Goal: Task Accomplishment & Management: Manage account settings

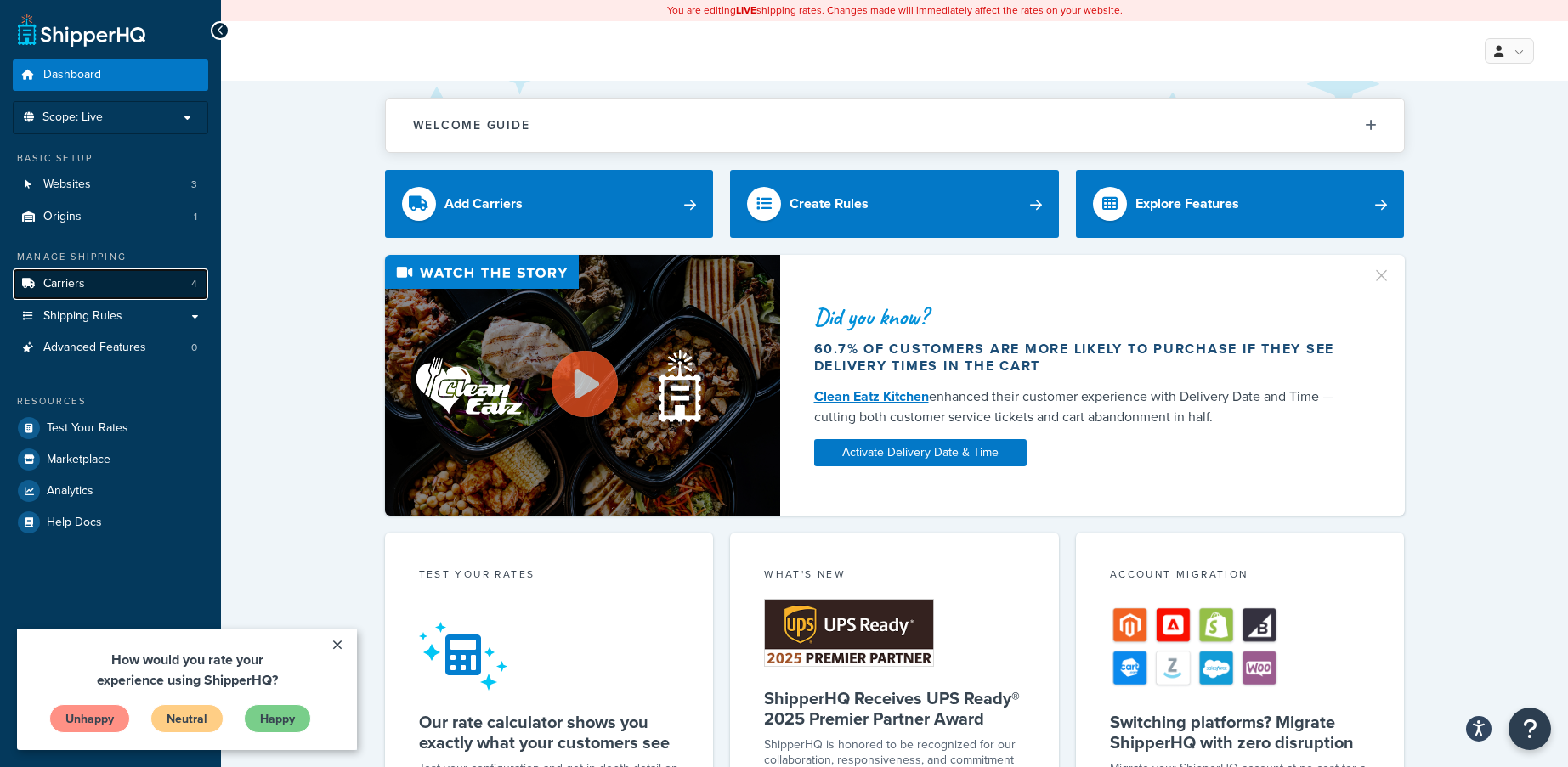
click at [91, 283] on link "Carriers 4" at bounding box center [111, 284] width 195 height 31
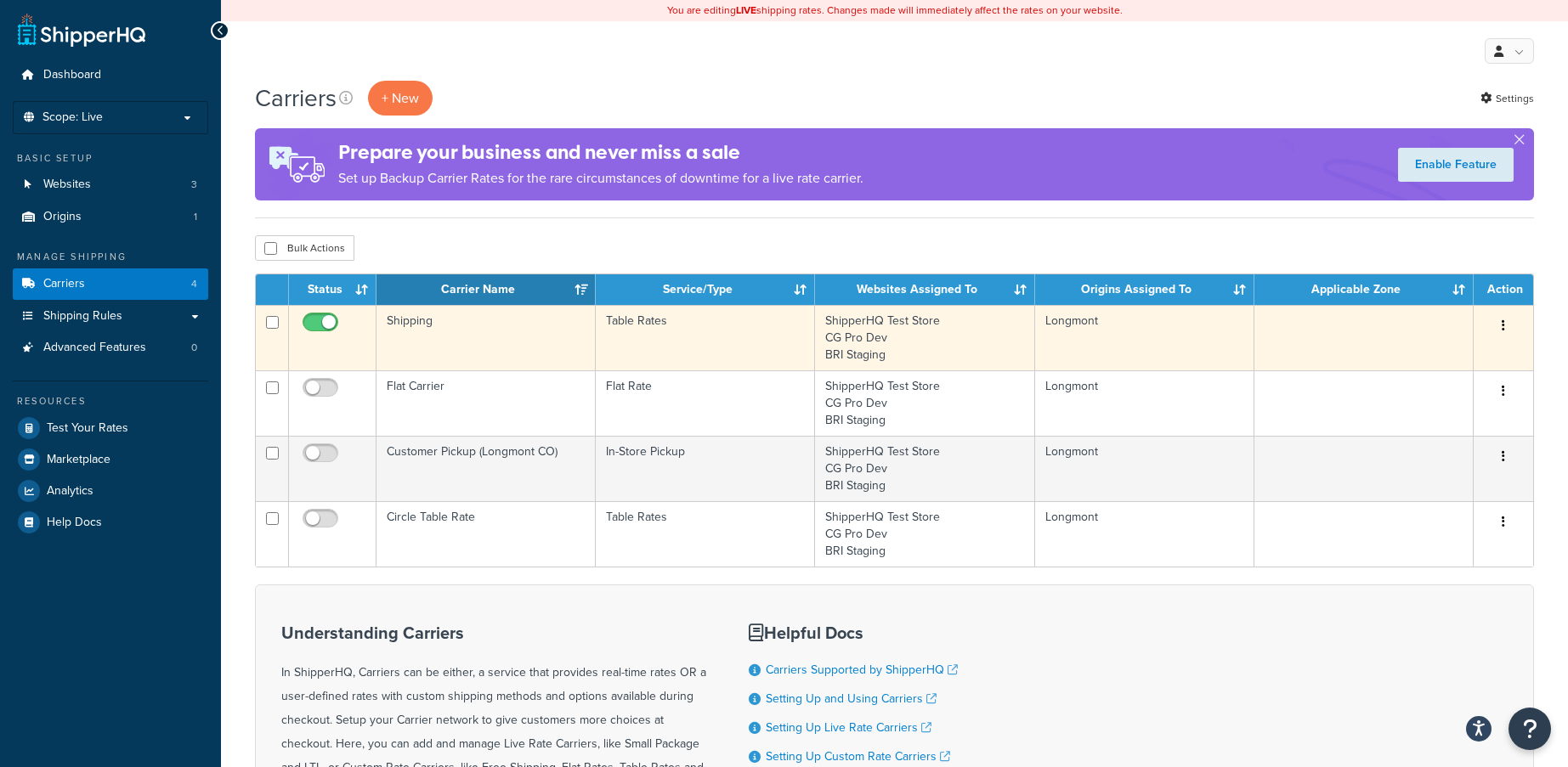
click at [1501, 325] on button "button" at bounding box center [1504, 326] width 24 height 27
click at [1429, 361] on link "Edit" at bounding box center [1434, 361] width 134 height 35
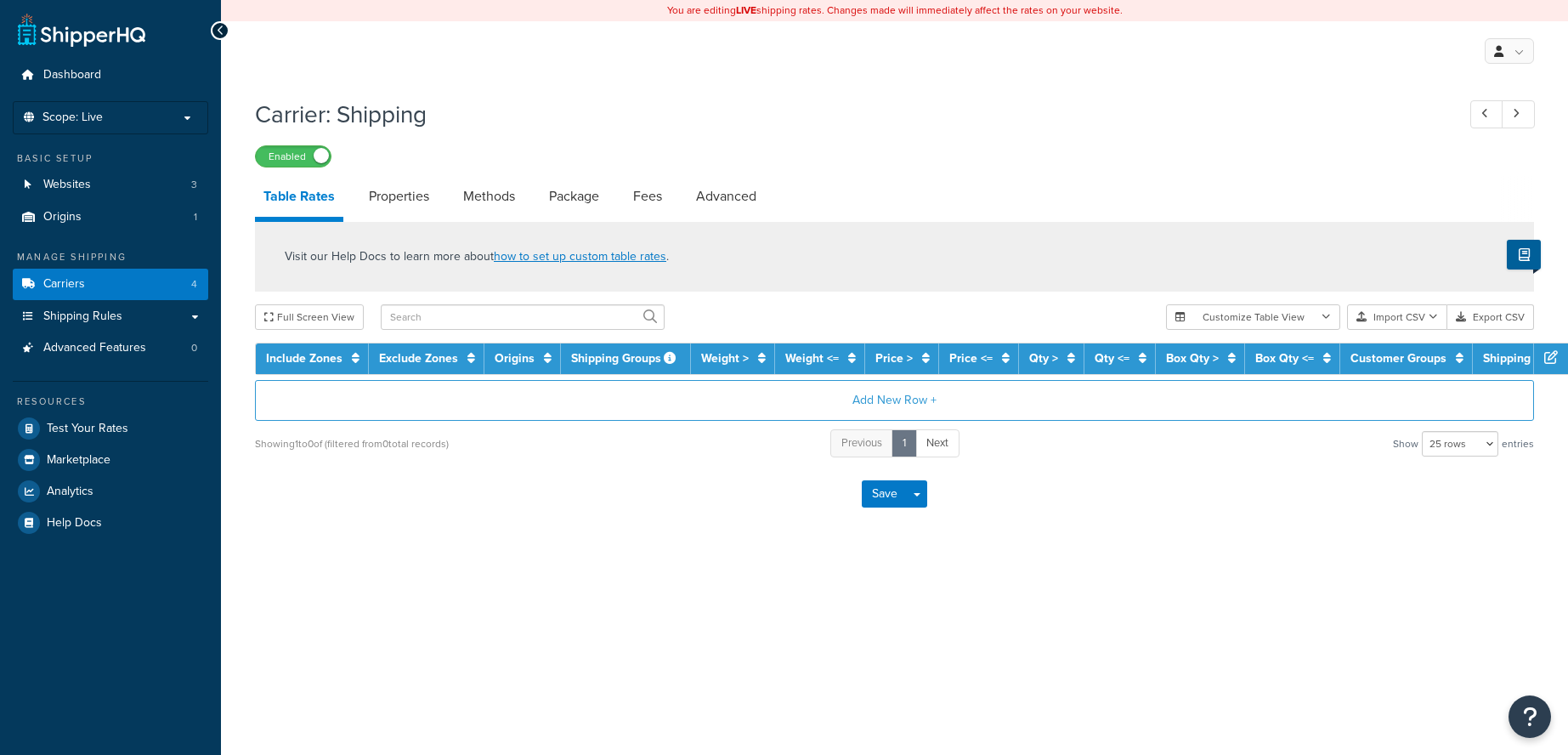
select select "25"
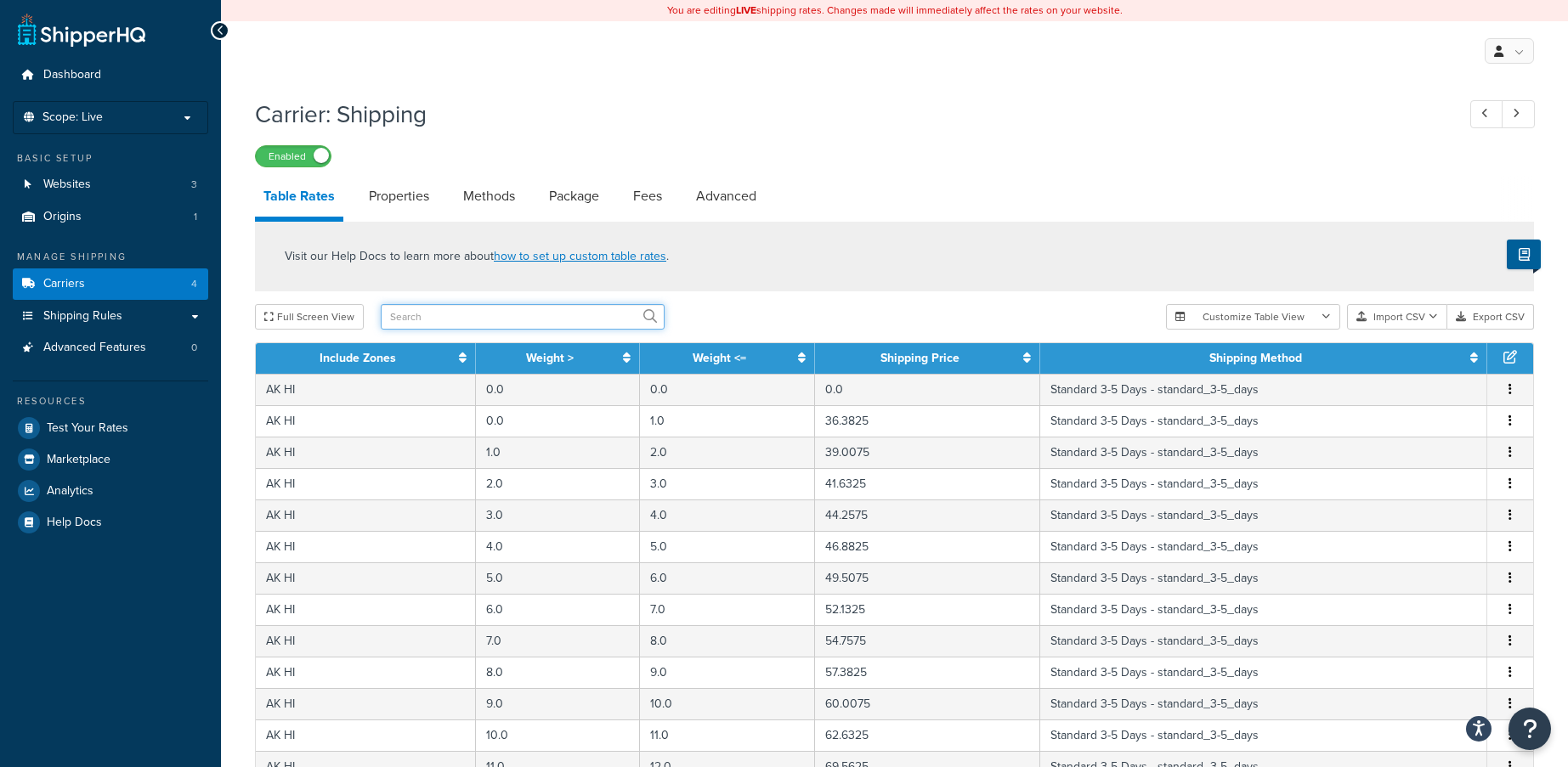
click at [470, 310] on input "text" at bounding box center [522, 316] width 284 height 25
type input "[GEOGRAPHIC_DATA]"
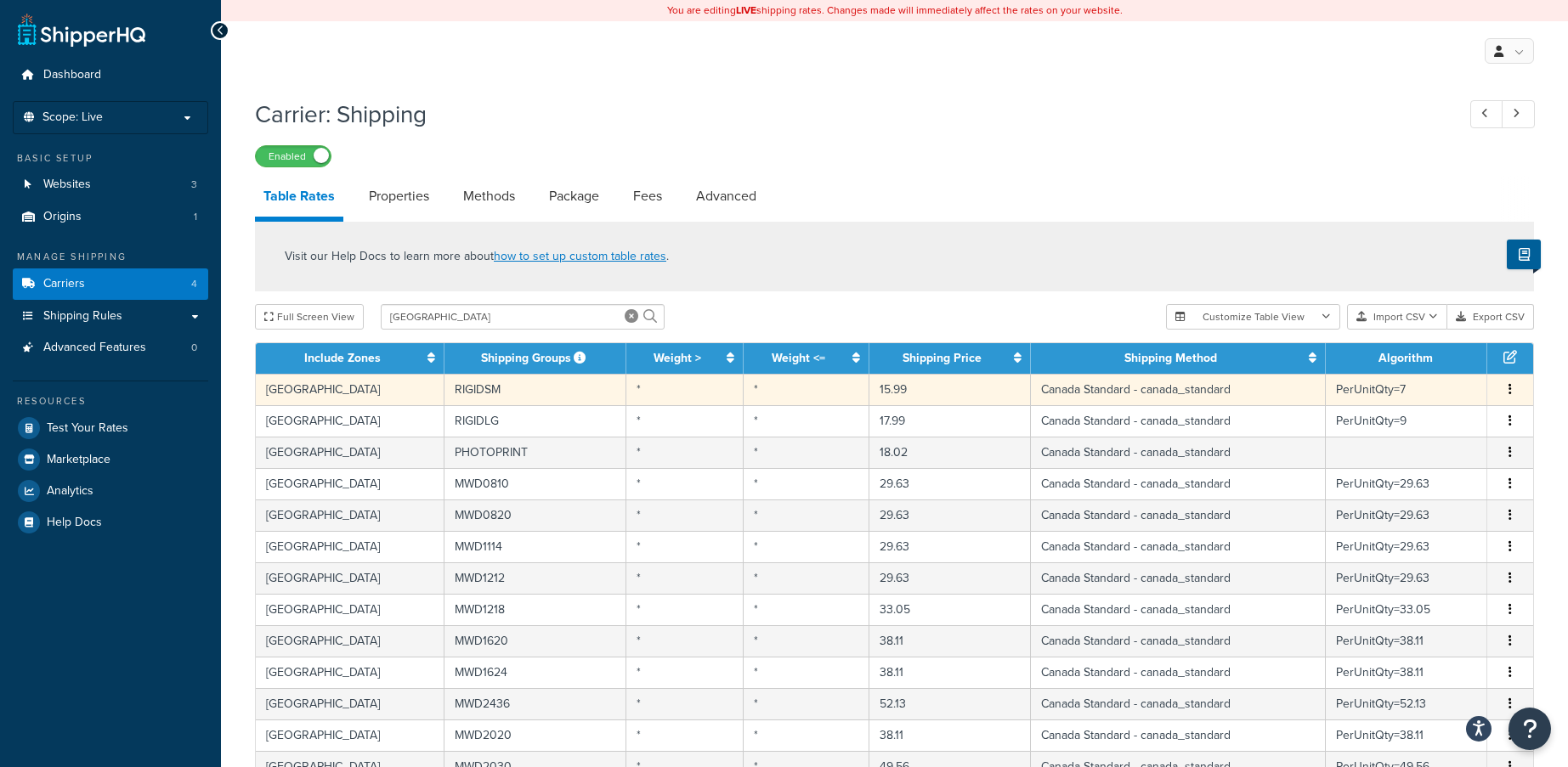
click at [1514, 391] on button "button" at bounding box center [1510, 390] width 14 height 19
click at [1430, 357] on div "Edit" at bounding box center [1424, 358] width 121 height 35
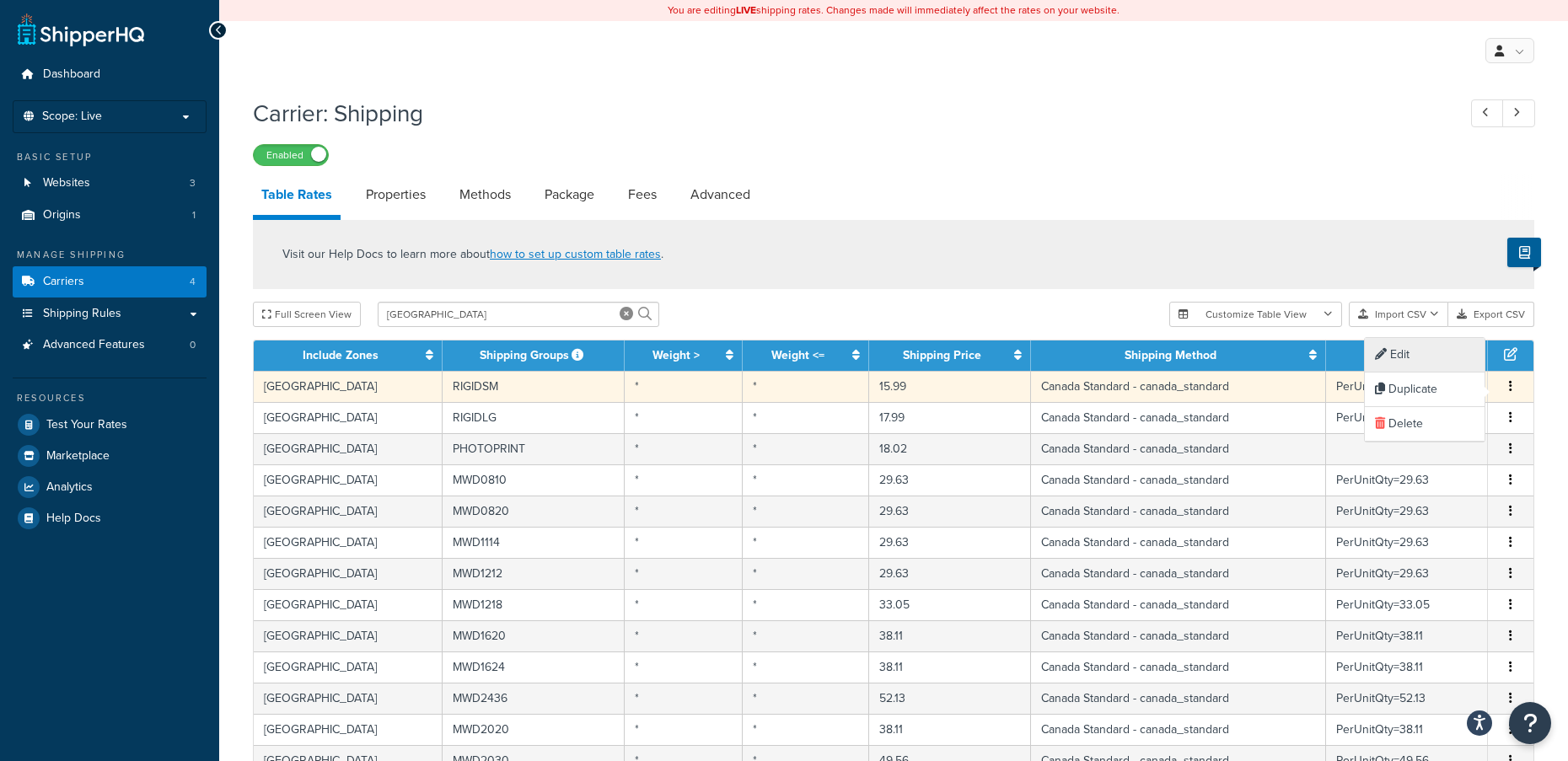
select select "66013"
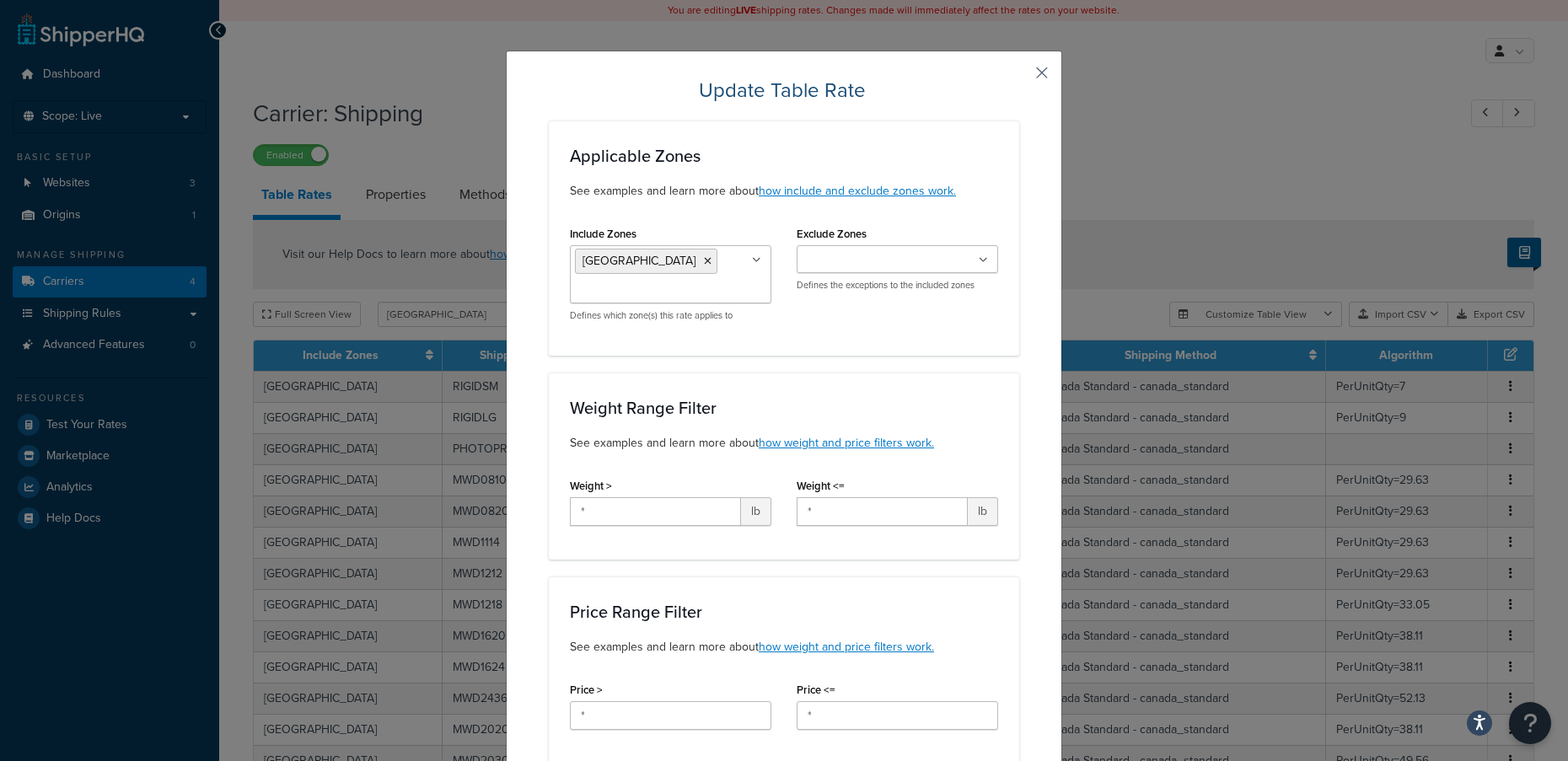
click at [1019, 76] on button "button" at bounding box center [1016, 78] width 4 height 4
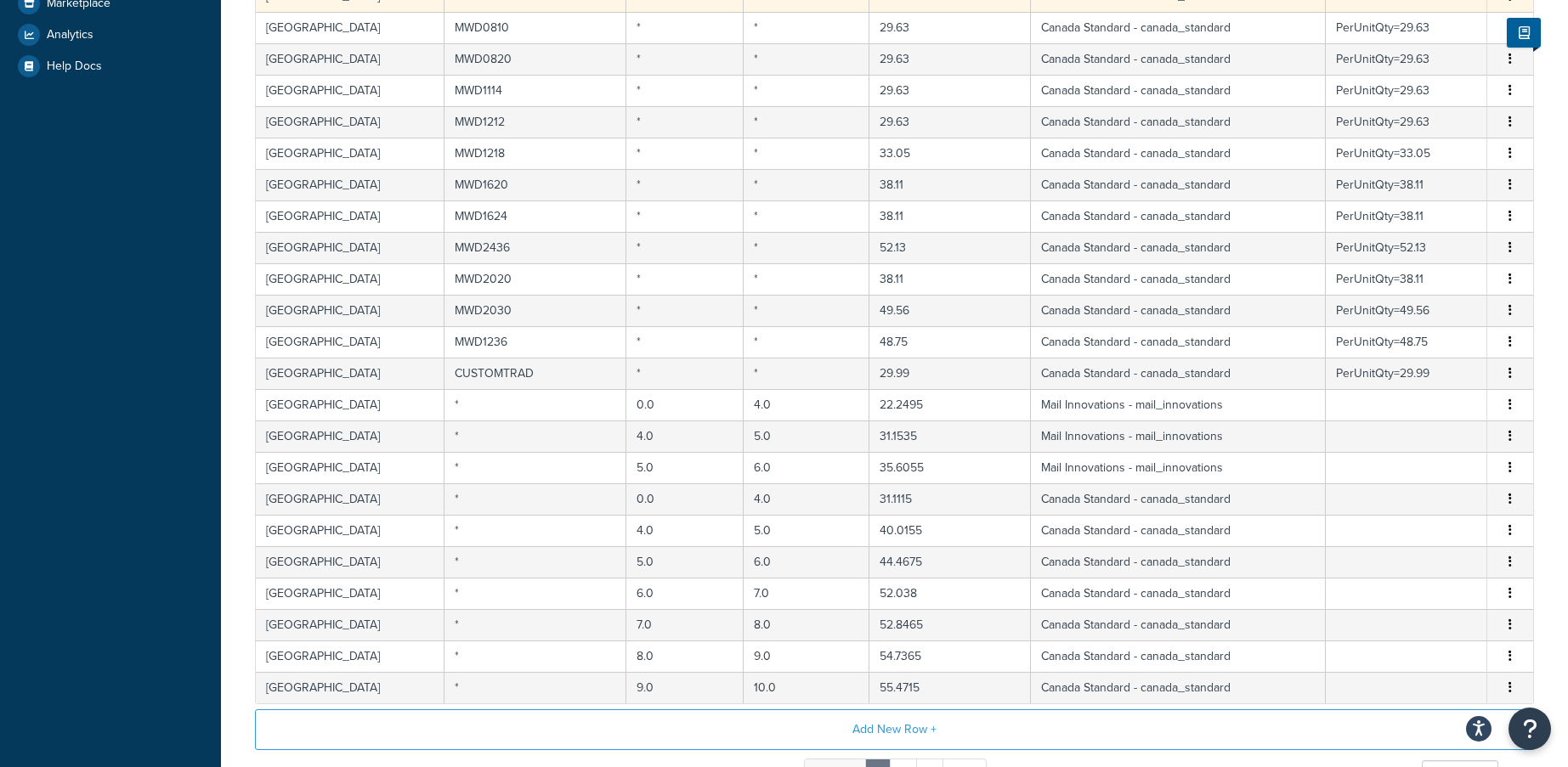
scroll to position [635, 0]
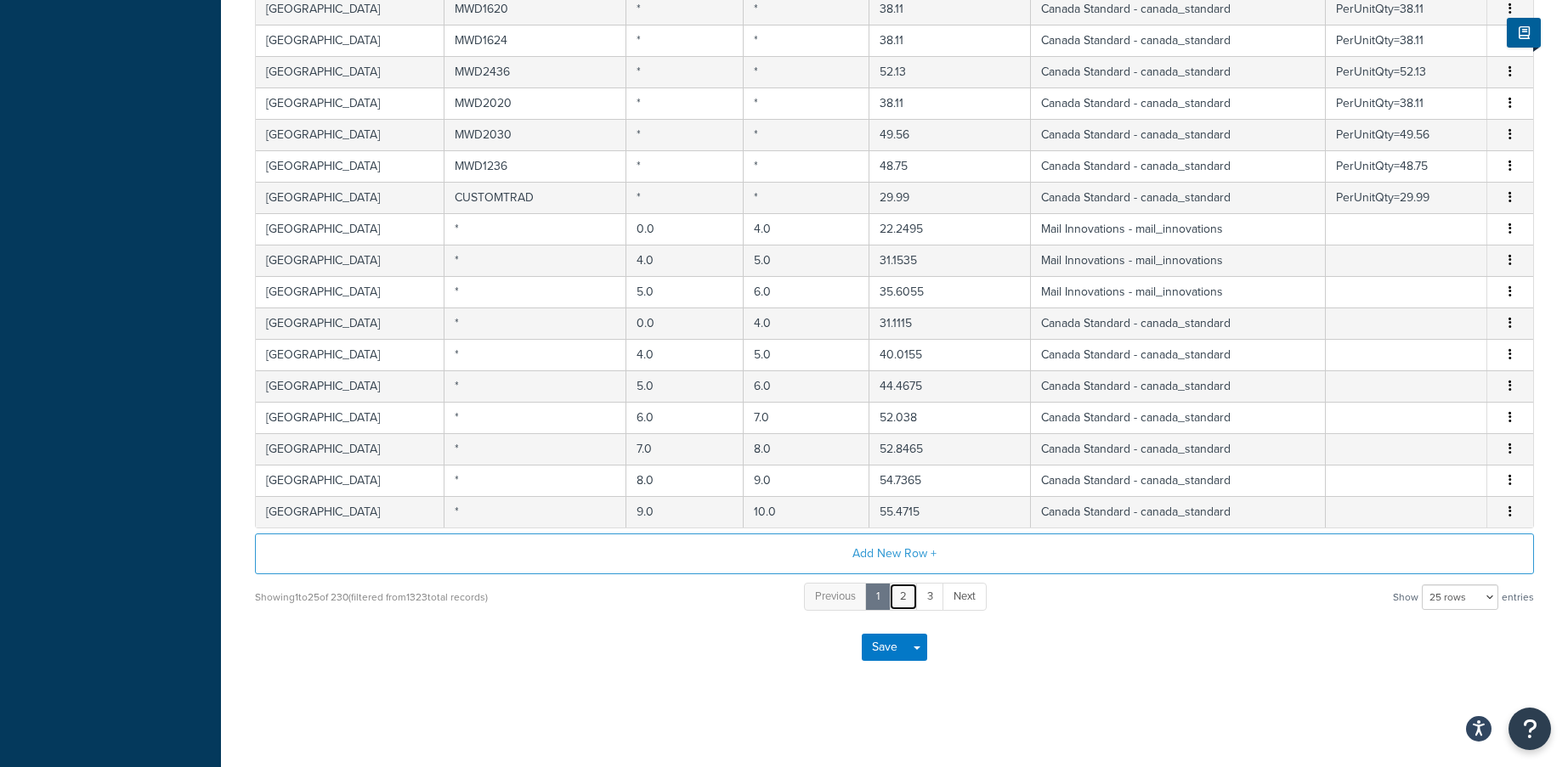
click at [906, 593] on link "2" at bounding box center [903, 597] width 29 height 28
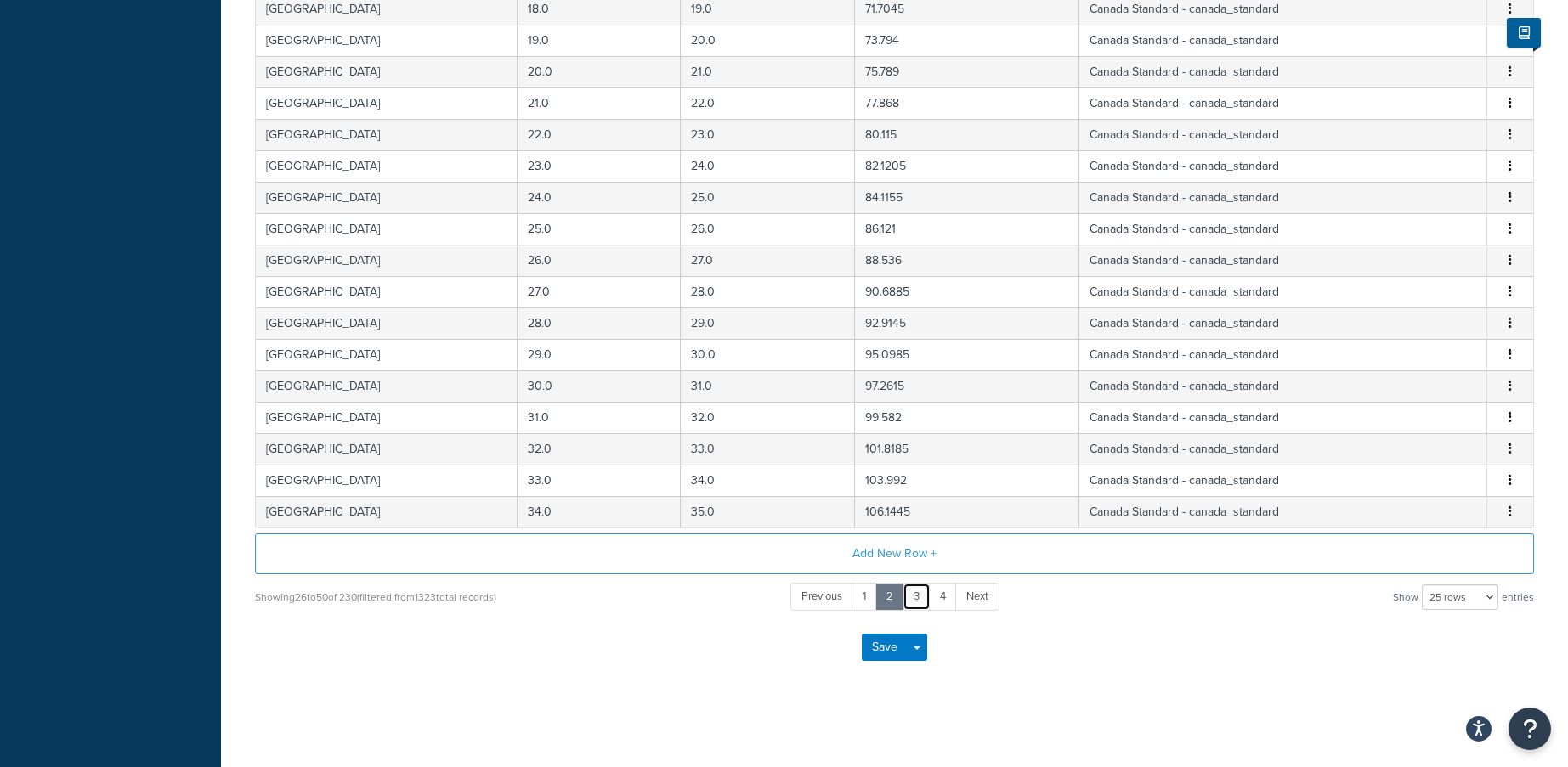
click at [917, 599] on link "3" at bounding box center [917, 597] width 28 height 28
click at [932, 598] on link "4" at bounding box center [929, 597] width 28 height 28
click at [938, 598] on link "5" at bounding box center [930, 597] width 29 height 28
click at [940, 591] on link "6" at bounding box center [931, 597] width 29 height 28
click at [933, 599] on link "7" at bounding box center [931, 597] width 28 height 28
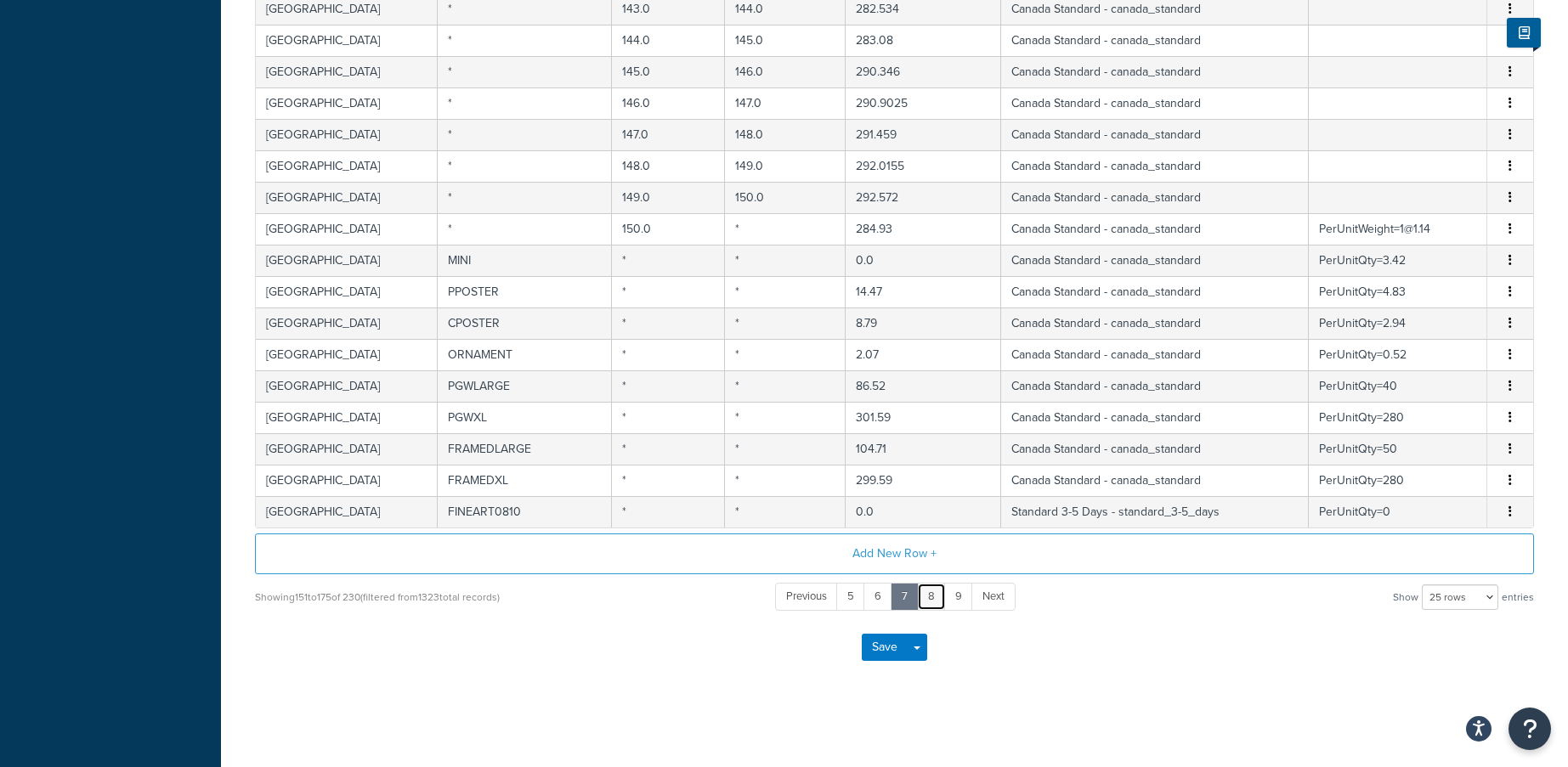
click at [933, 602] on link "8" at bounding box center [931, 597] width 29 height 28
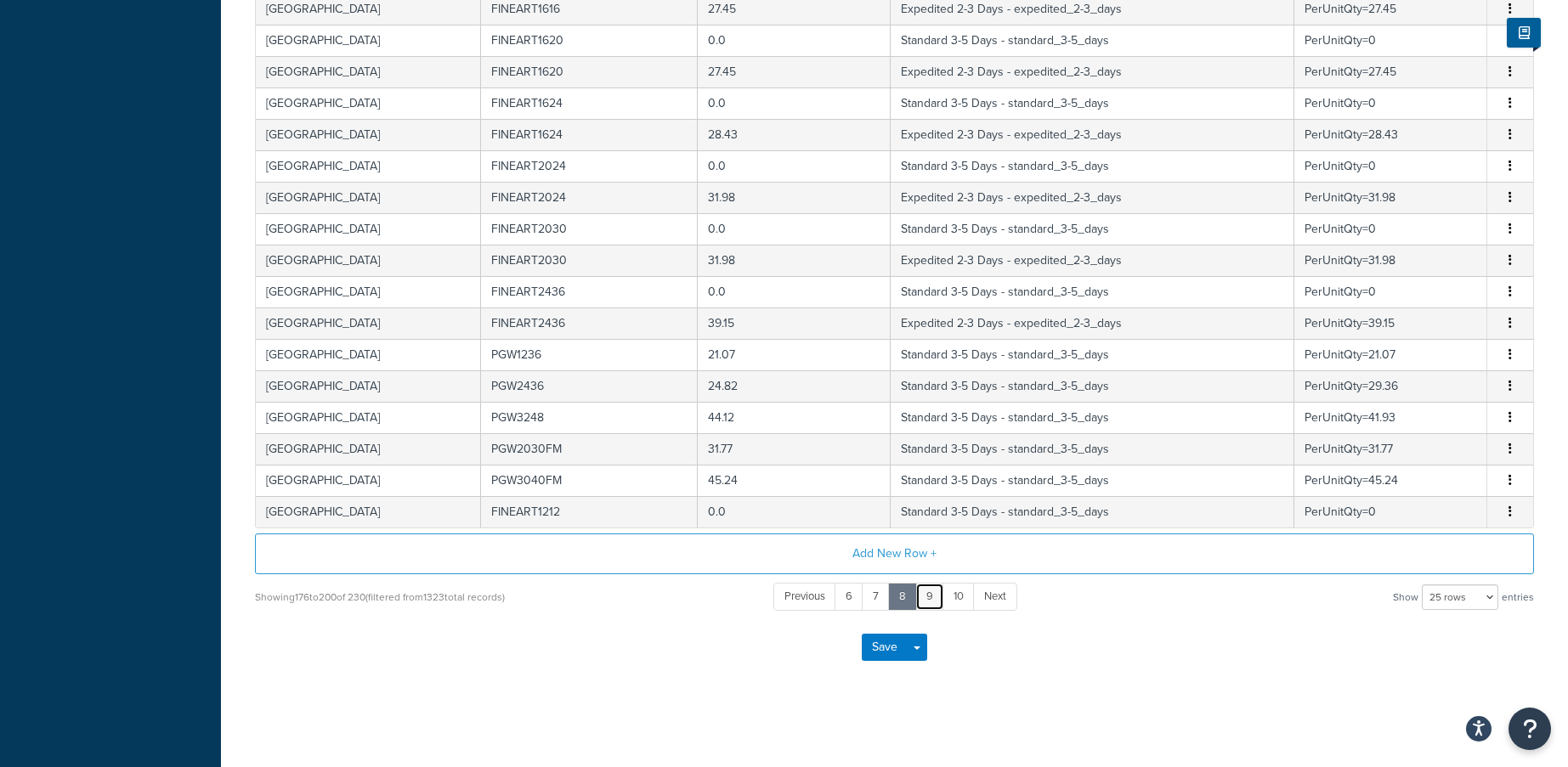
click at [923, 599] on link "9" at bounding box center [929, 597] width 29 height 28
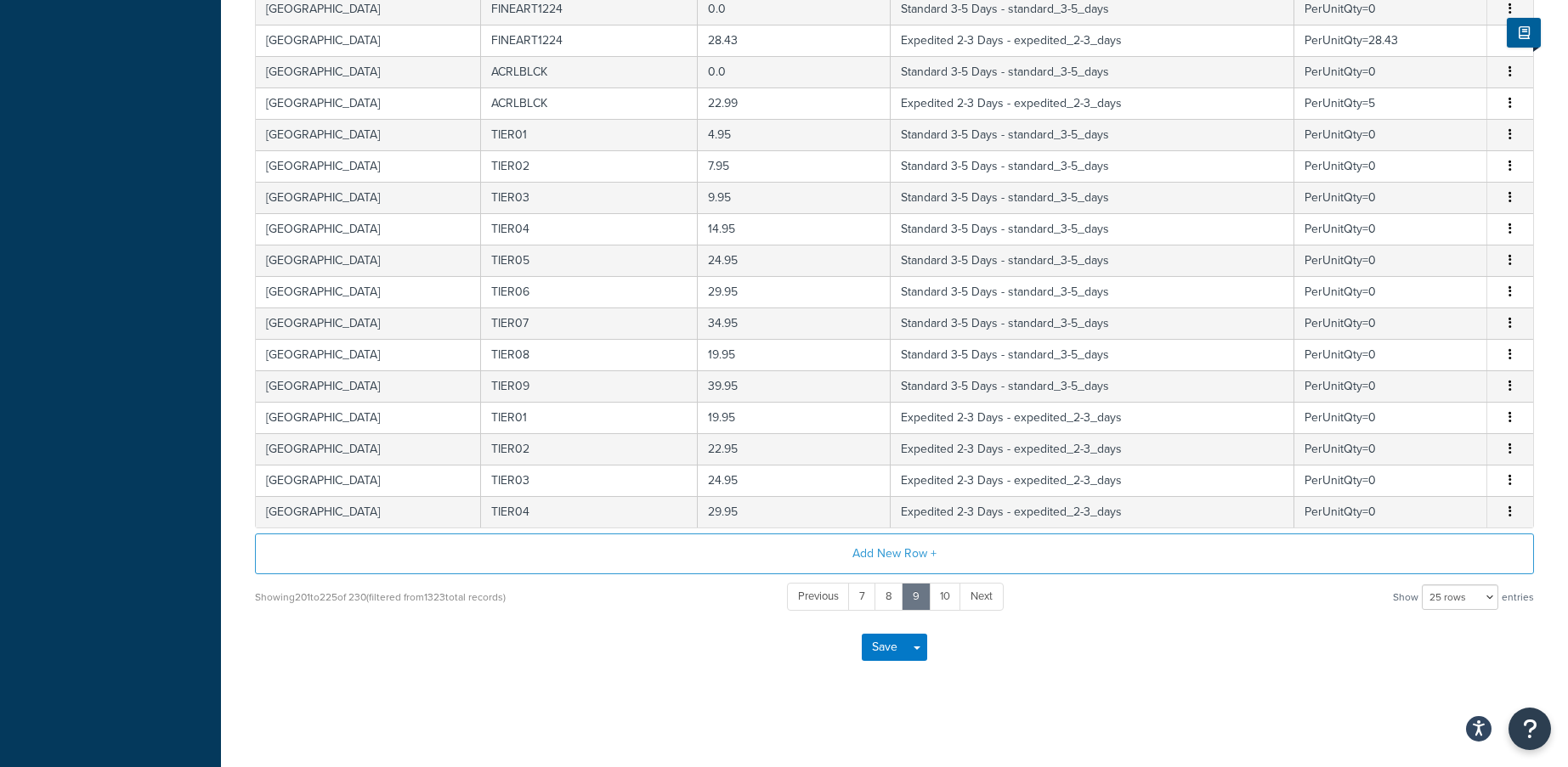
click at [1015, 696] on div "Carrier: Shipping Enabled Table Rates Properties Methods Package Fees Advanced …" at bounding box center [893, 91] width 1347 height 1268
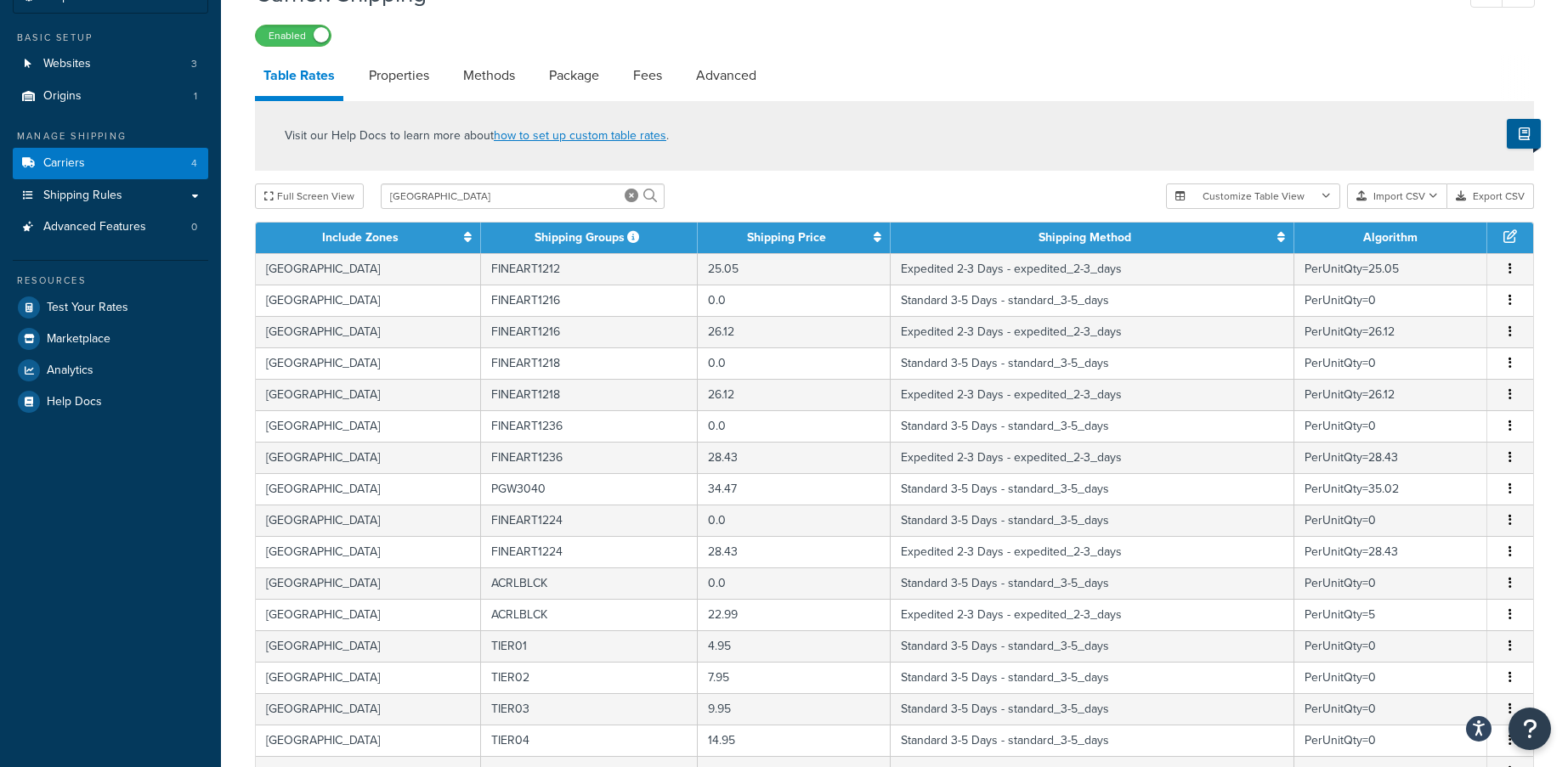
scroll to position [125, 0]
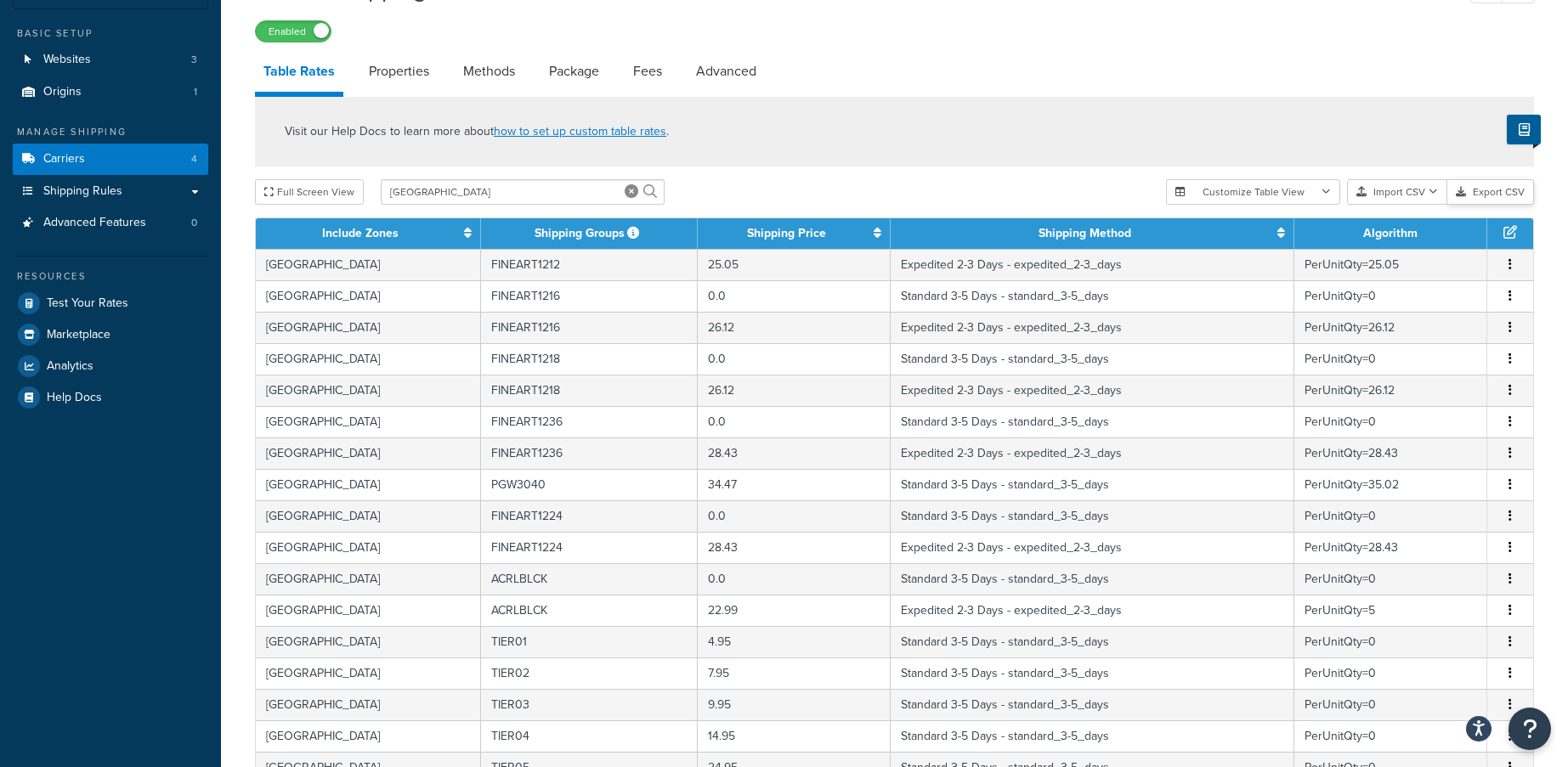
click at [1484, 195] on button "Export CSV" at bounding box center [1490, 191] width 86 height 25
click at [75, 194] on span "Shipping Rules" at bounding box center [82, 191] width 79 height 15
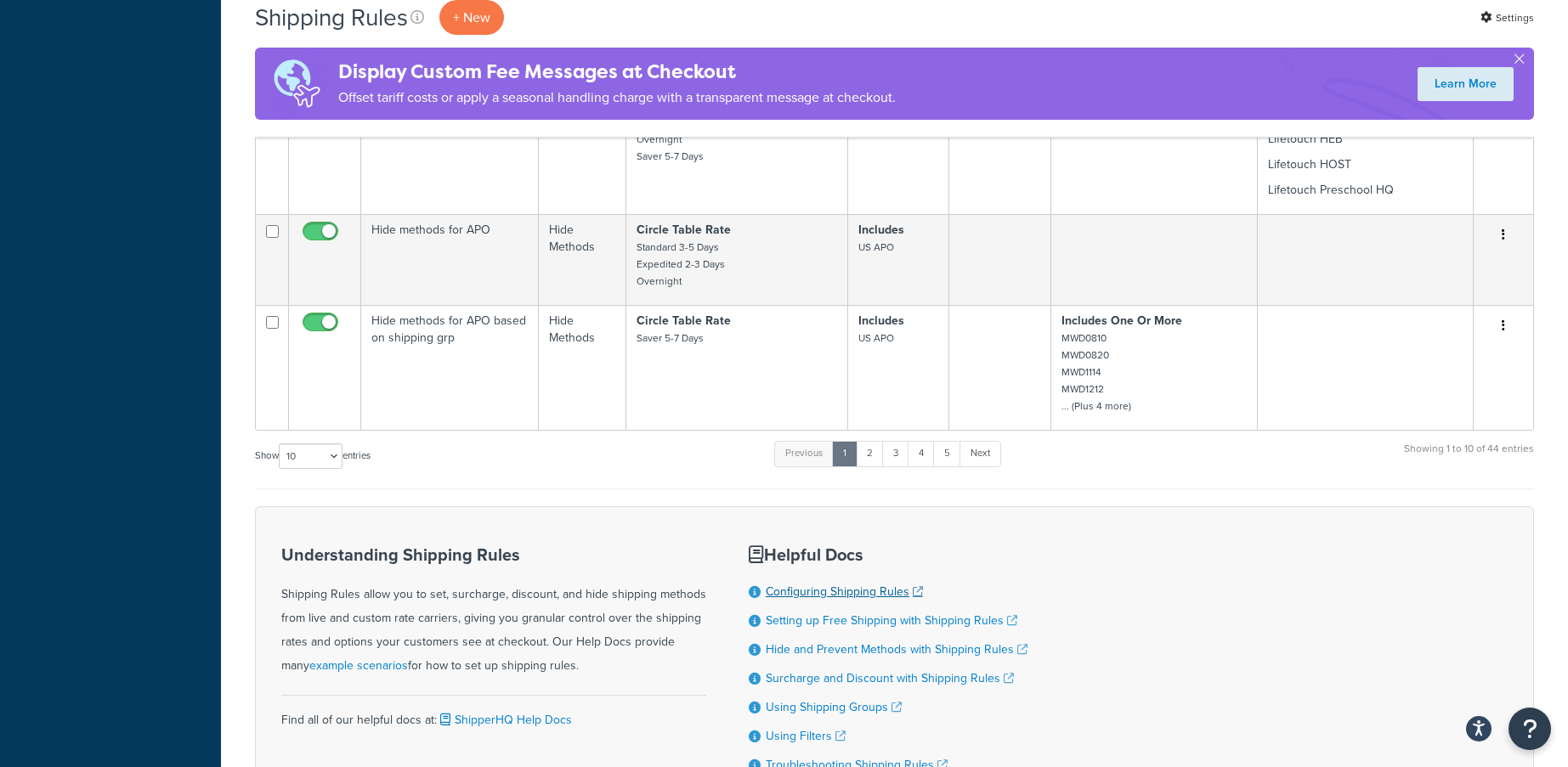
scroll to position [1238, 0]
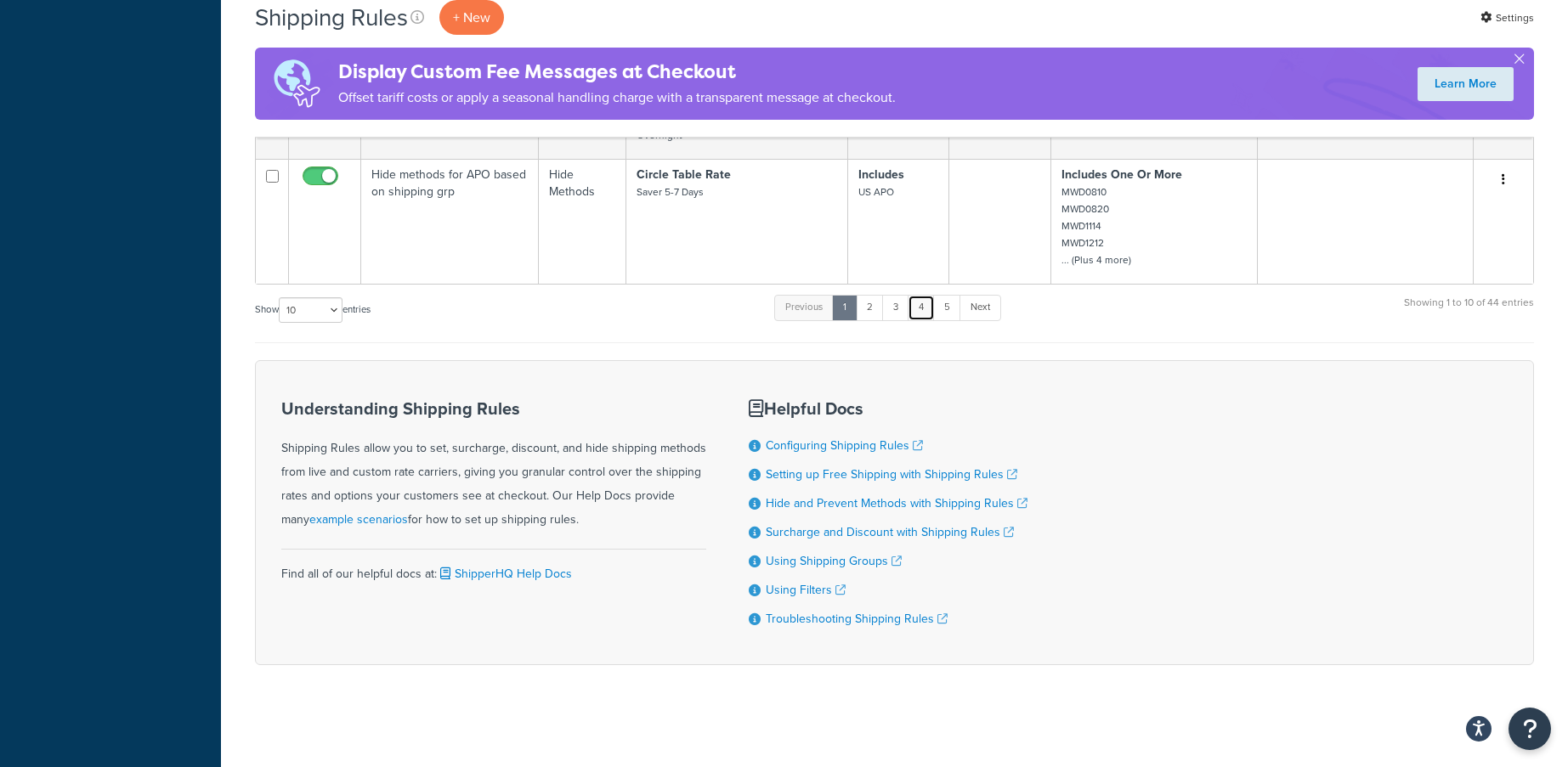
click at [915, 303] on link "4" at bounding box center [920, 307] width 27 height 25
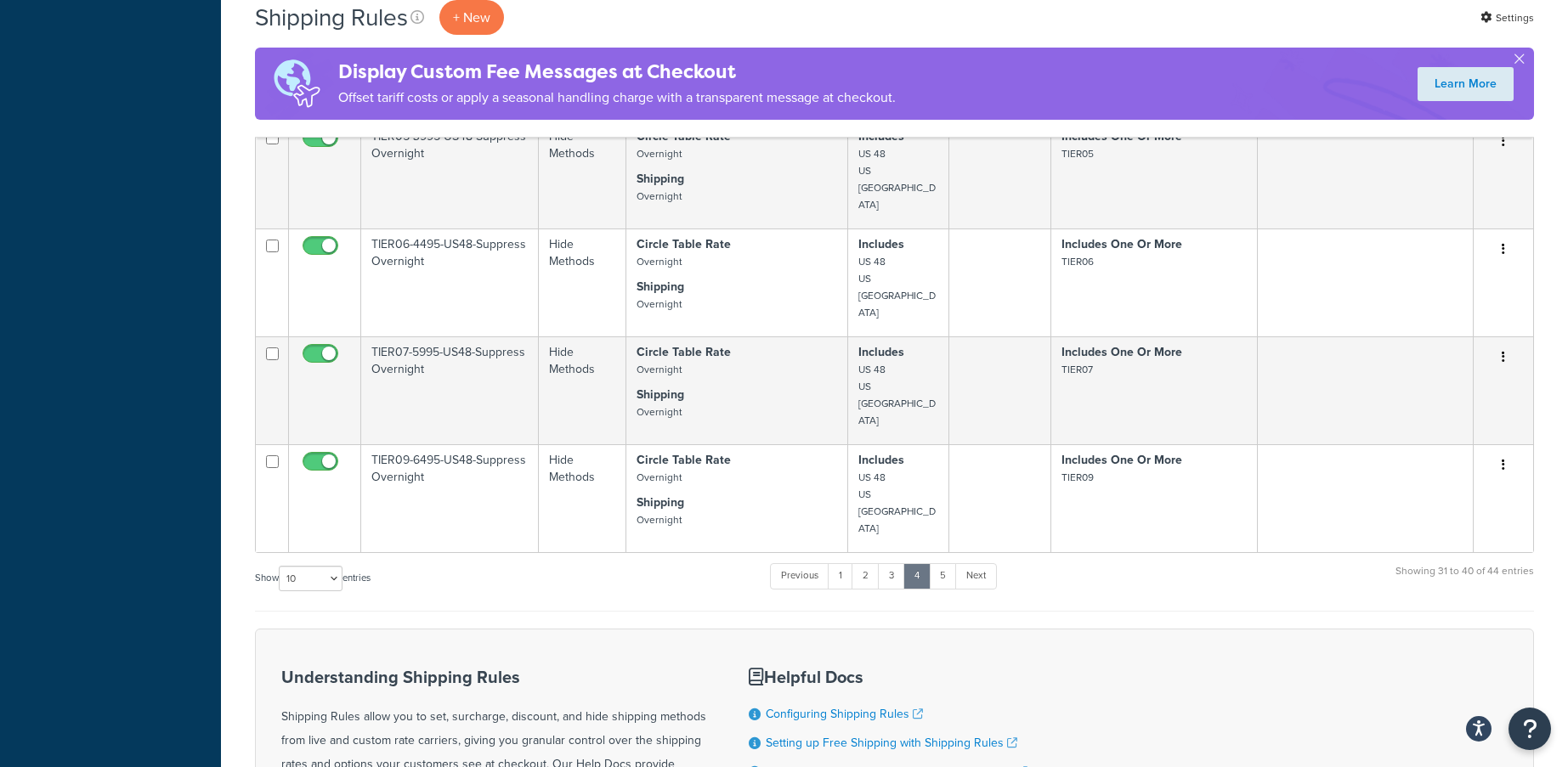
scroll to position [1051, 0]
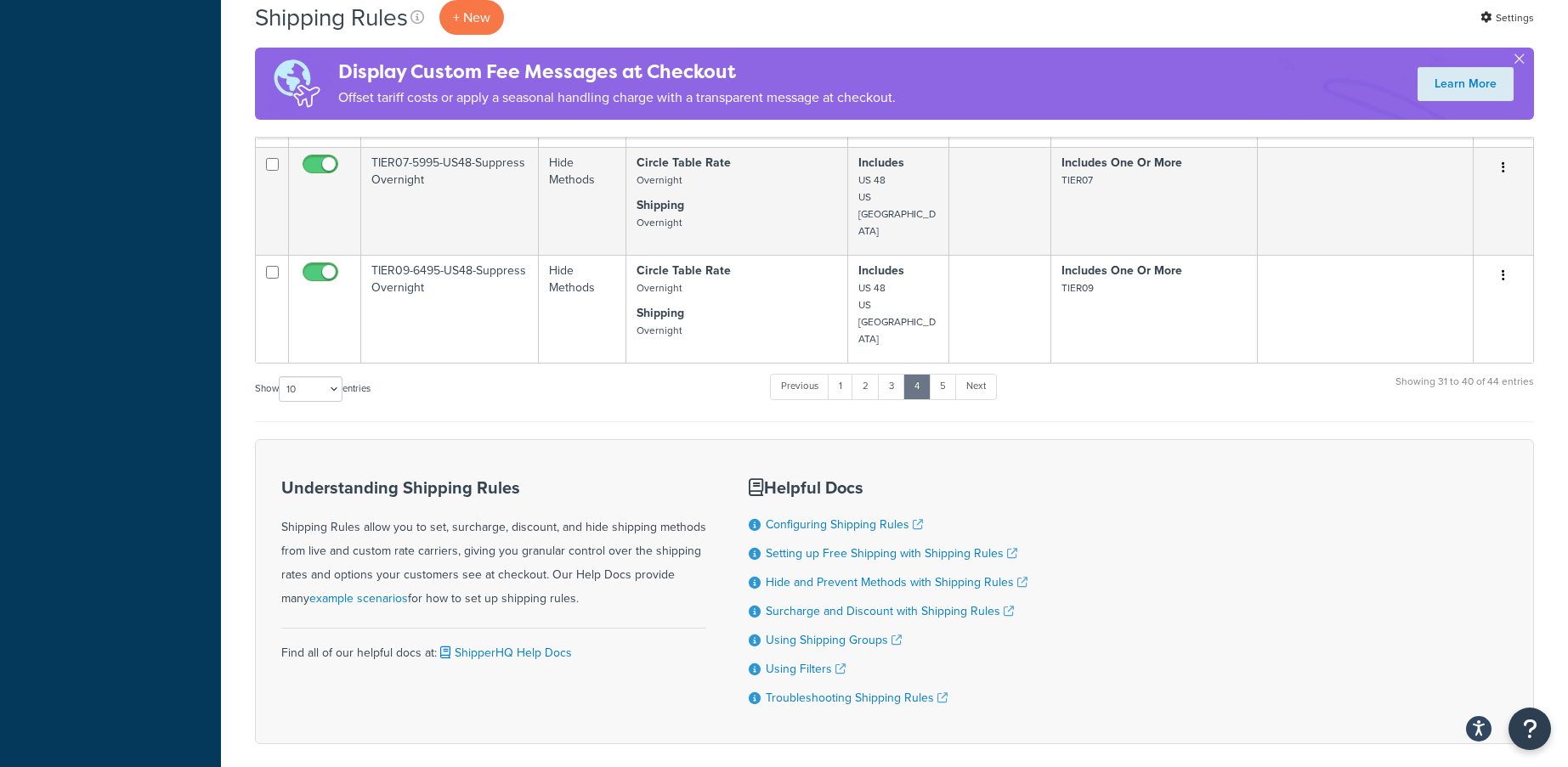
click at [885, 372] on div "Previous 1 2 3 4 5 Next" at bounding box center [882, 390] width 226 height 36
click at [890, 374] on link "3" at bounding box center [891, 386] width 27 height 25
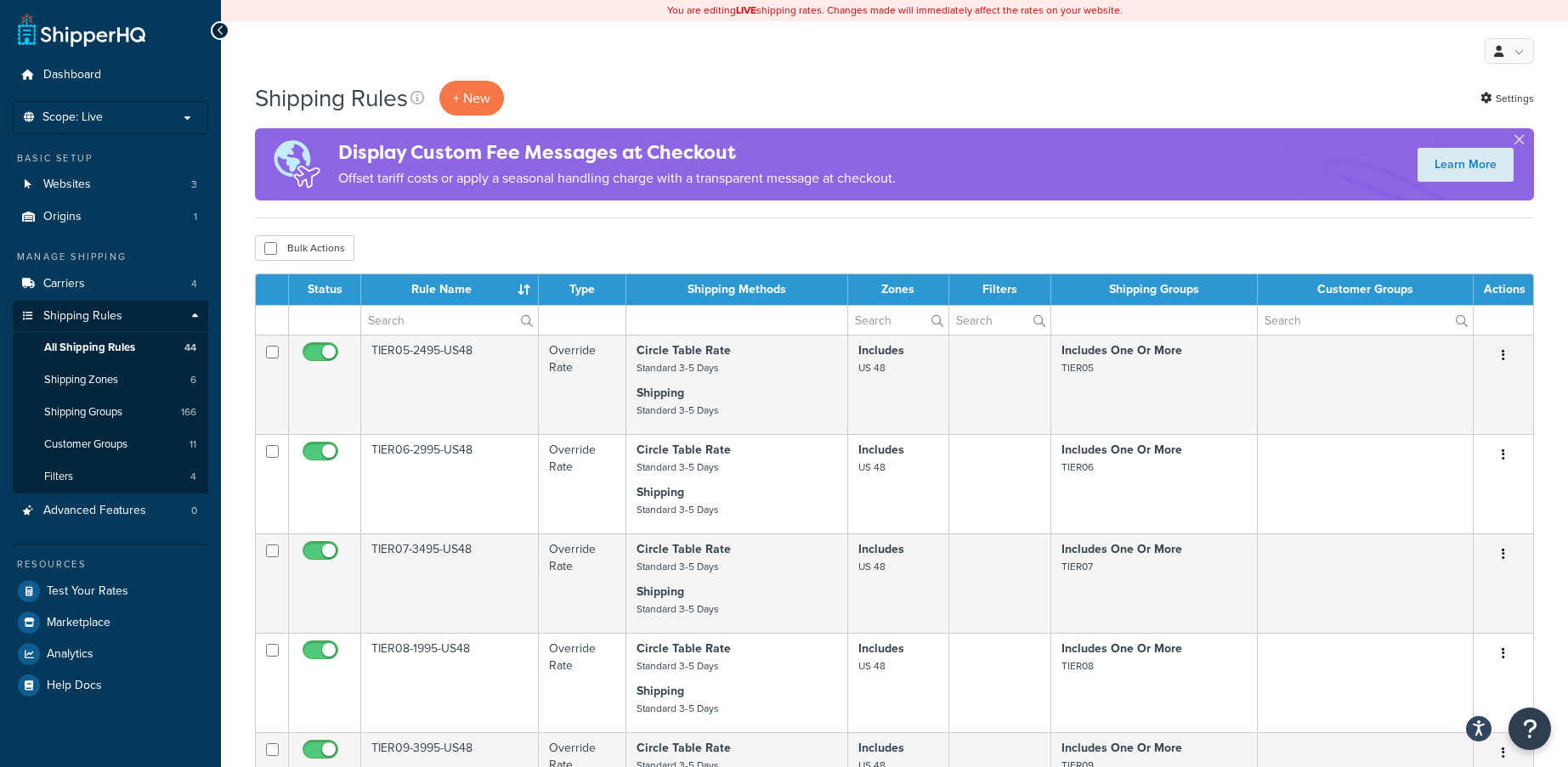
scroll to position [85, 0]
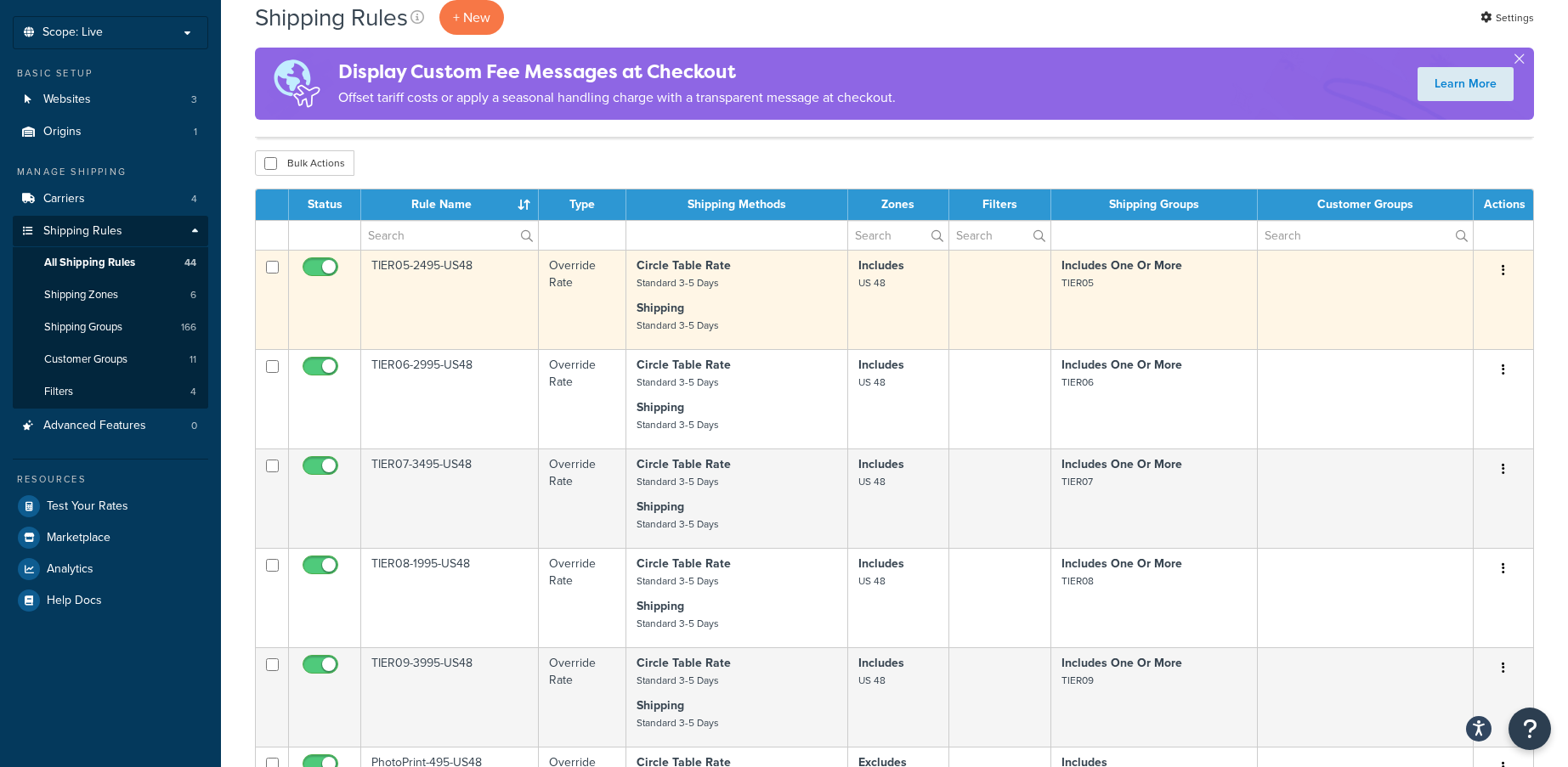
click at [1502, 267] on icon "button" at bounding box center [1503, 271] width 3 height 12
click at [1432, 310] on link "Edit" at bounding box center [1447, 303] width 134 height 35
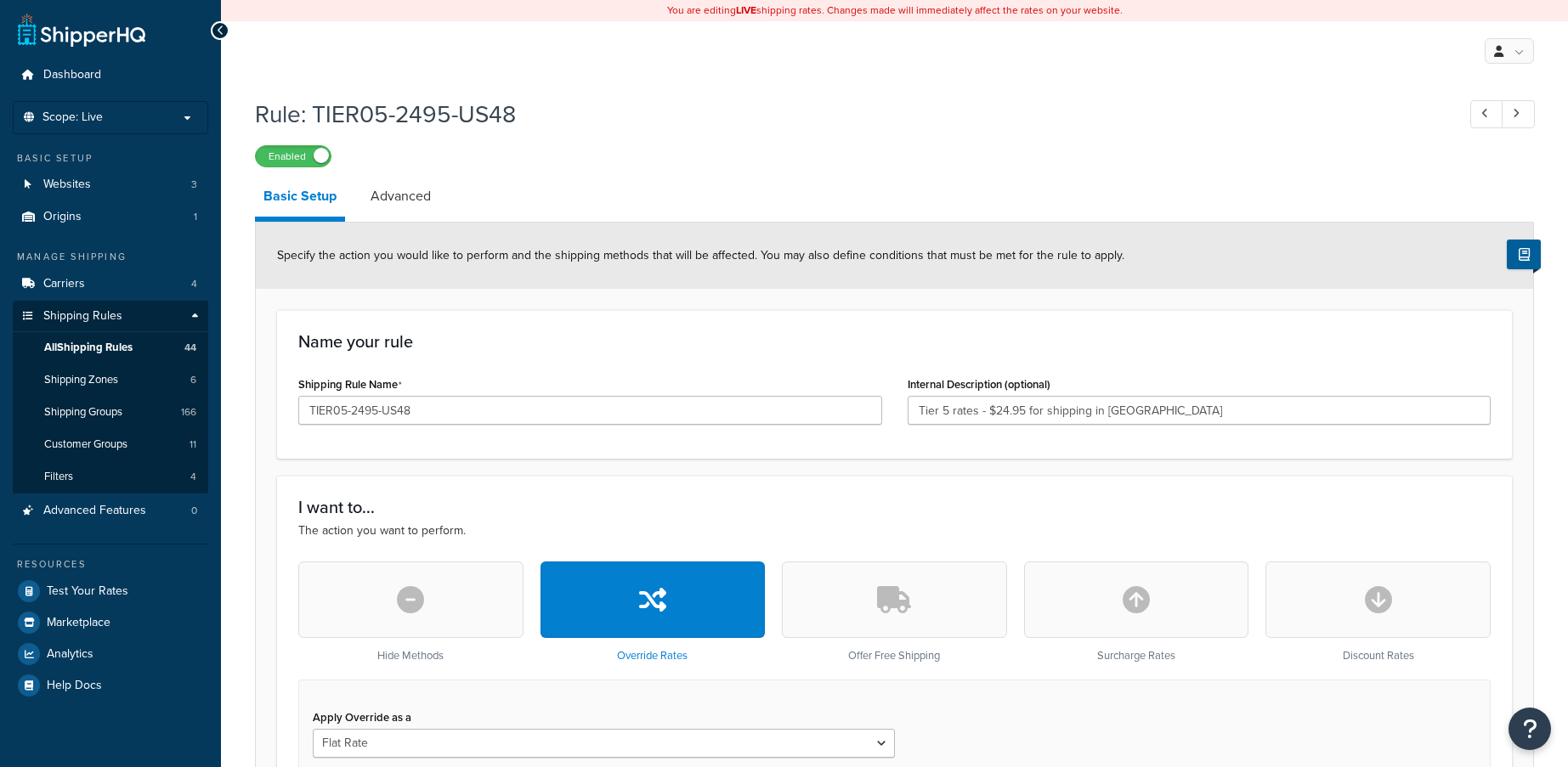
select select "ITEM"
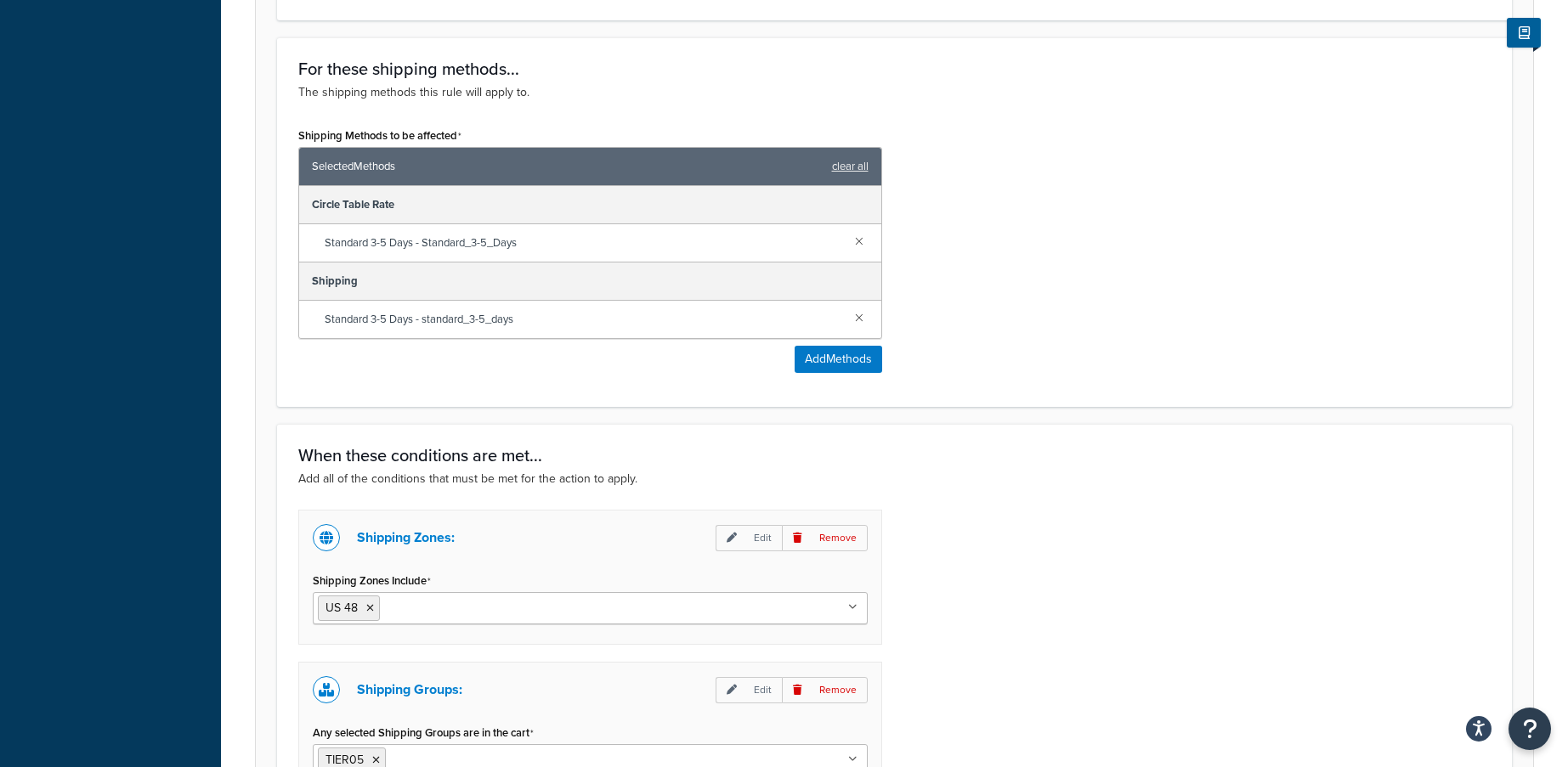
scroll to position [1104, 0]
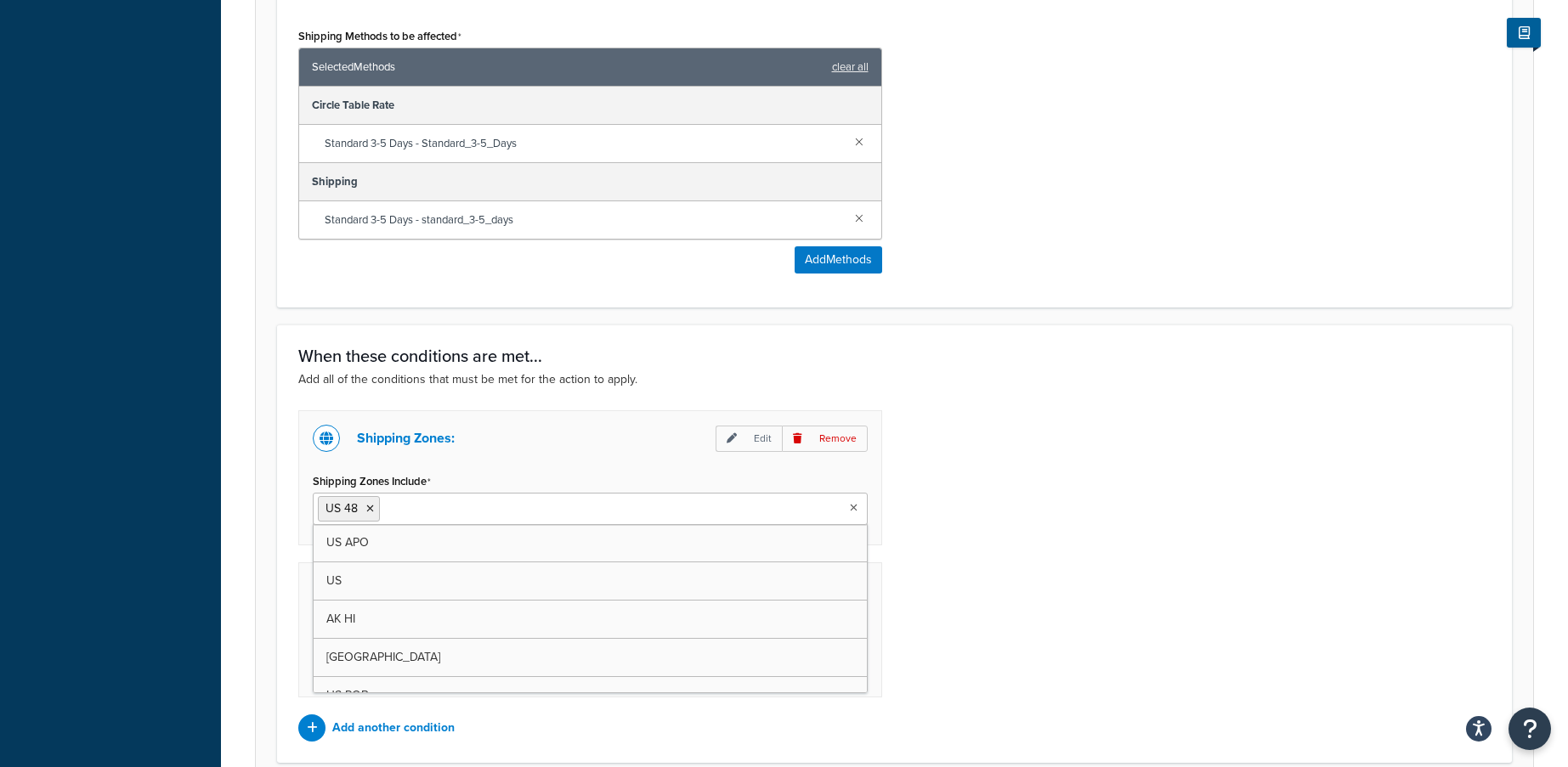
click at [488, 517] on input "Shipping Zones Include" at bounding box center [459, 508] width 150 height 19
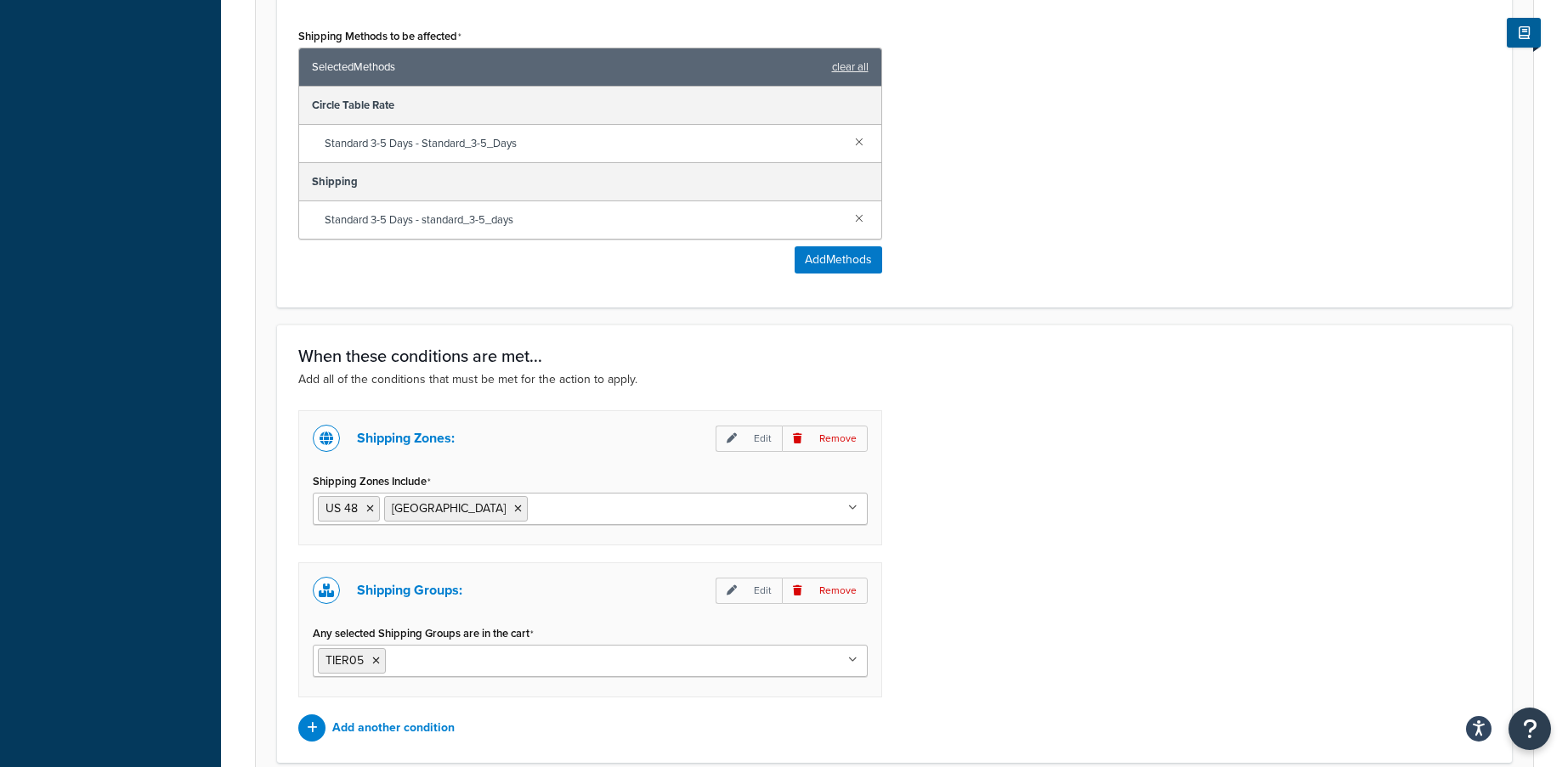
click at [1085, 457] on div "Shipping Zones: Edit Remove Shipping Zones Include US 48 Canada US APO US AK HI…" at bounding box center [894, 576] width 1218 height 331
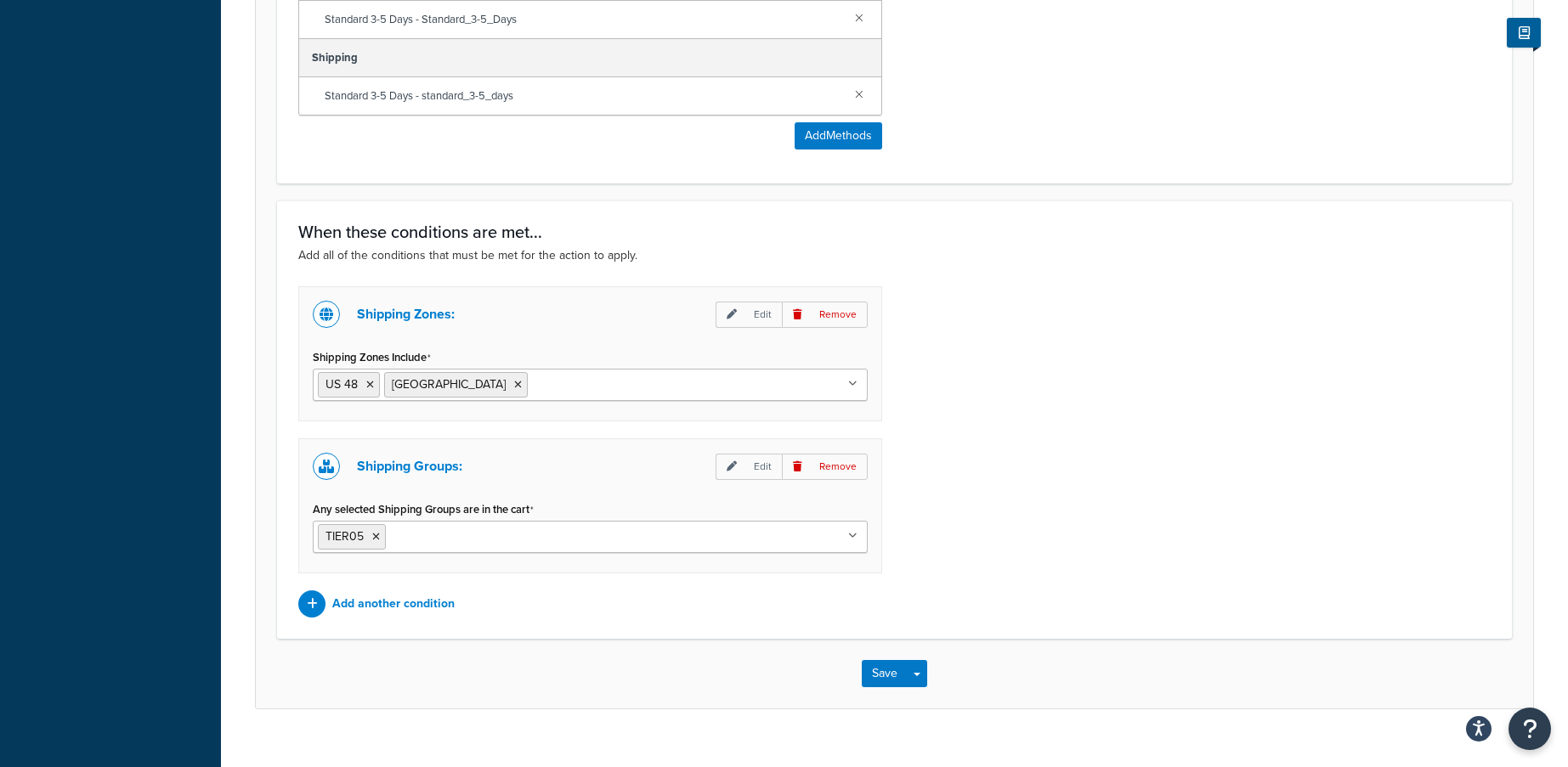
scroll to position [1257, 0]
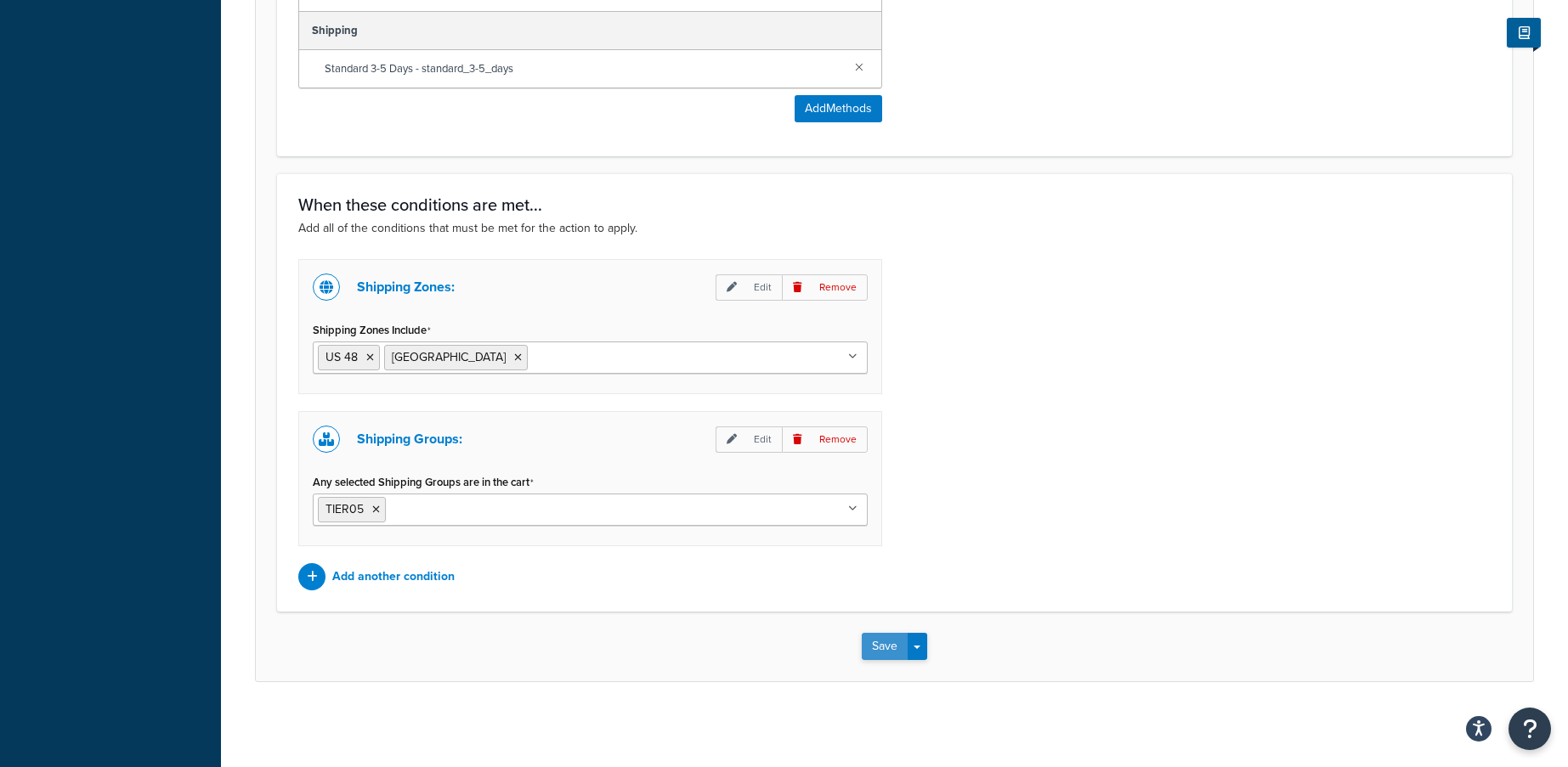
click at [887, 641] on button "Save" at bounding box center [884, 646] width 46 height 27
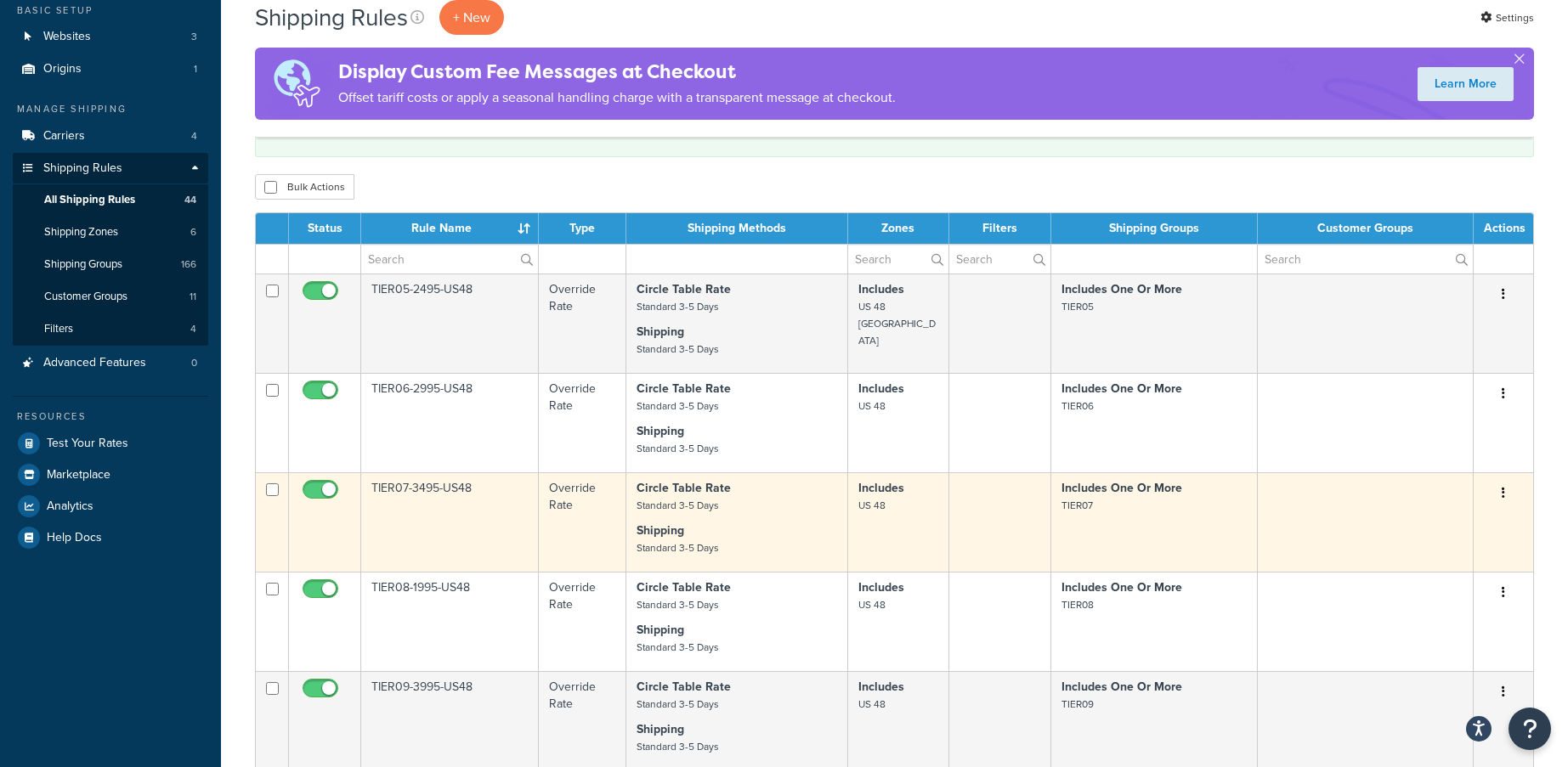
scroll to position [85, 0]
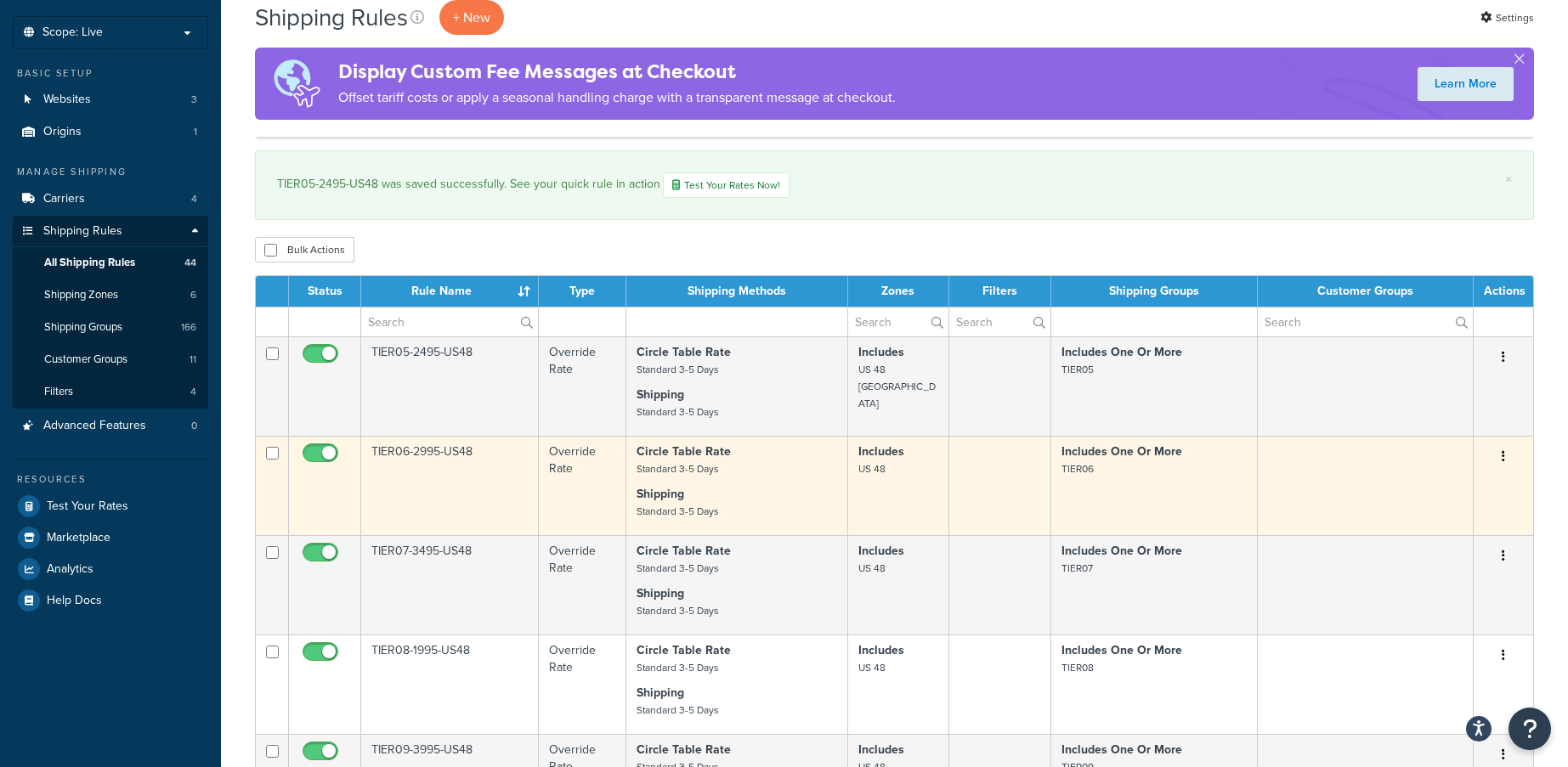
click at [796, 476] on p "Circle Table Rate Standard 3-5 Days" at bounding box center [736, 460] width 200 height 34
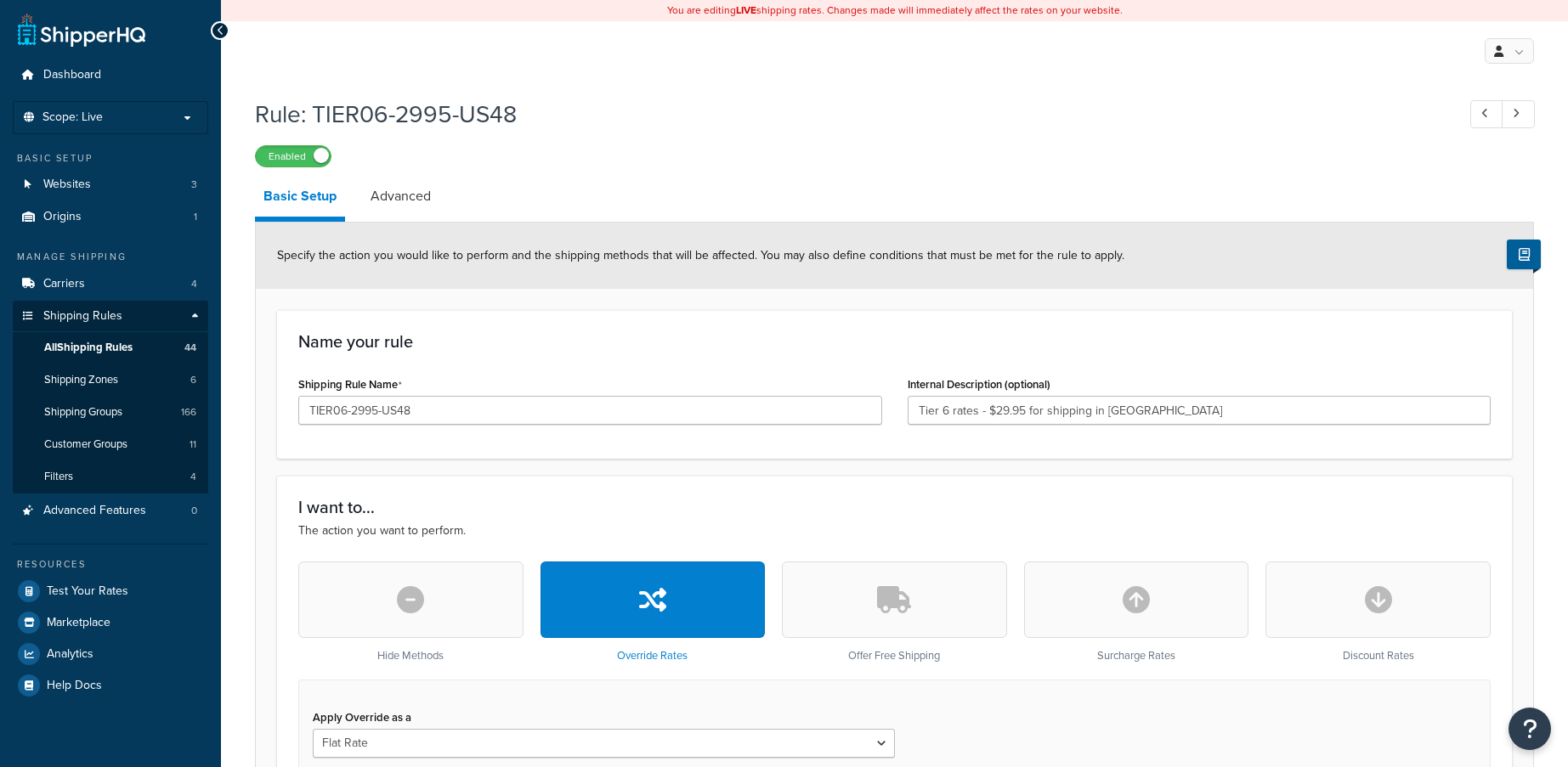
select select "ITEM"
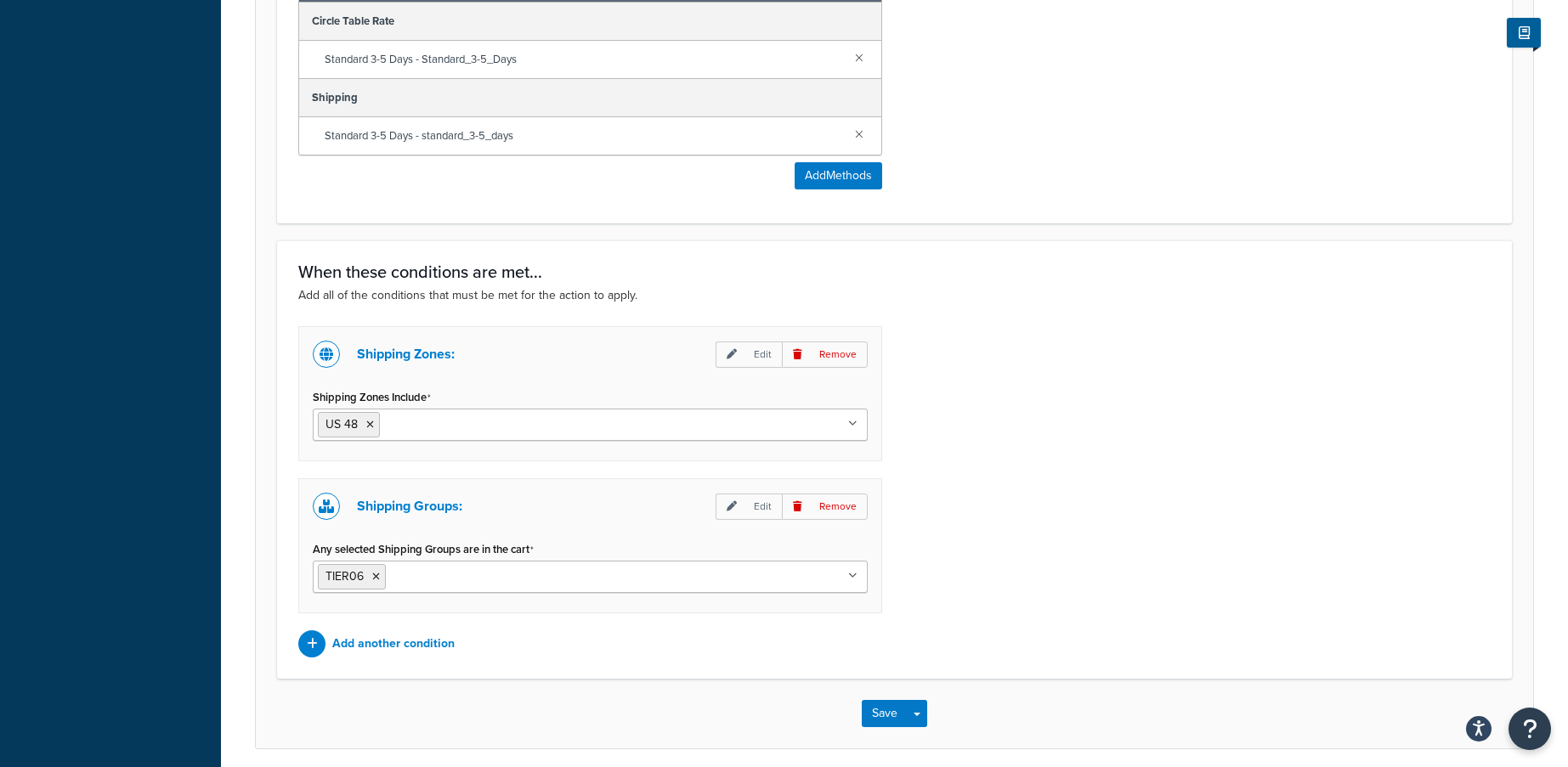
scroll to position [1190, 0]
click at [441, 427] on input "Shipping Zones Include" at bounding box center [459, 424] width 150 height 19
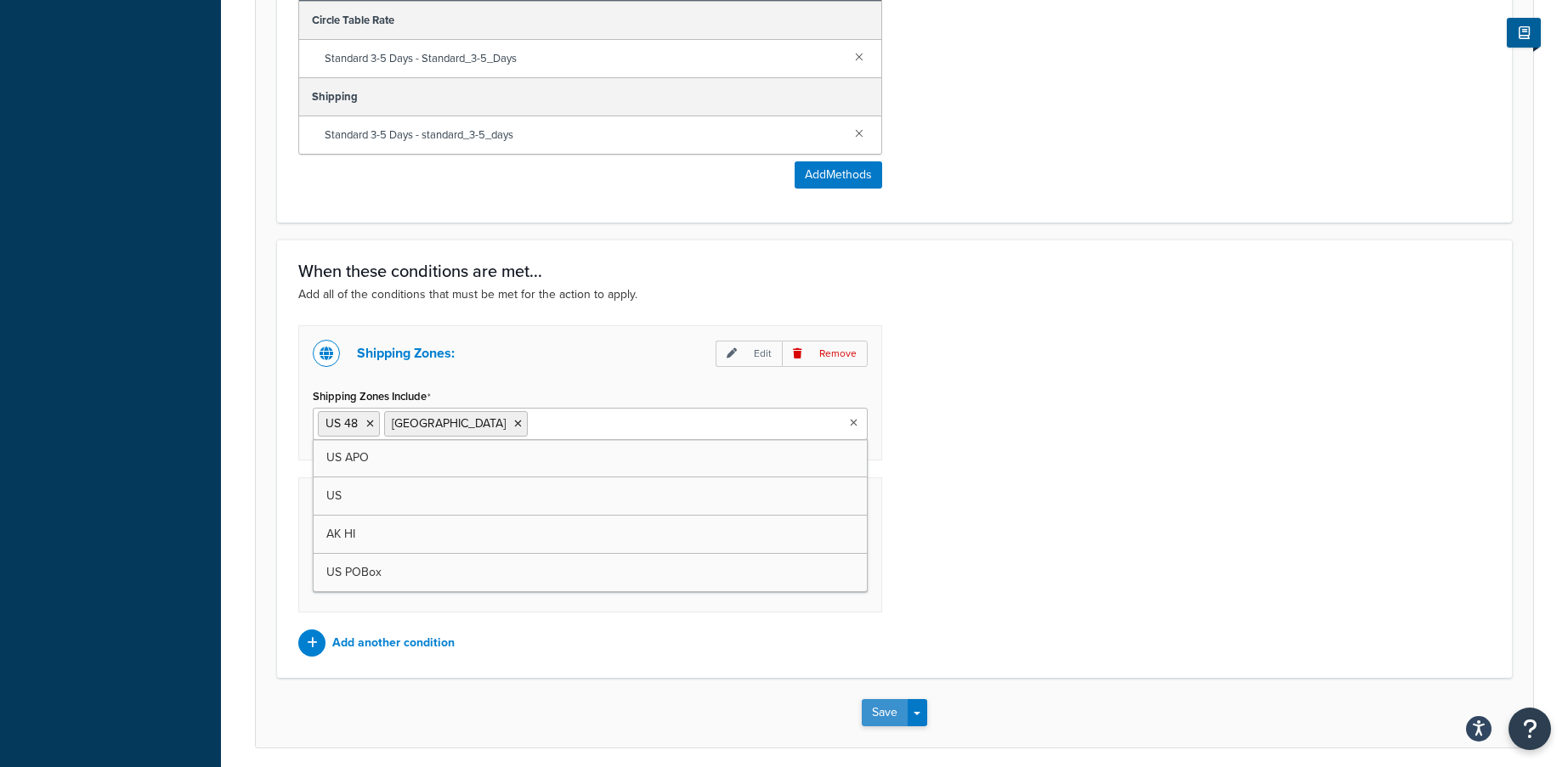
click at [886, 712] on button "Save" at bounding box center [884, 713] width 46 height 27
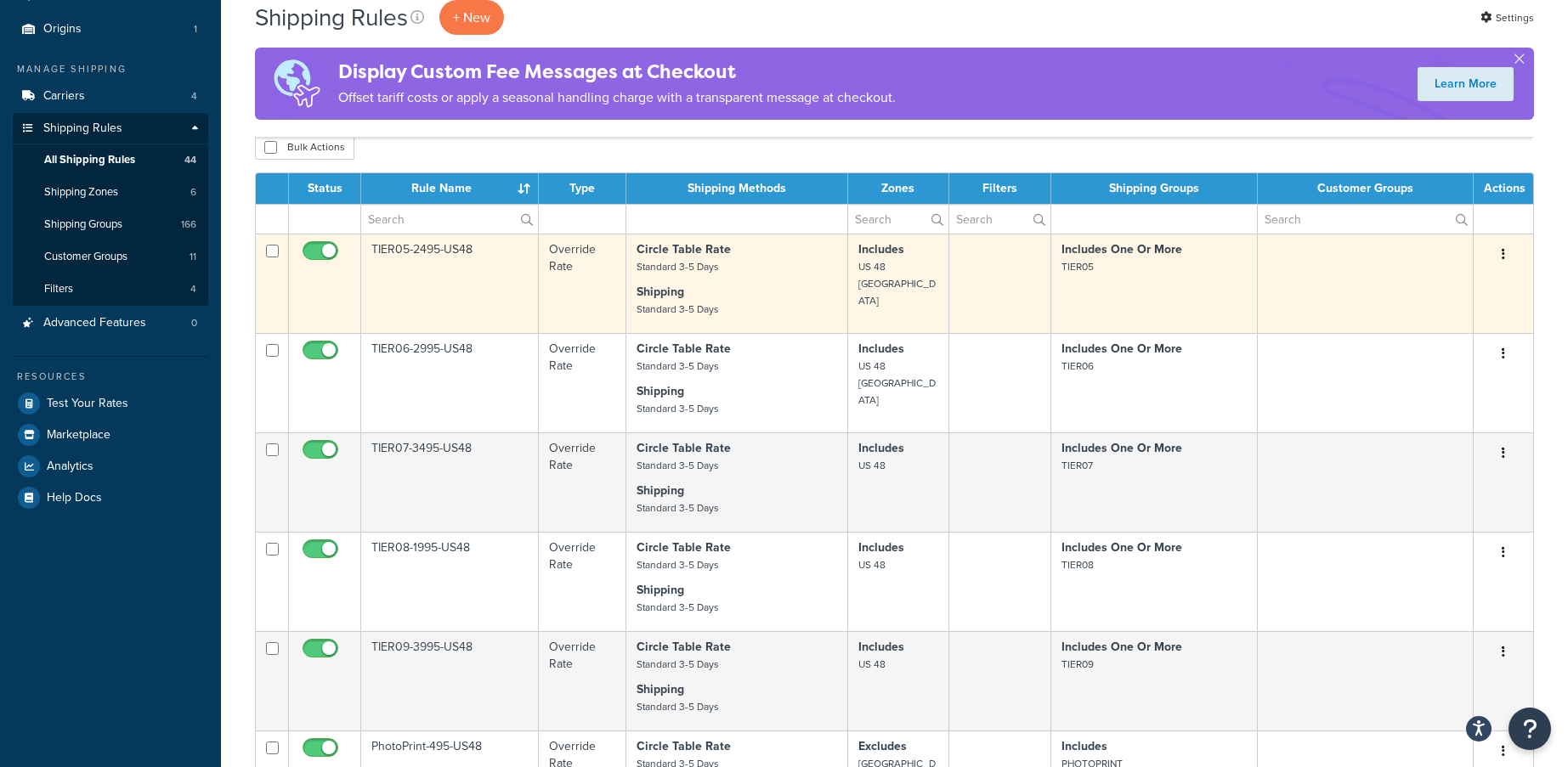
scroll to position [170, 0]
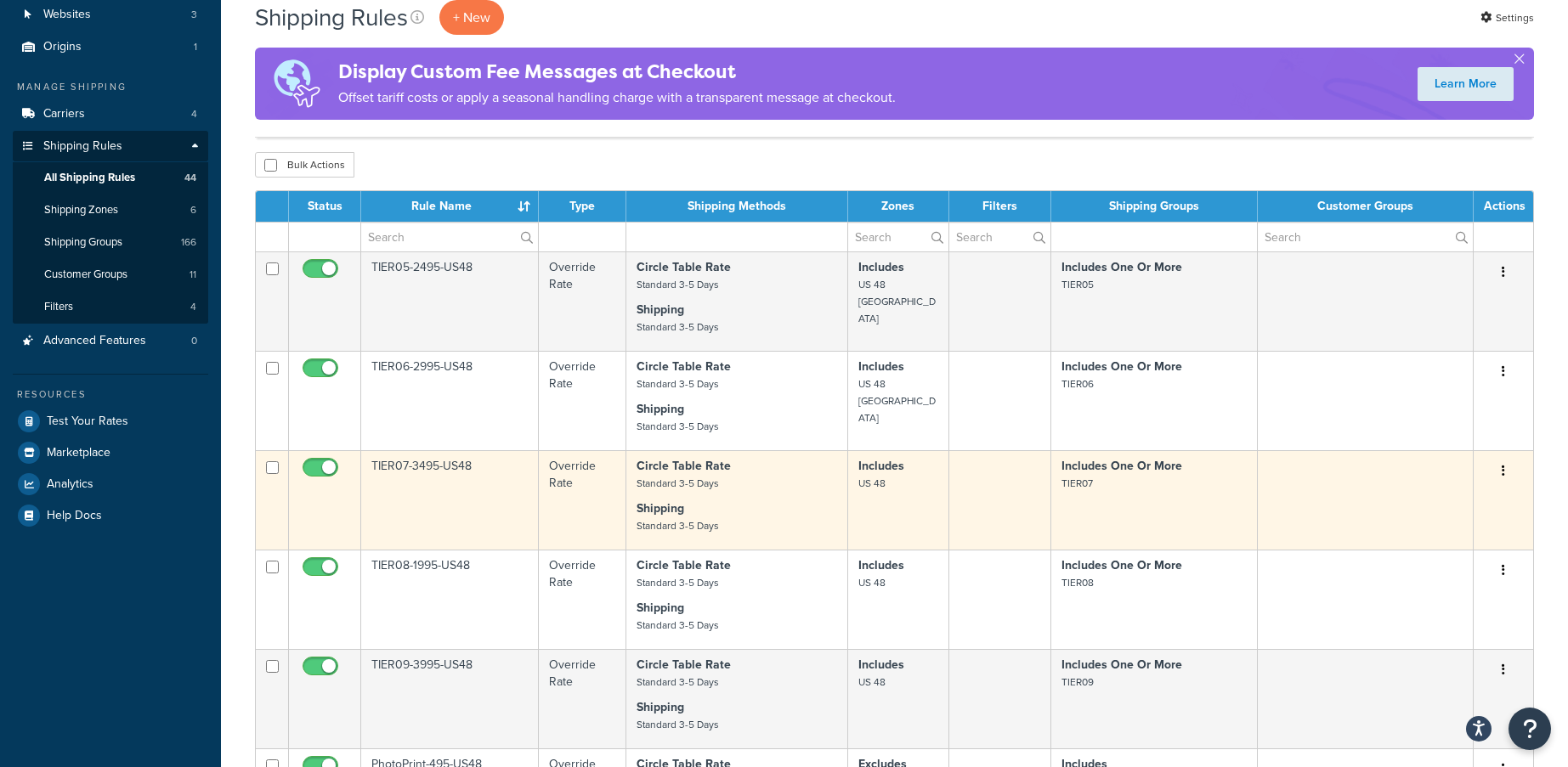
click at [914, 508] on td "Includes US 48" at bounding box center [899, 500] width 101 height 99
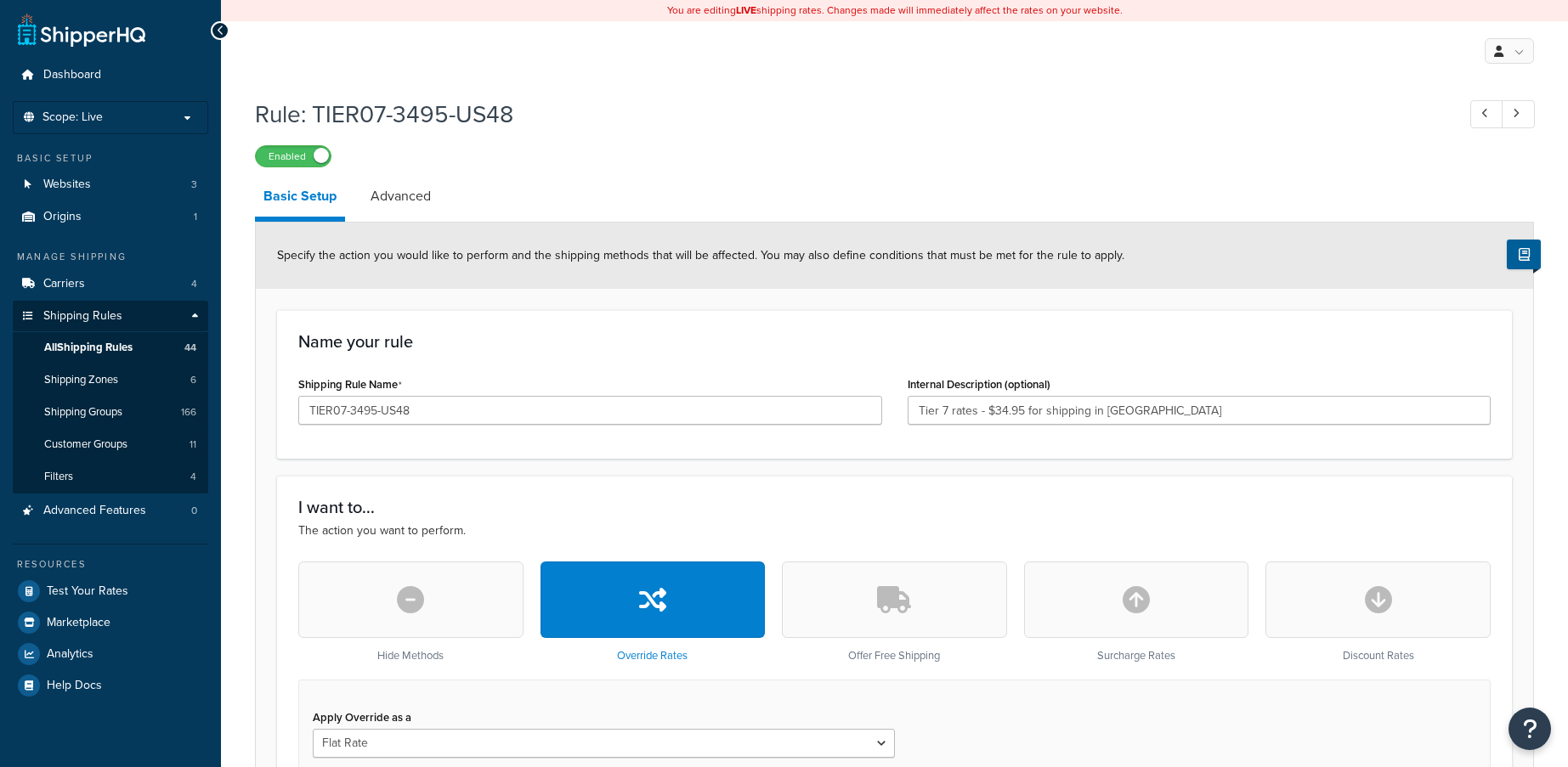
select select "ITEM"
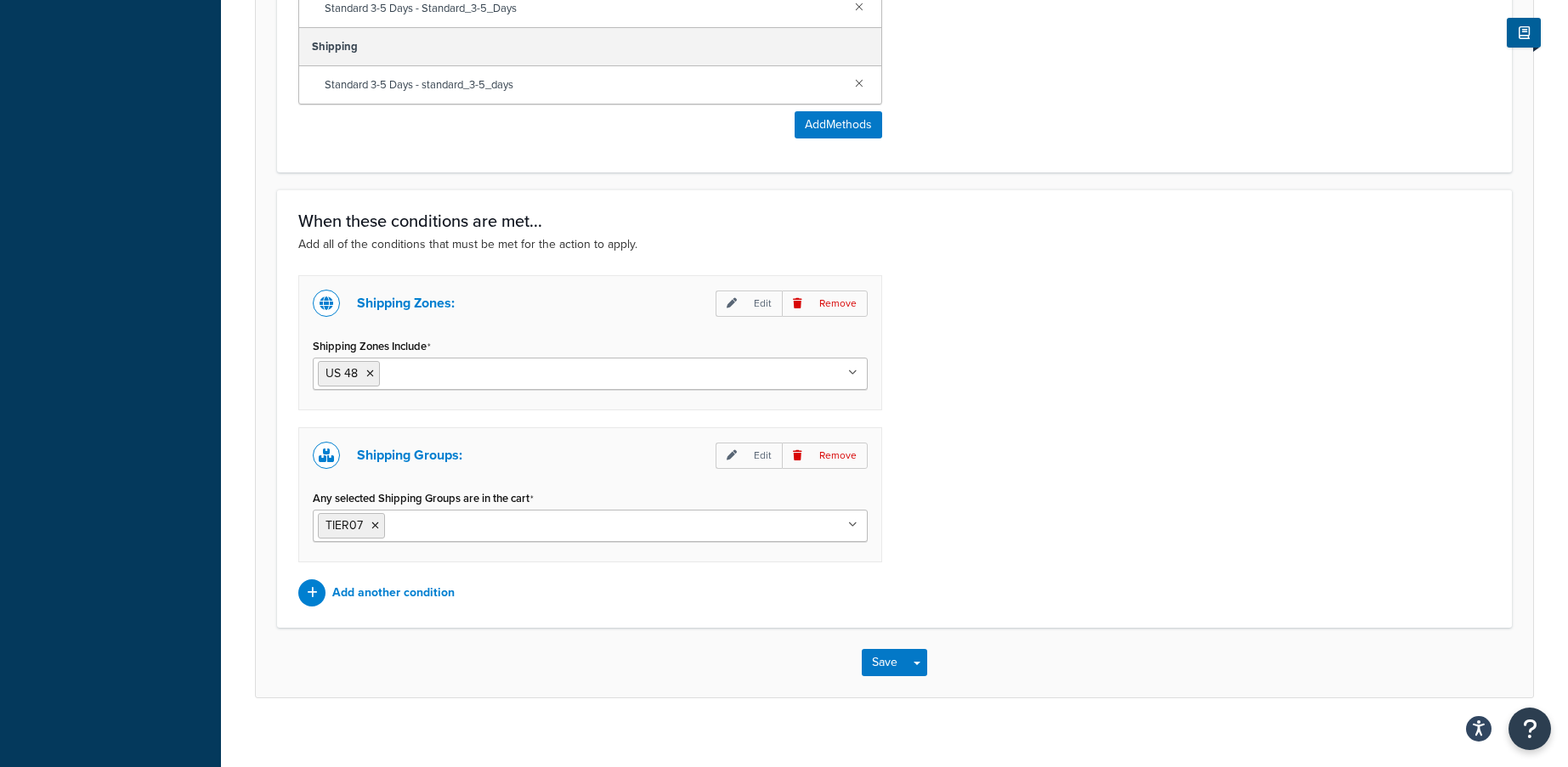
scroll to position [1257, 0]
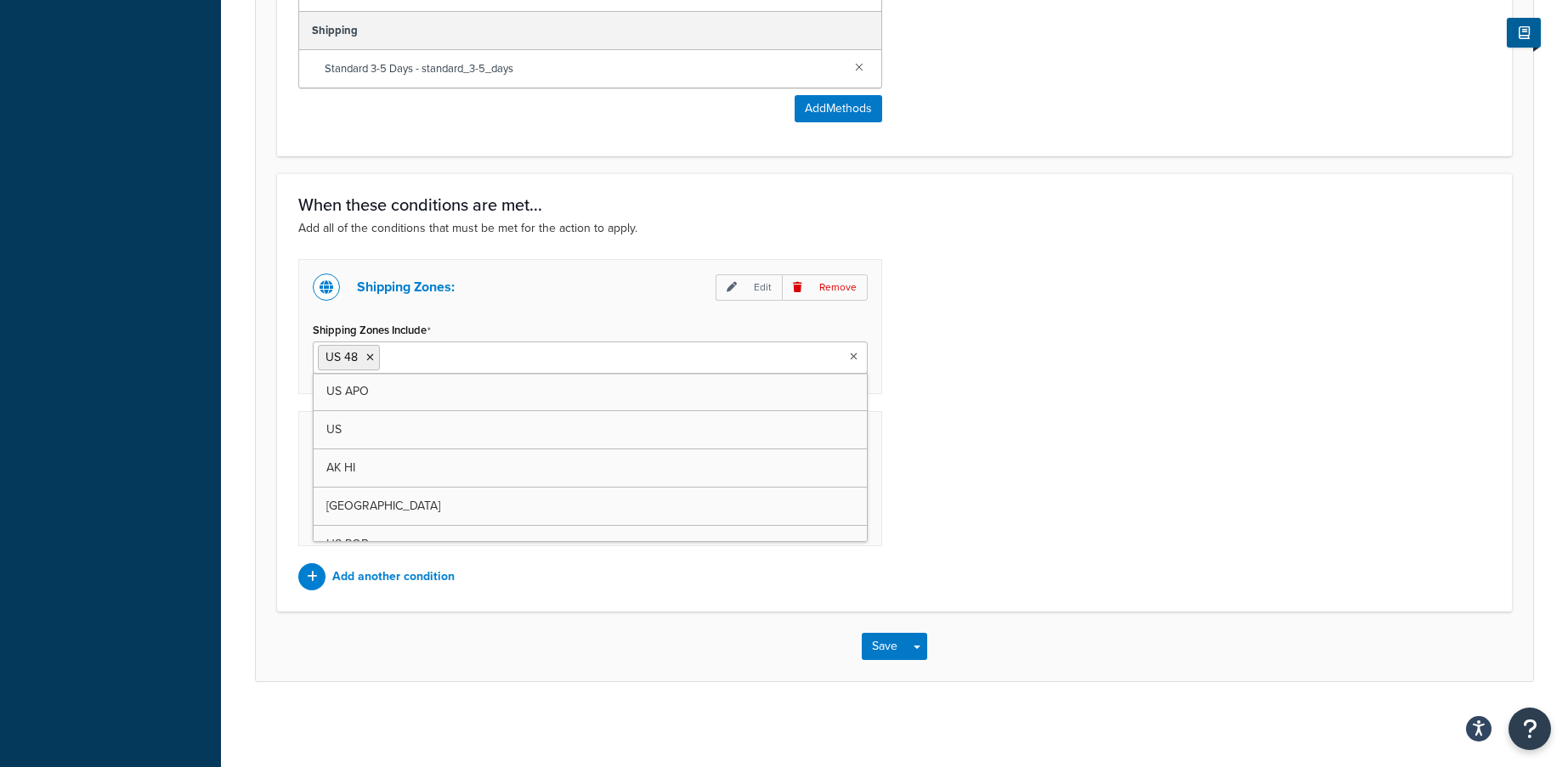
click at [776, 360] on ul "US 48" at bounding box center [591, 357] width 555 height 32
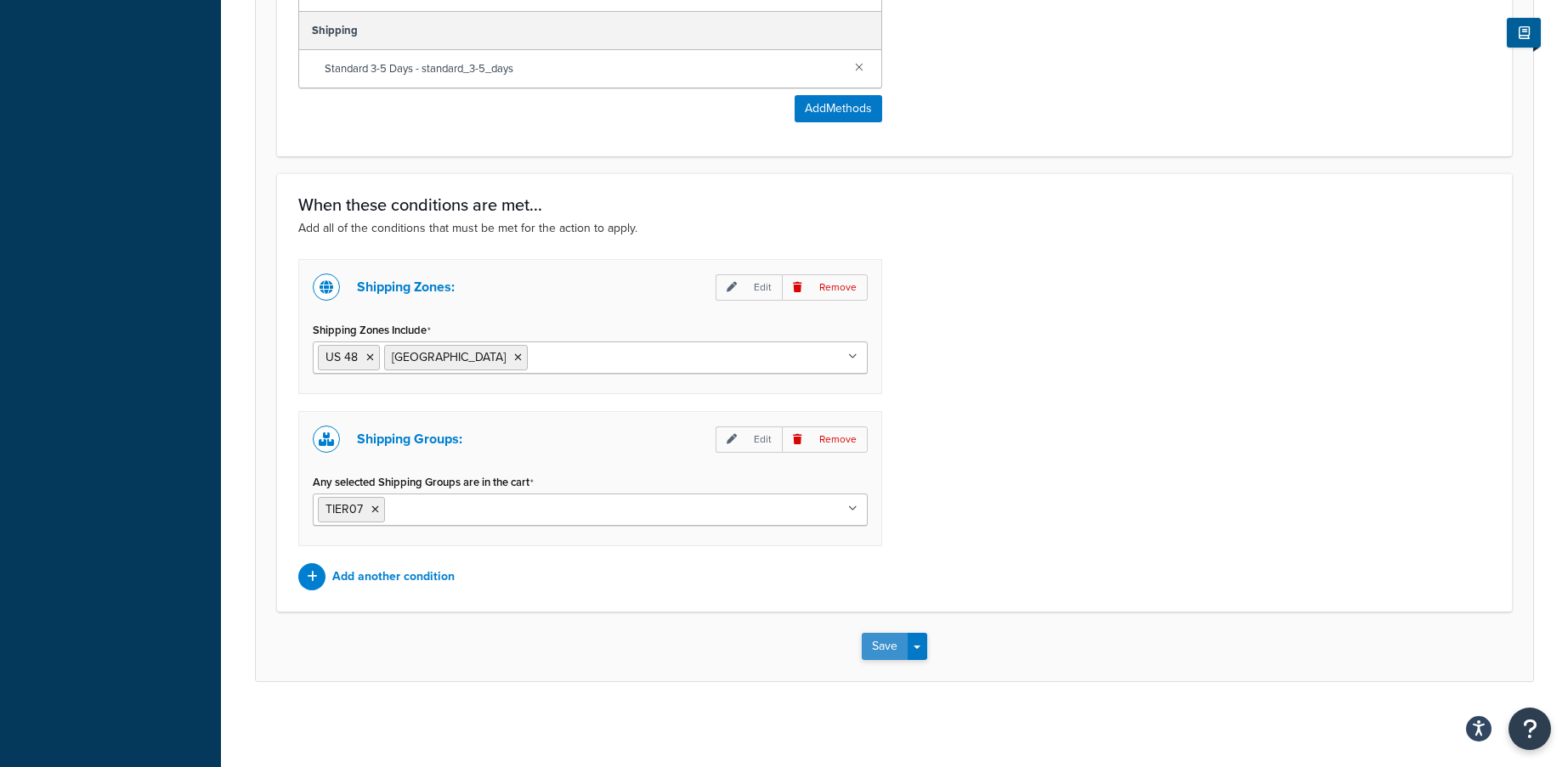
click at [904, 642] on button "Save" at bounding box center [884, 646] width 46 height 27
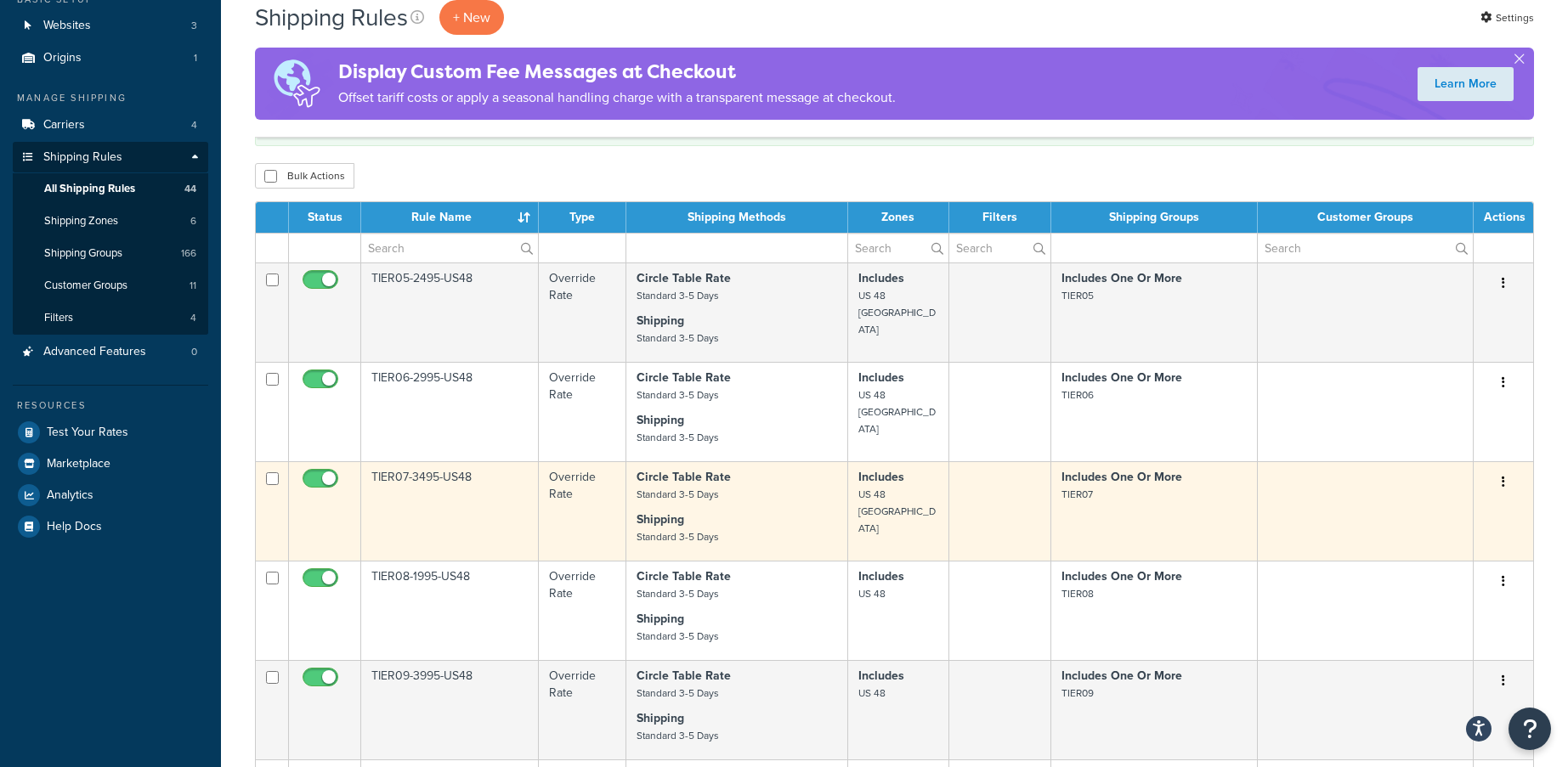
scroll to position [255, 0]
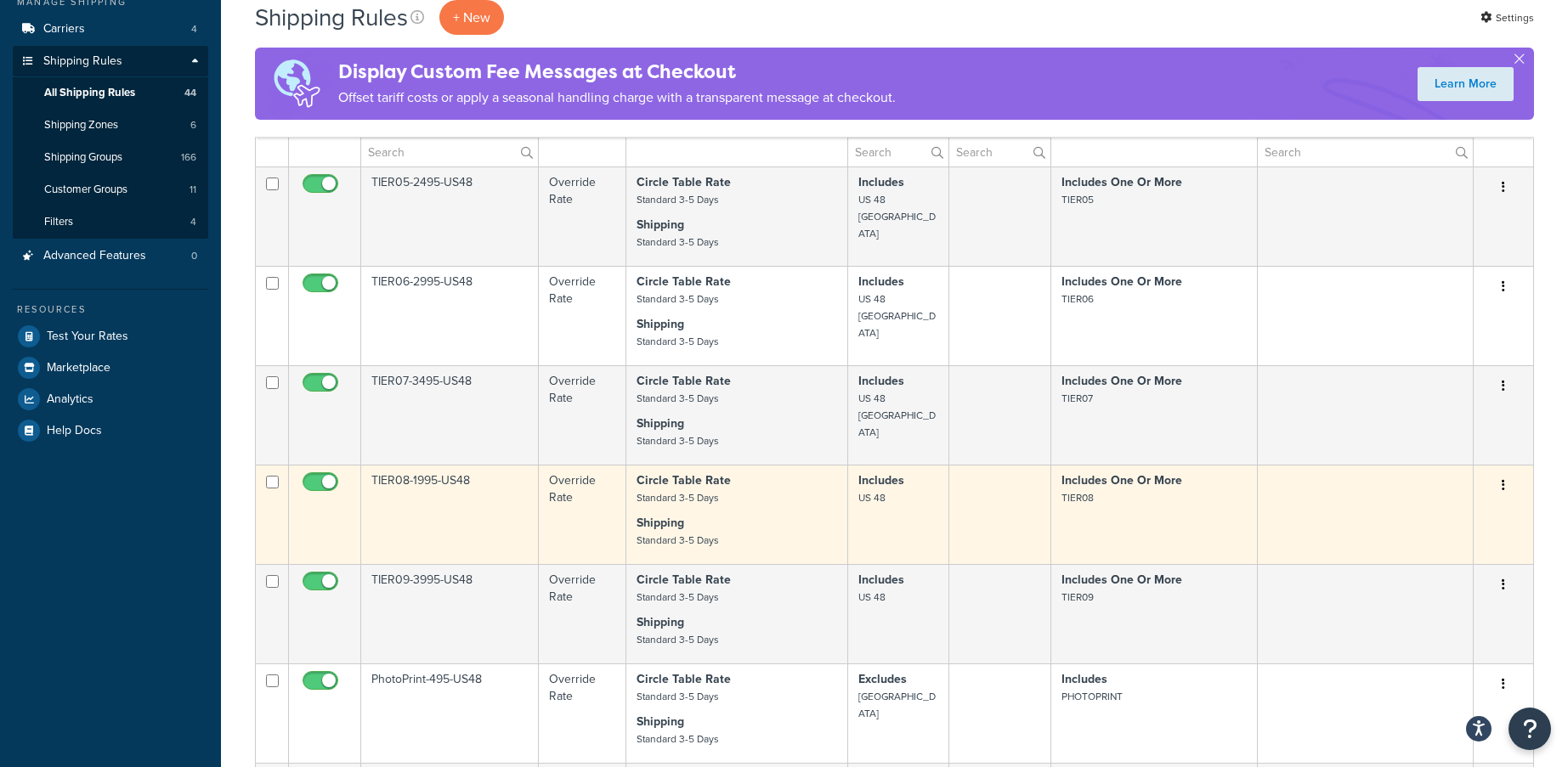
click at [893, 530] on td "Includes US 48" at bounding box center [899, 514] width 101 height 99
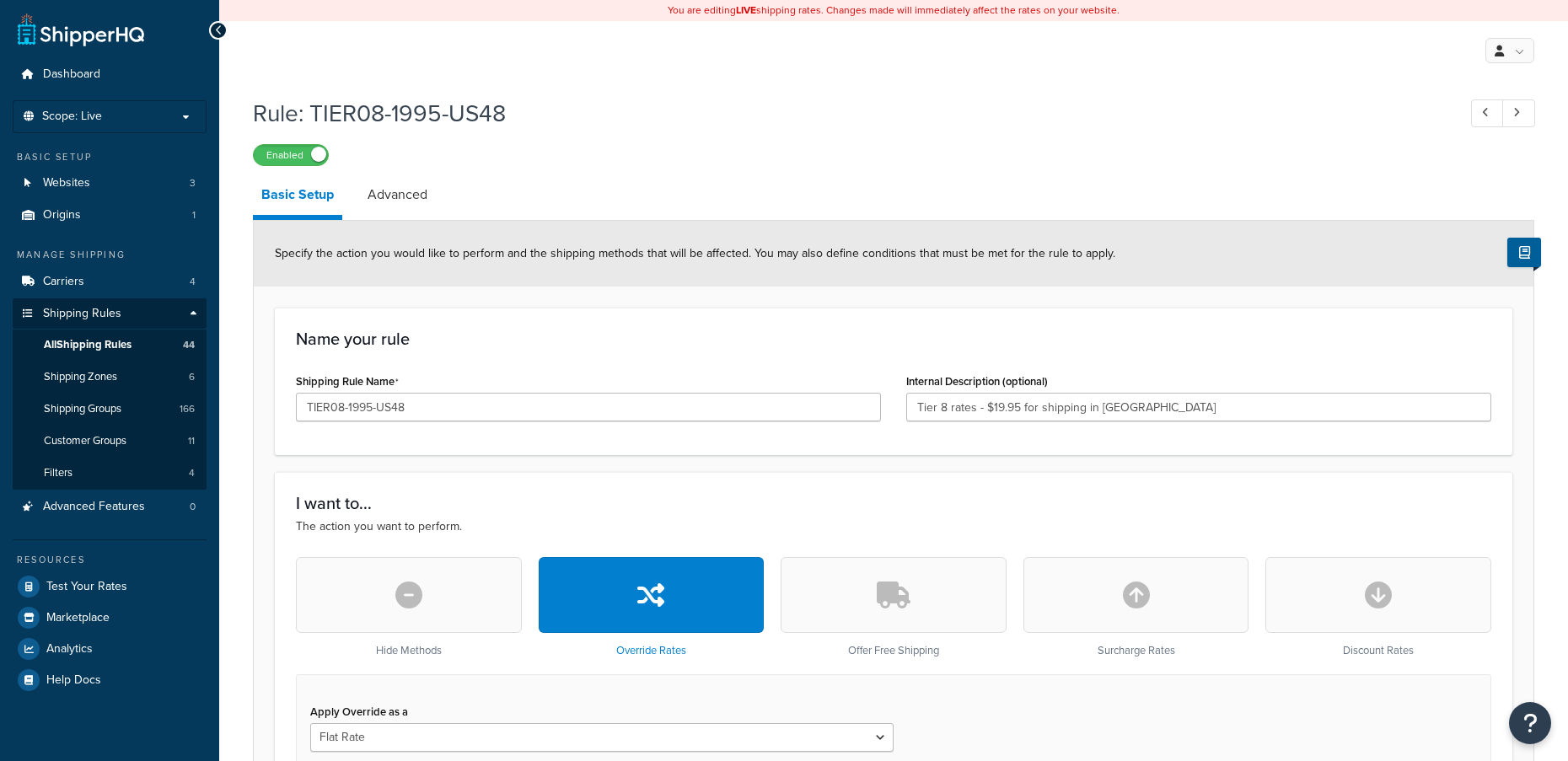
select select "ITEM"
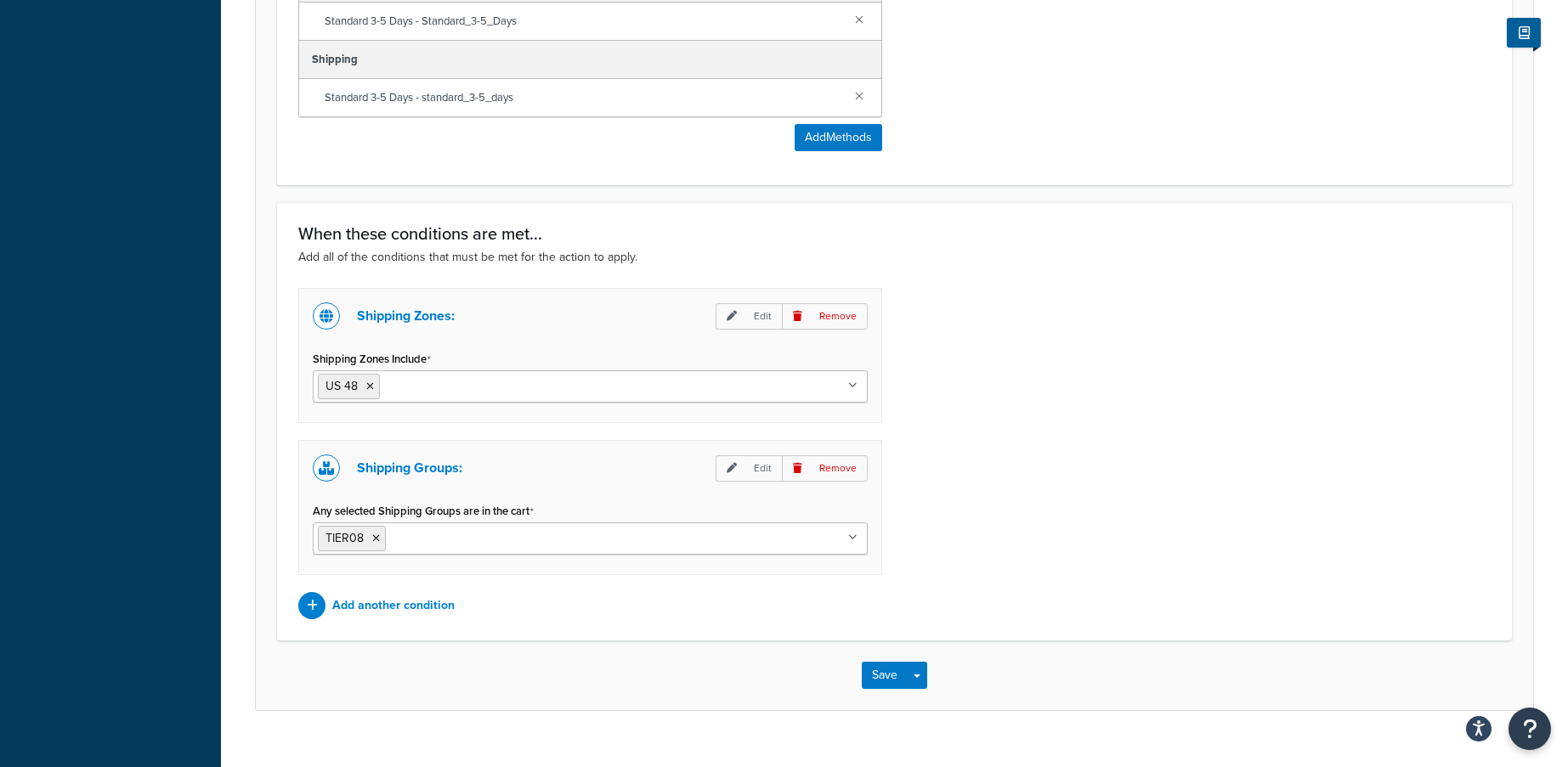
scroll to position [1257, 0]
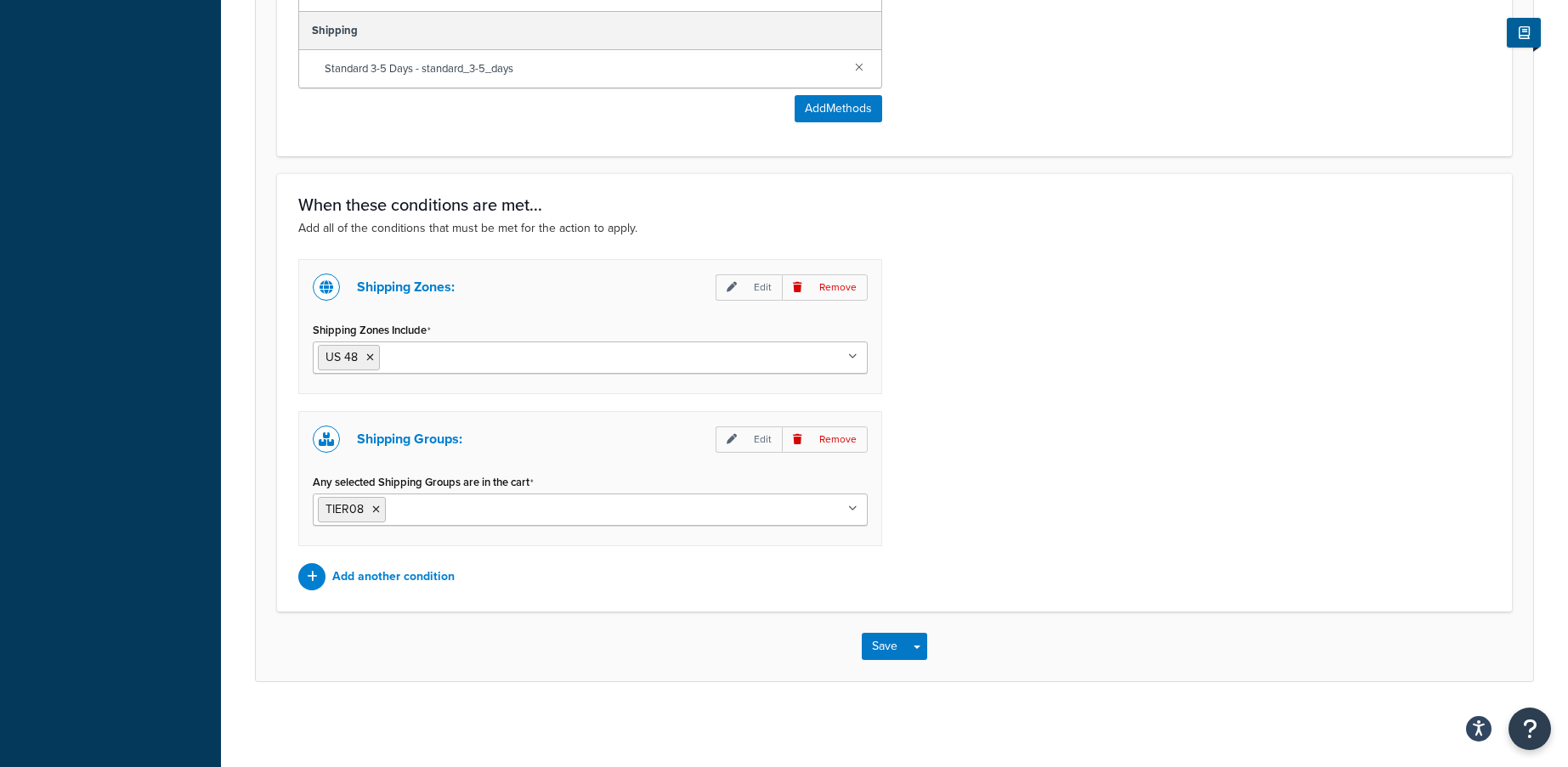
click at [851, 352] on icon at bounding box center [853, 357] width 10 height 10
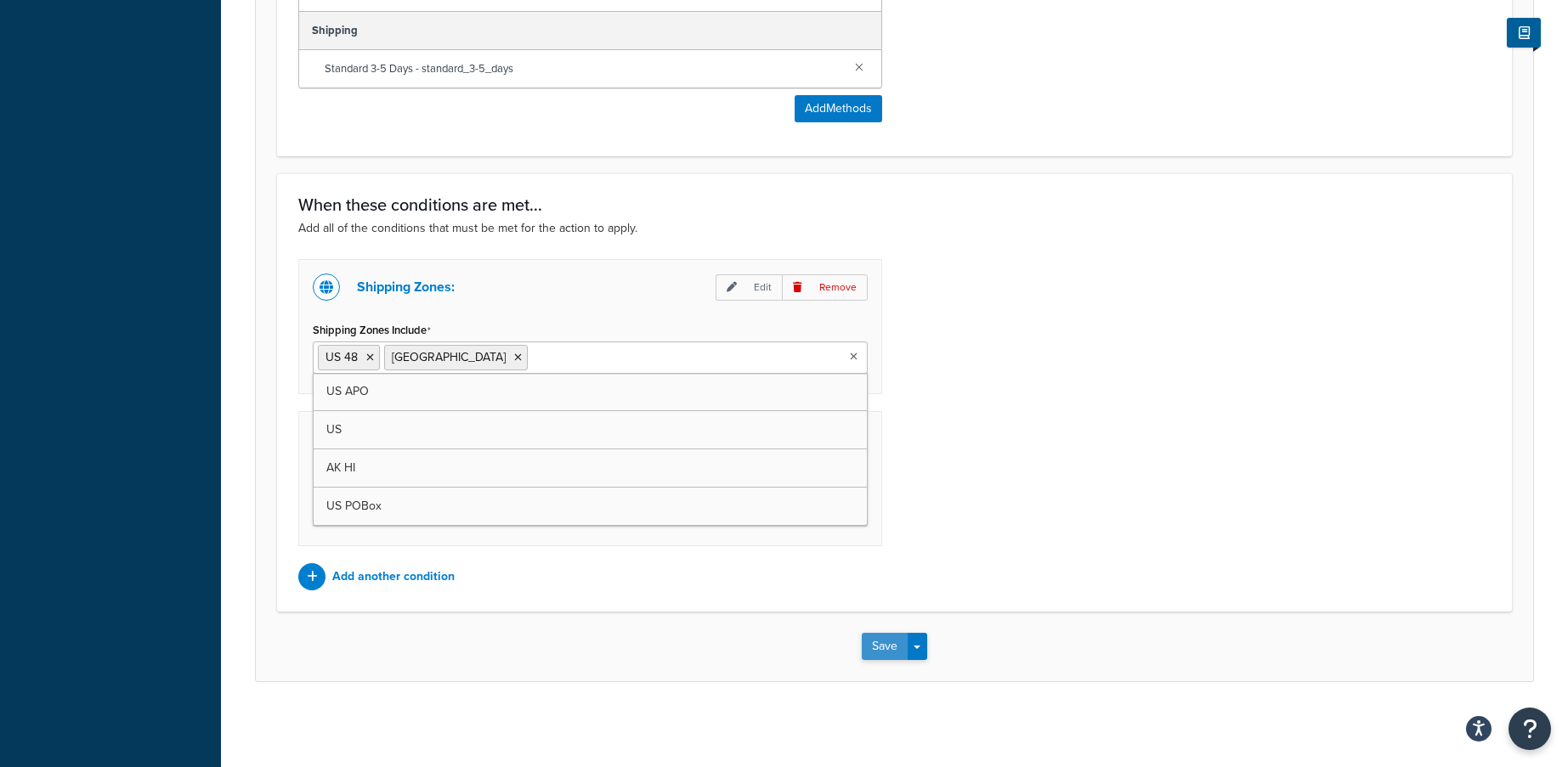
click at [883, 645] on button "Save" at bounding box center [884, 646] width 46 height 27
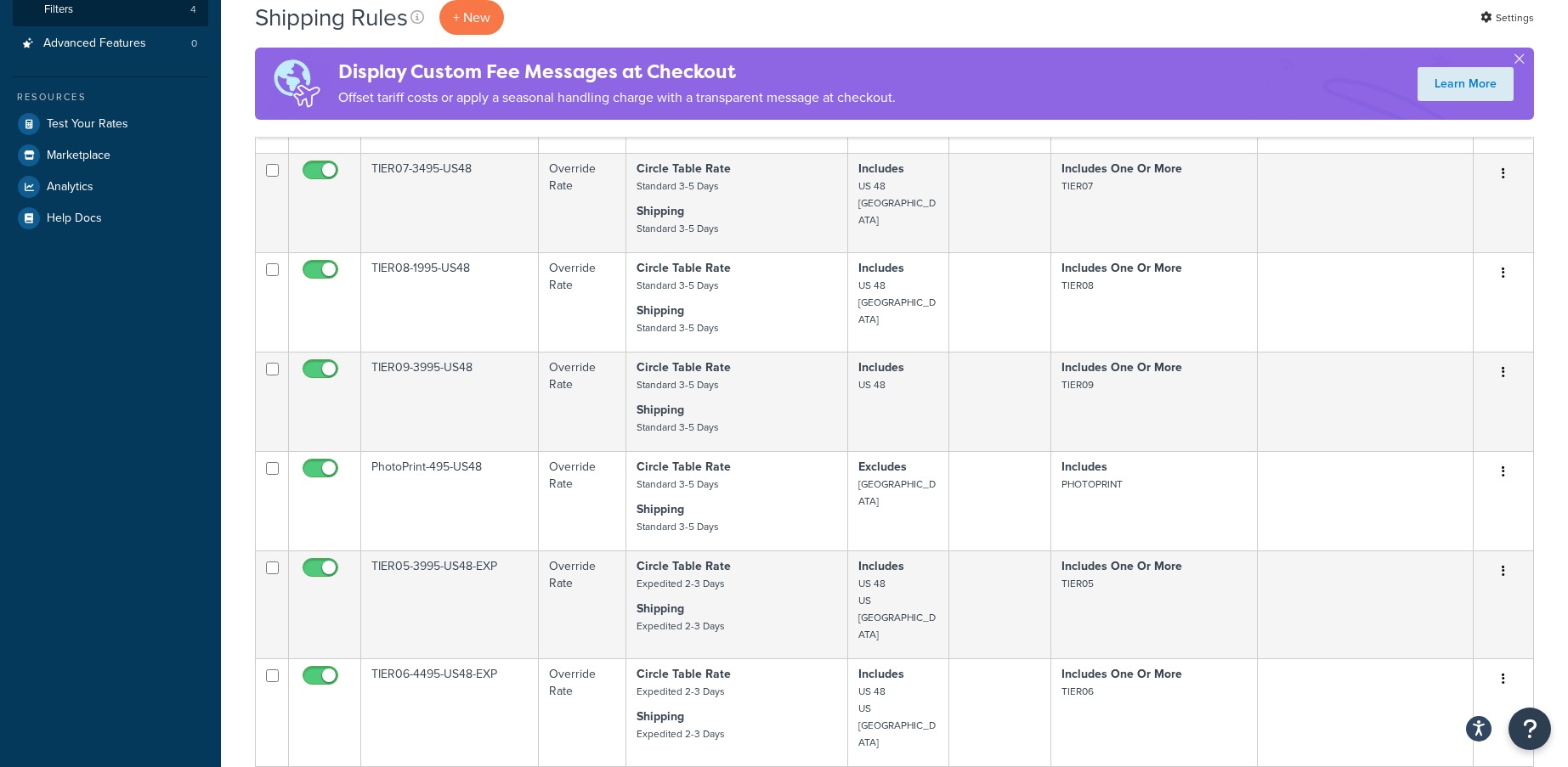
scroll to position [510, 0]
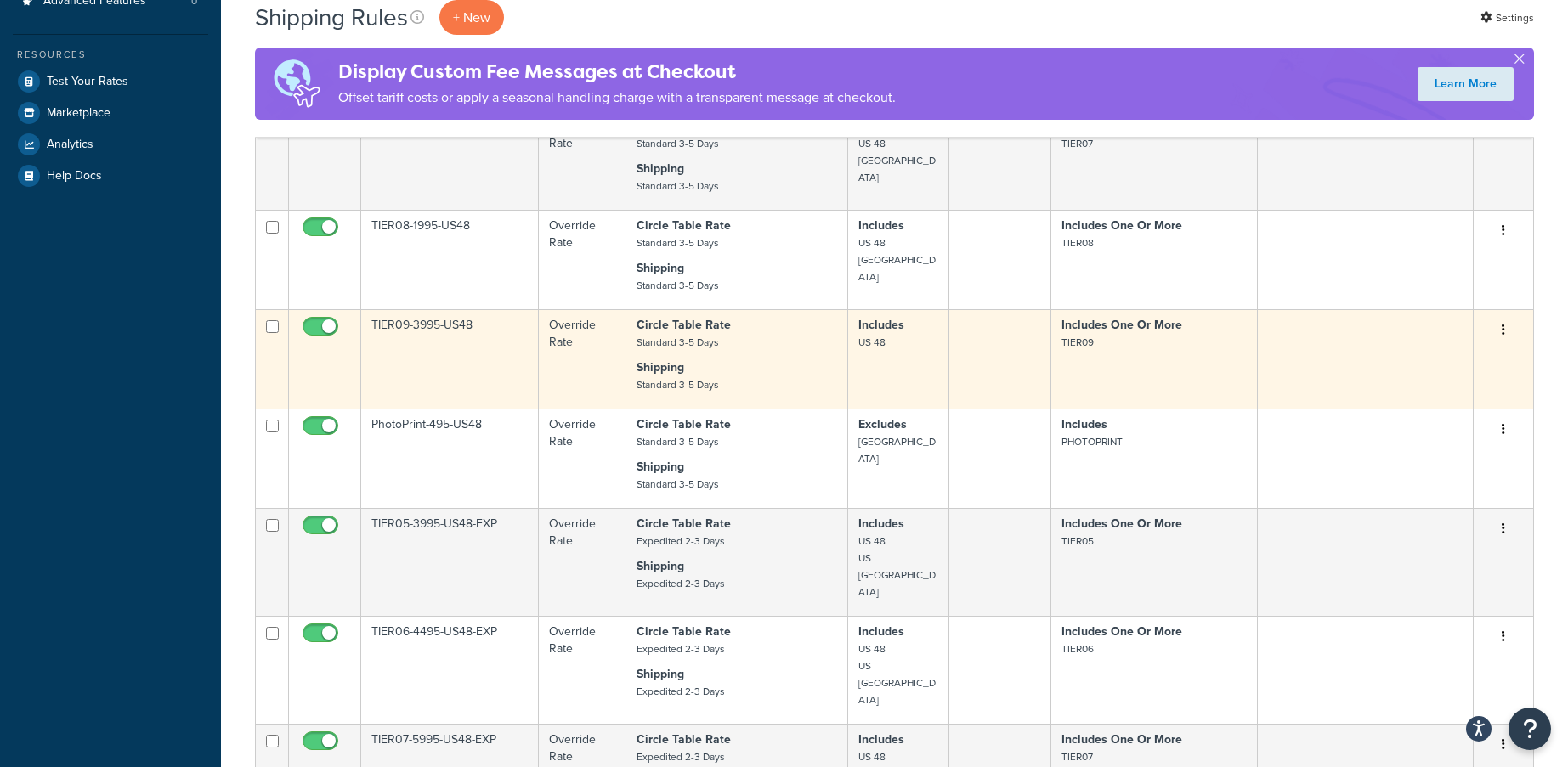
click at [457, 369] on td "TIER09-3995-US48" at bounding box center [450, 359] width 177 height 99
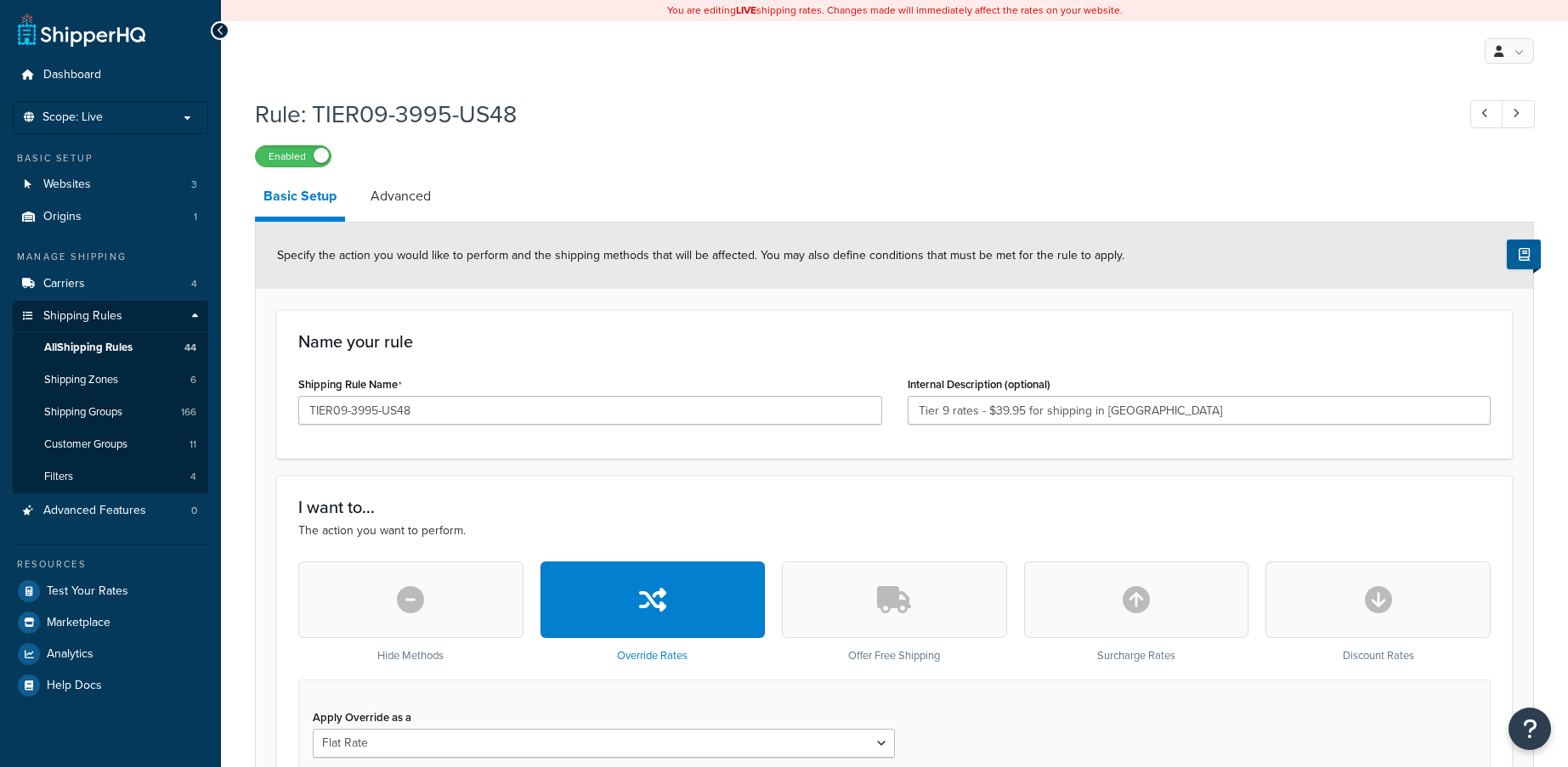
select select "ITEM"
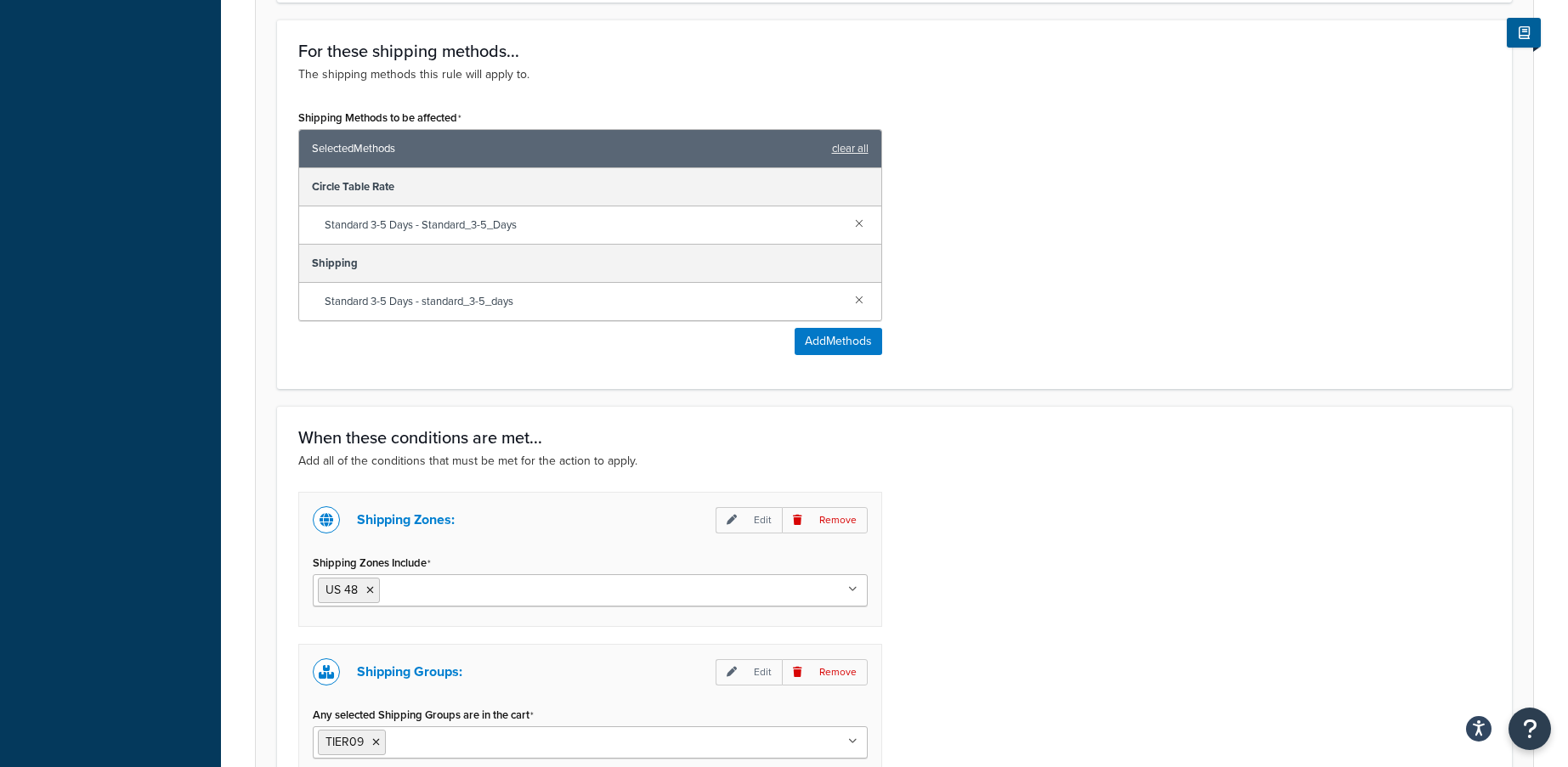
scroll to position [1104, 0]
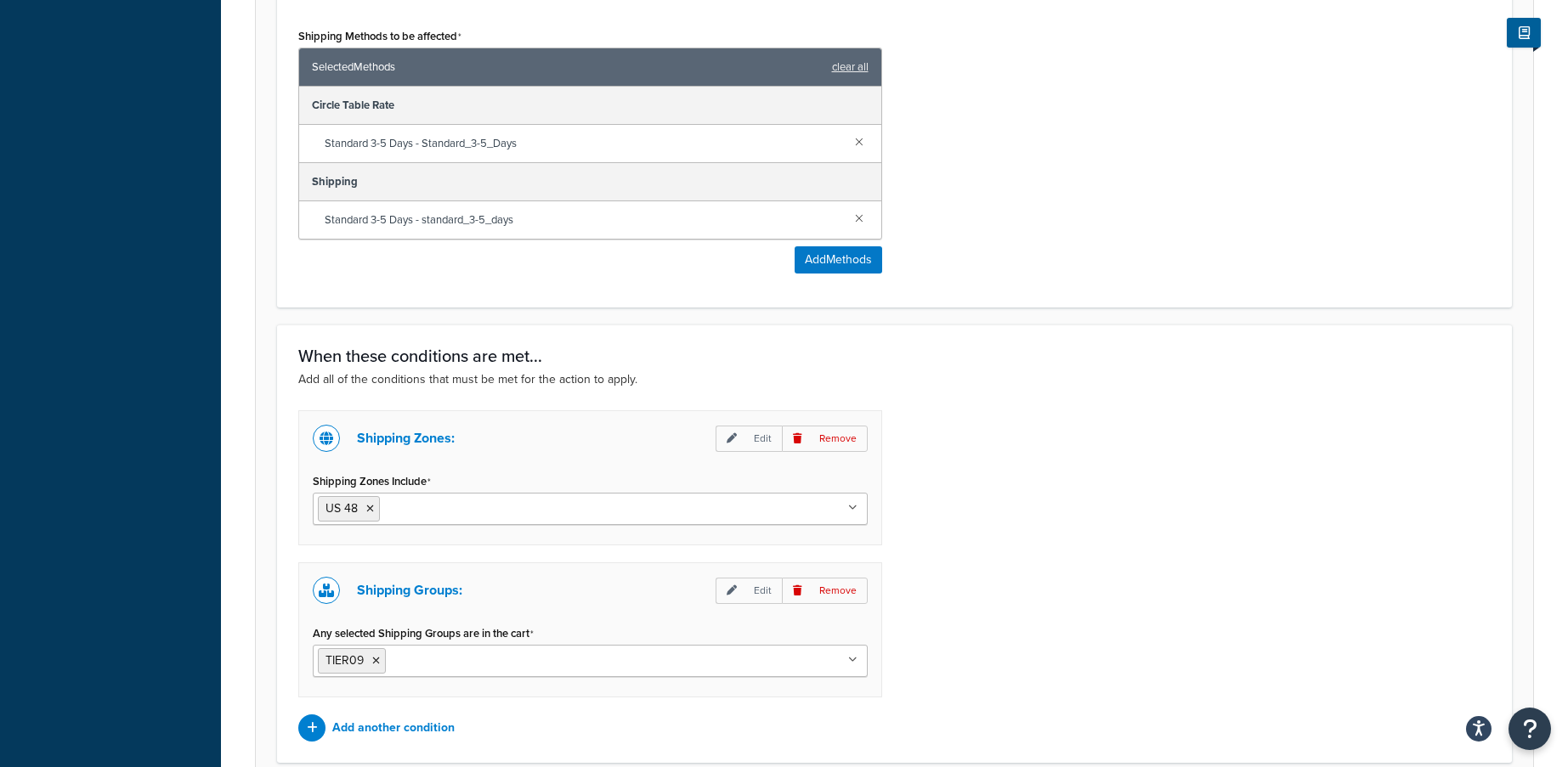
click at [443, 509] on input "Shipping Zones Include" at bounding box center [459, 508] width 150 height 19
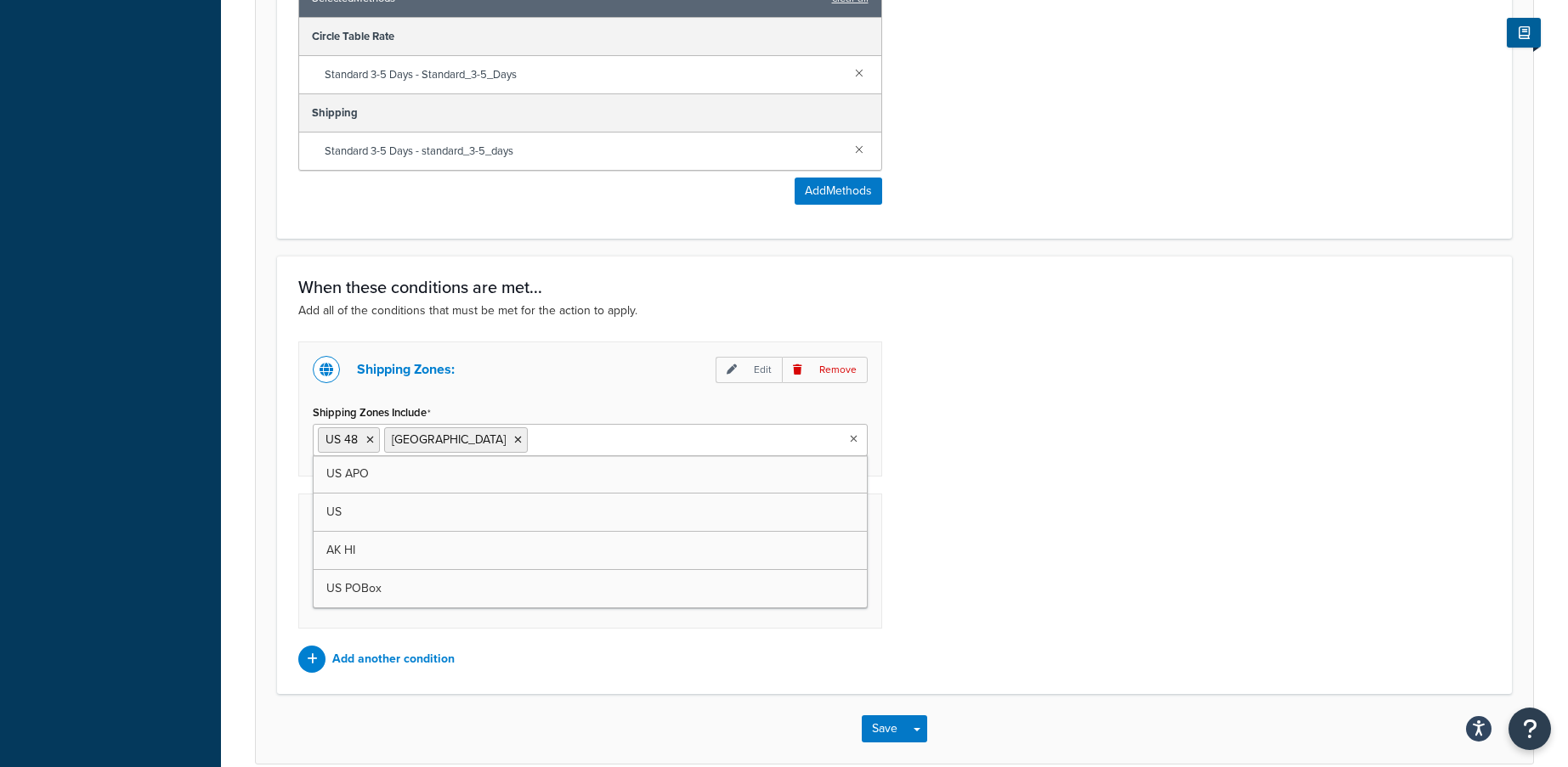
scroll to position [1257, 0]
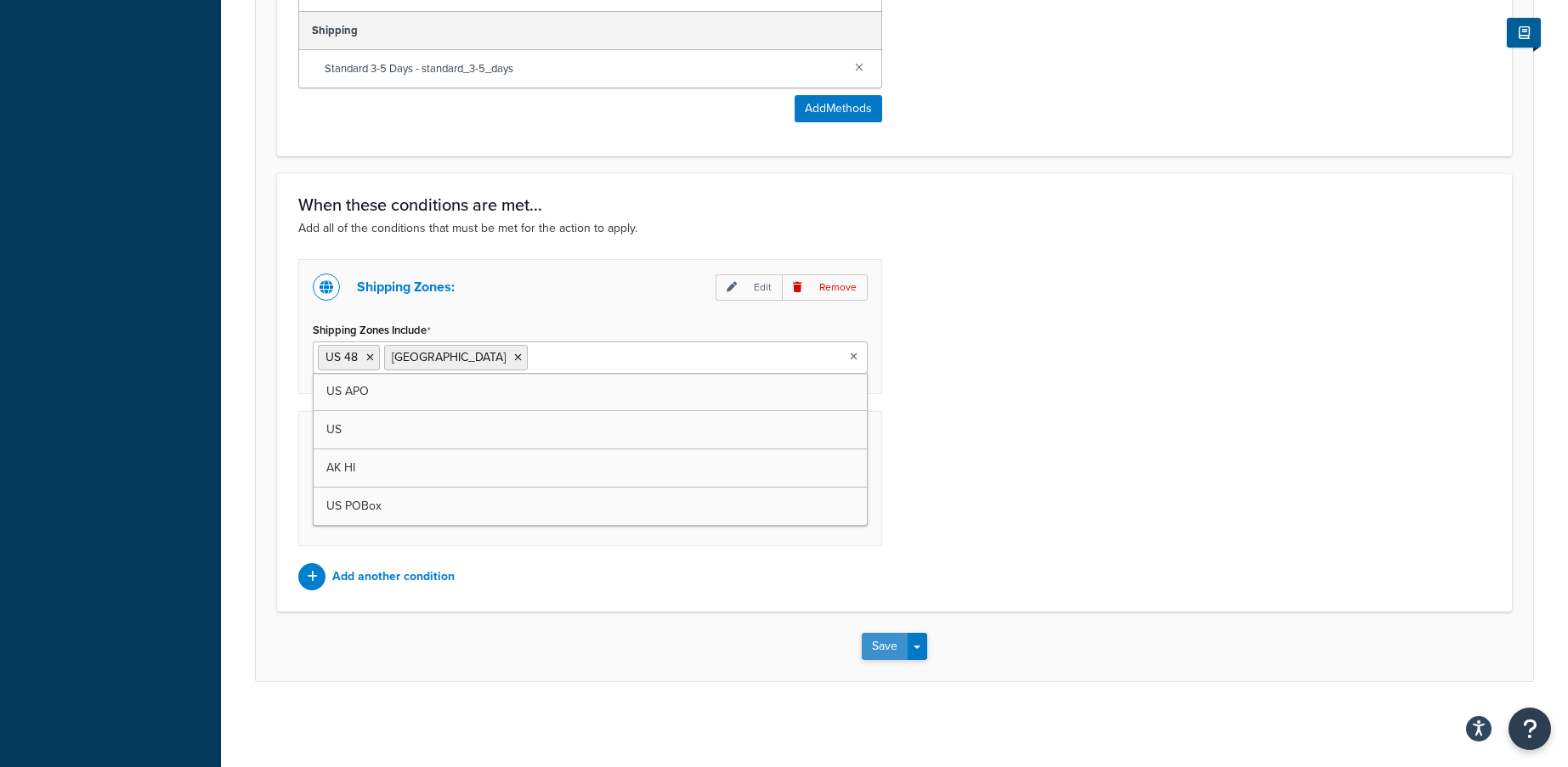
click at [875, 634] on div "Save Save Dropdown Save and Edit Save and Duplicate Save and Create New" at bounding box center [894, 646] width 1277 height 70
click at [878, 647] on button "Save" at bounding box center [884, 646] width 46 height 27
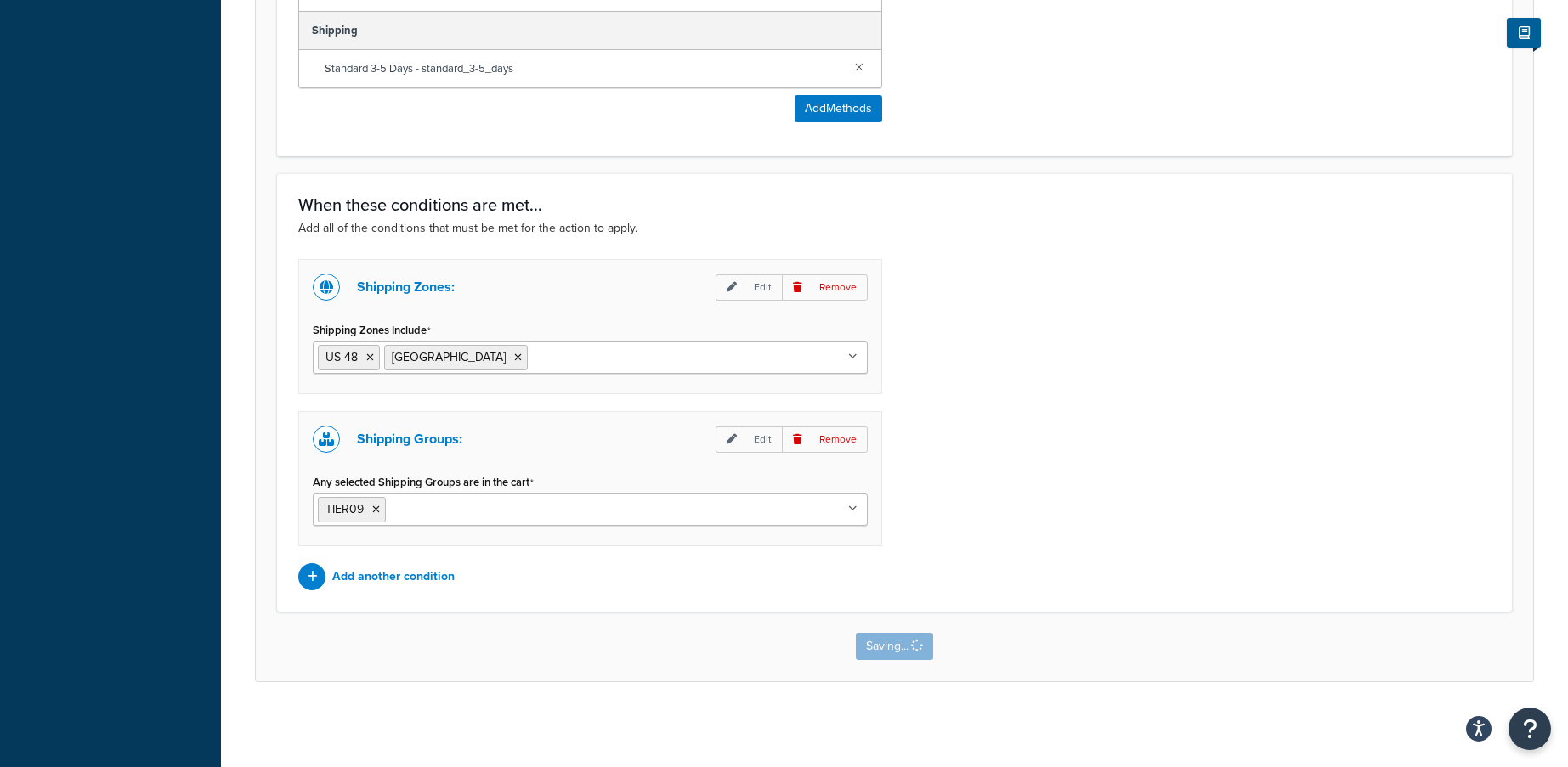
scroll to position [0, 0]
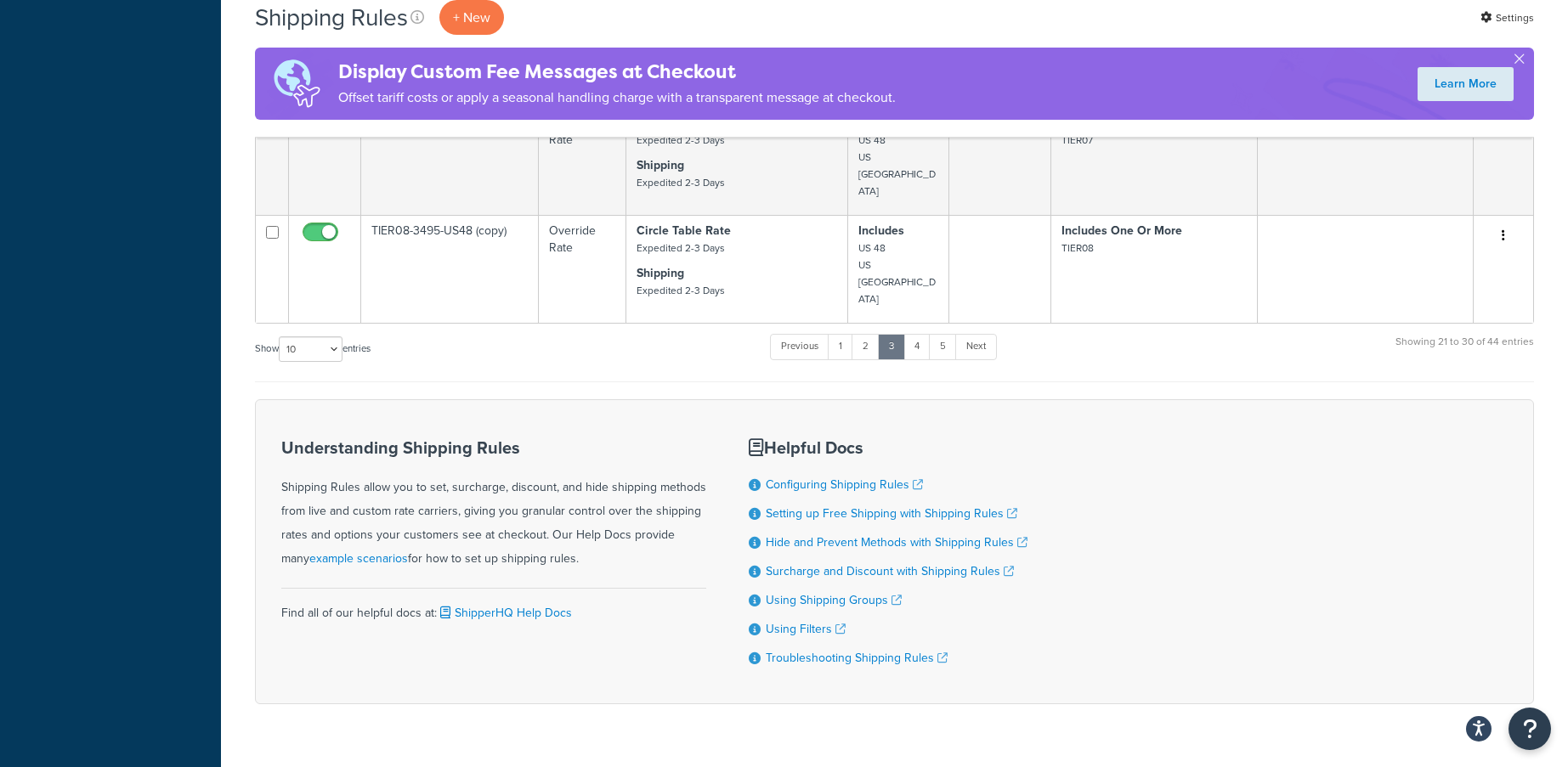
scroll to position [1139, 0]
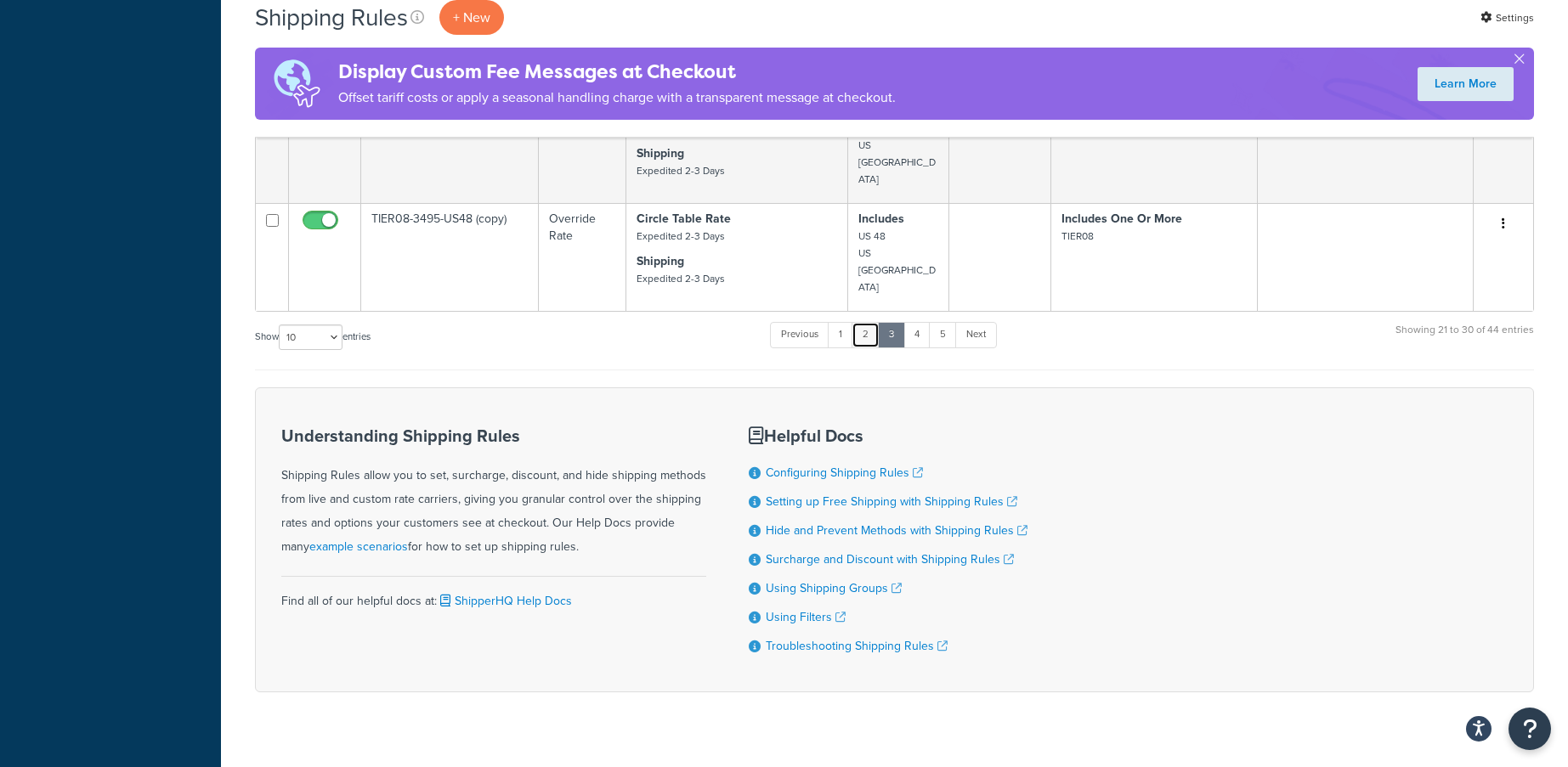
click at [869, 322] on link "2" at bounding box center [866, 334] width 28 height 25
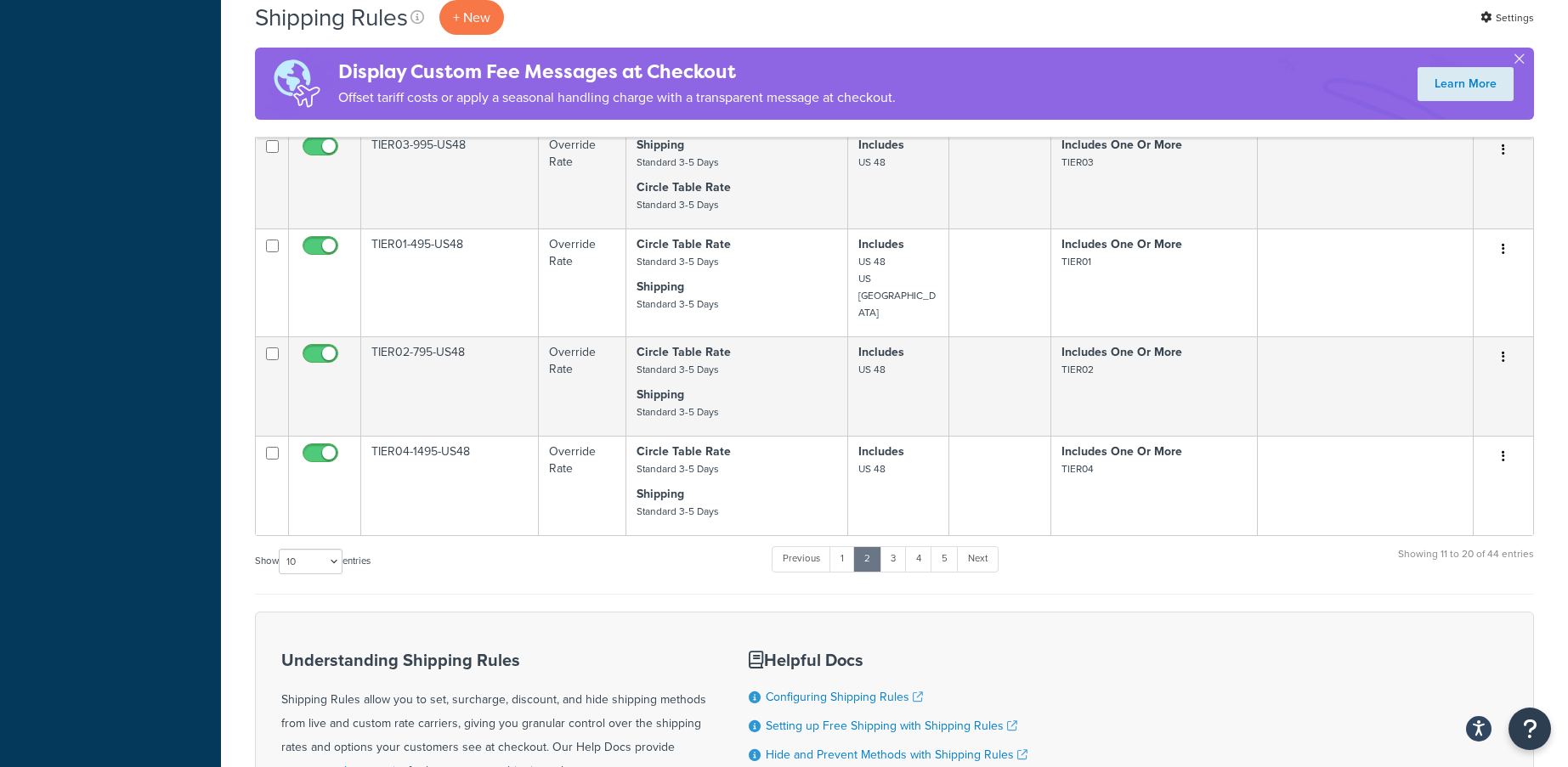
scroll to position [824, 0]
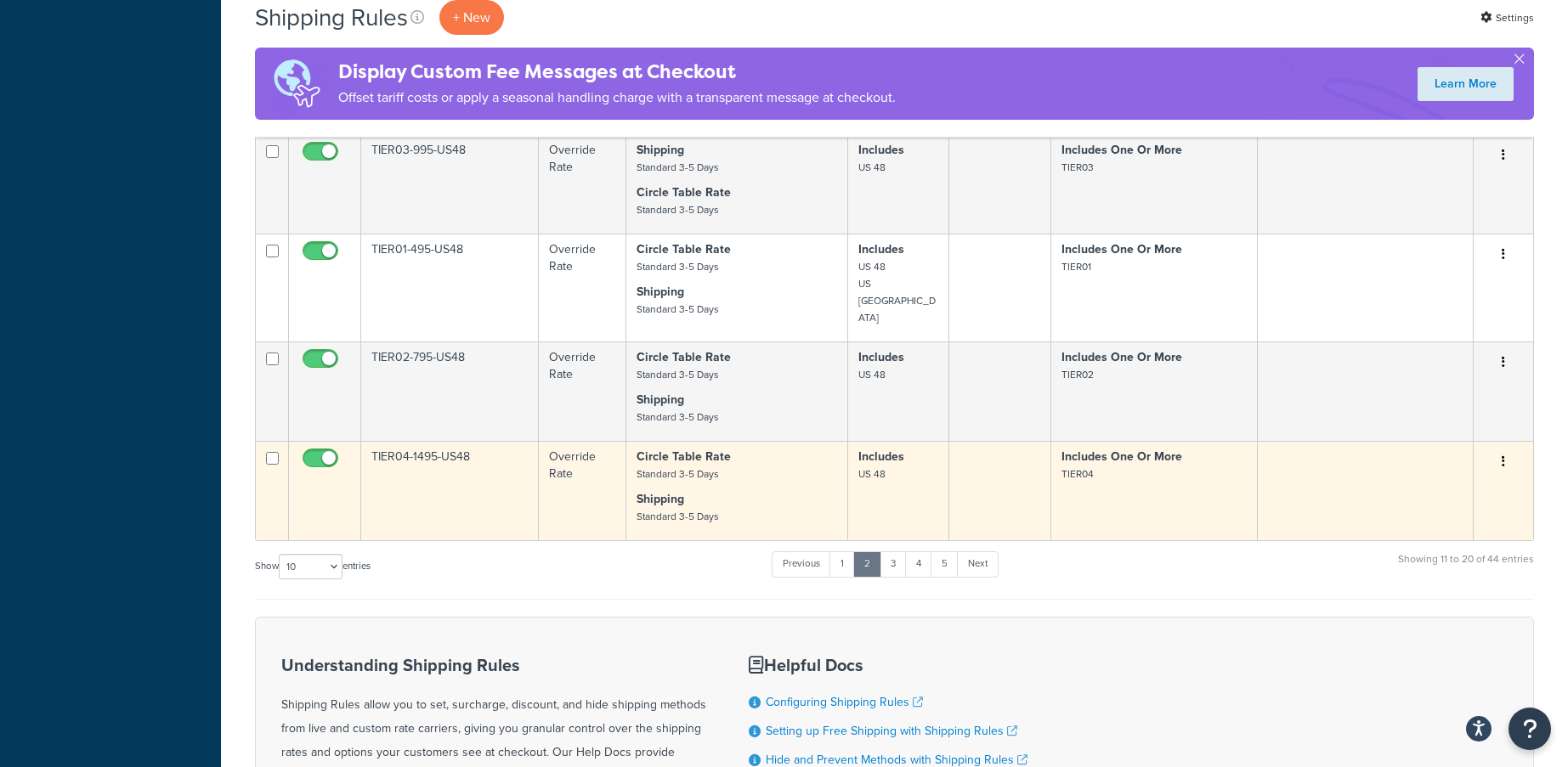
click at [867, 471] on small "US 48" at bounding box center [871, 474] width 27 height 16
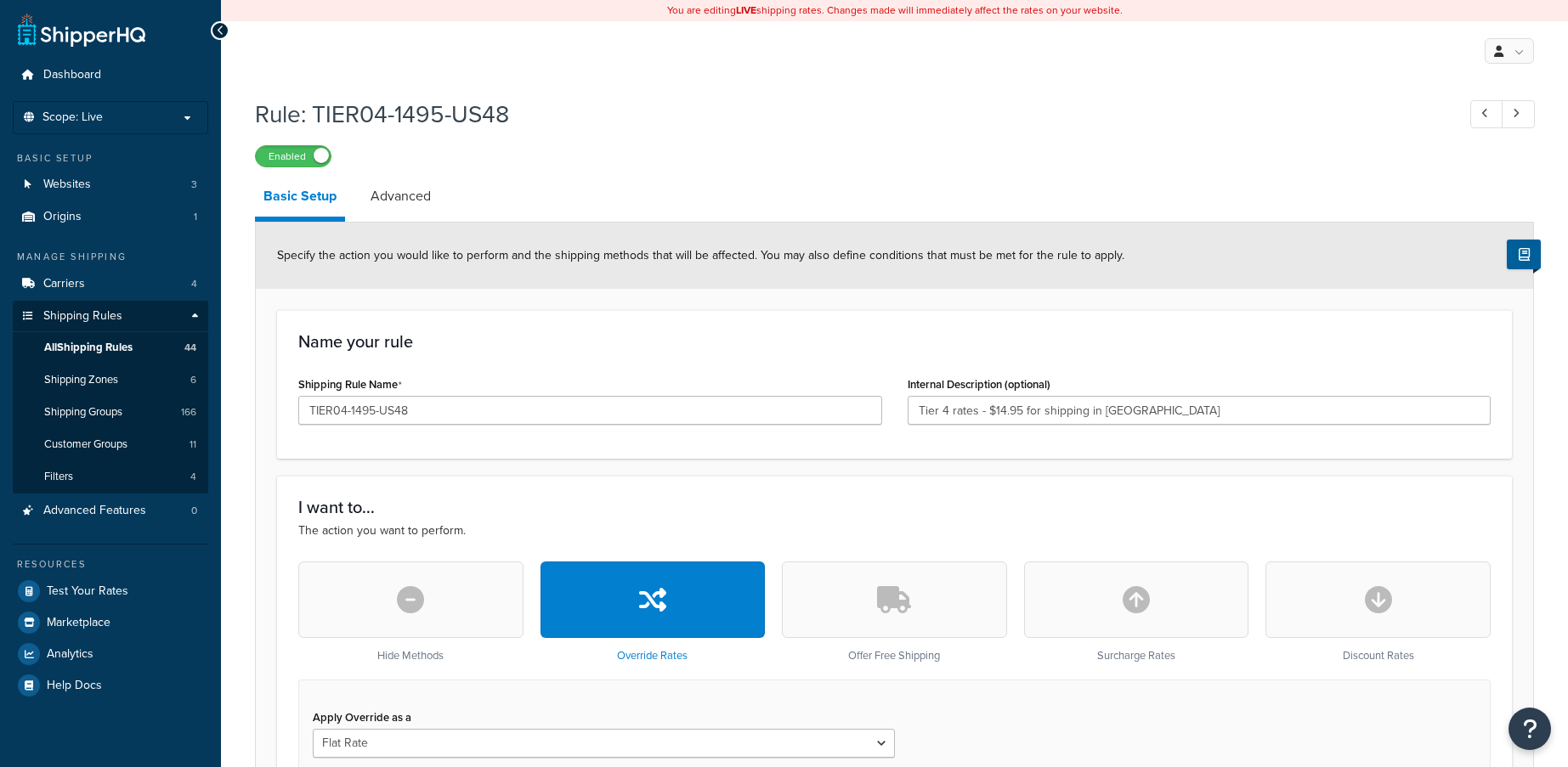
select select "ITEM"
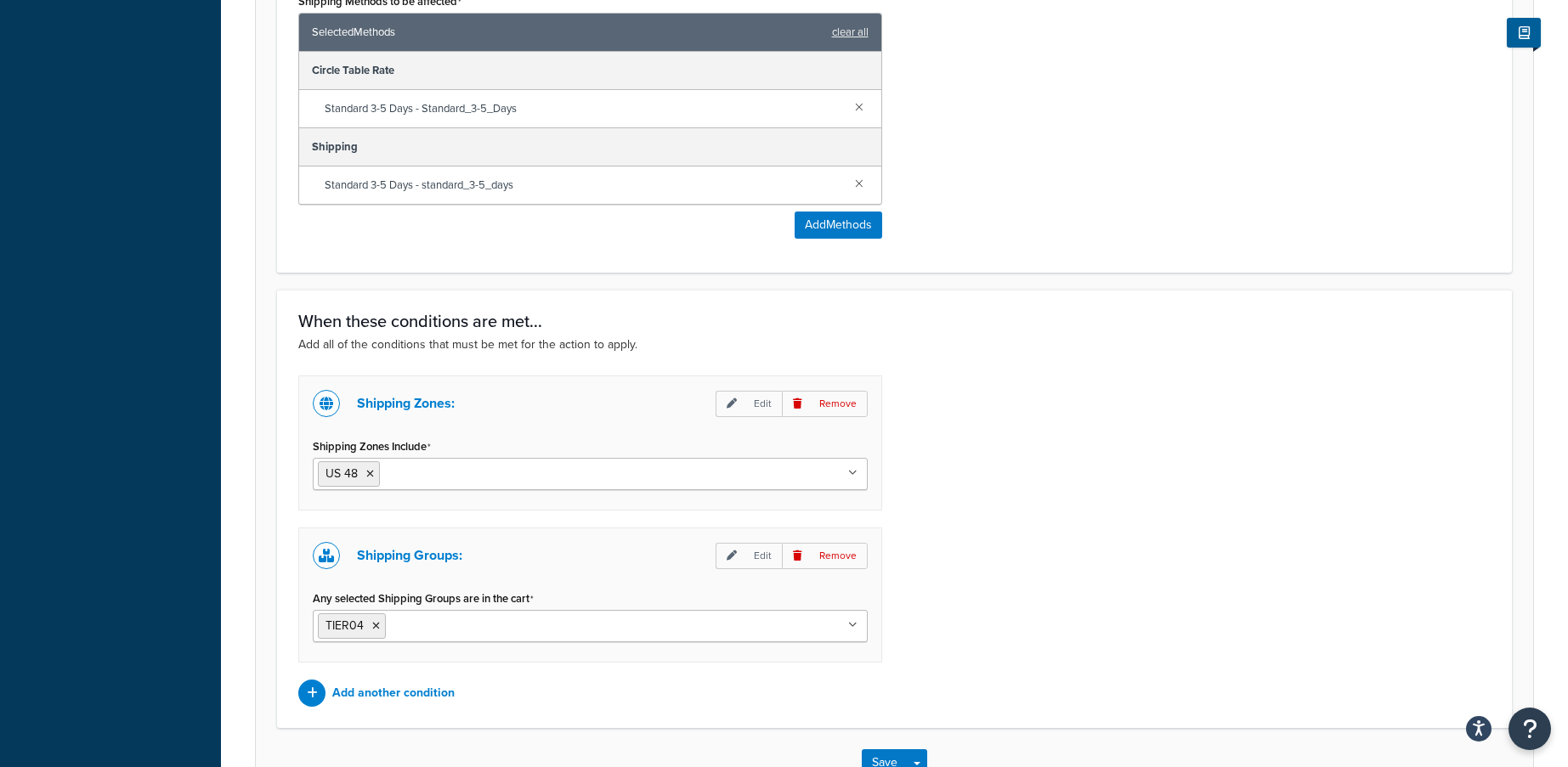
scroll to position [1257, 0]
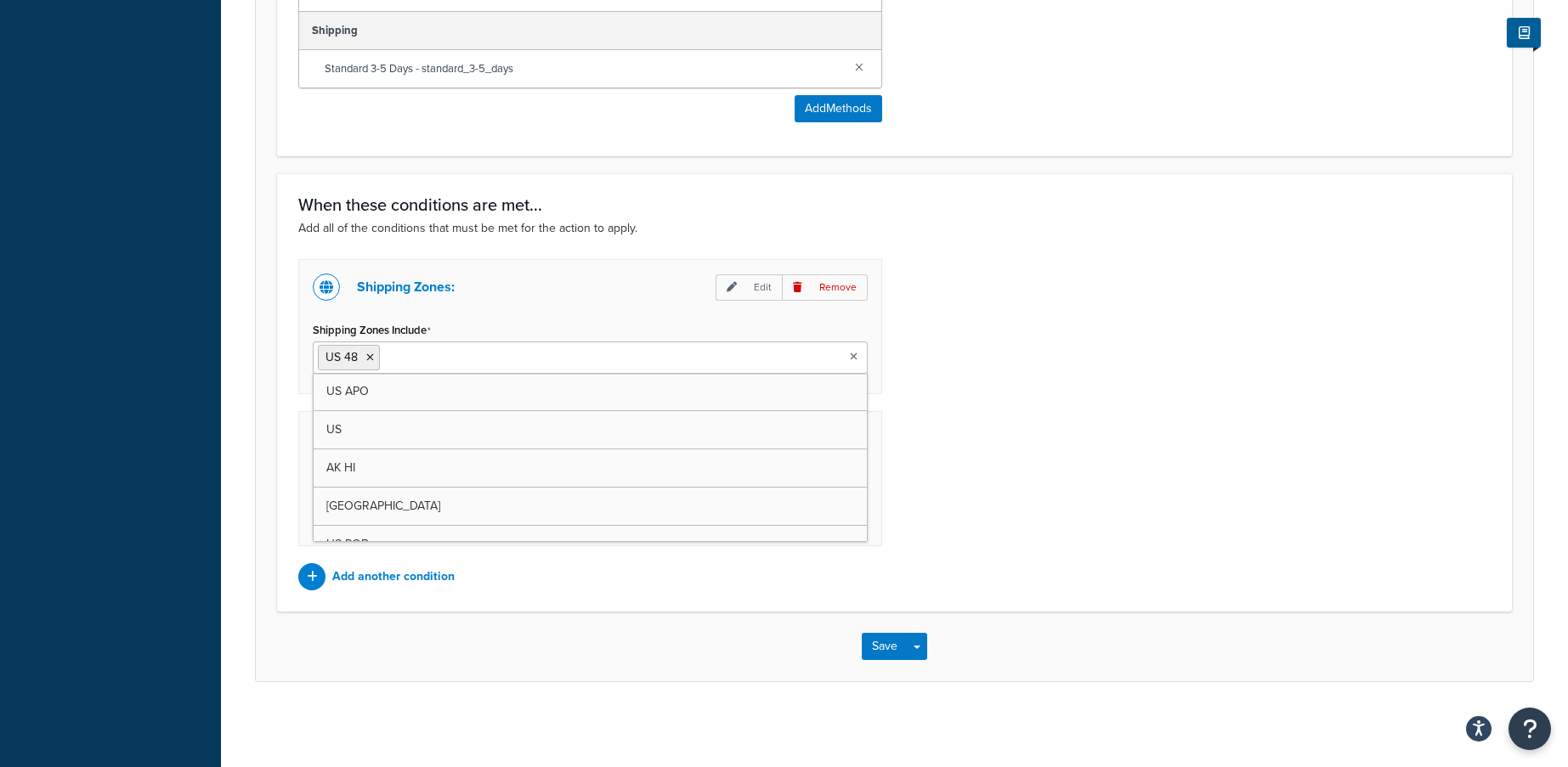
click at [554, 352] on ul "US 48" at bounding box center [591, 357] width 555 height 32
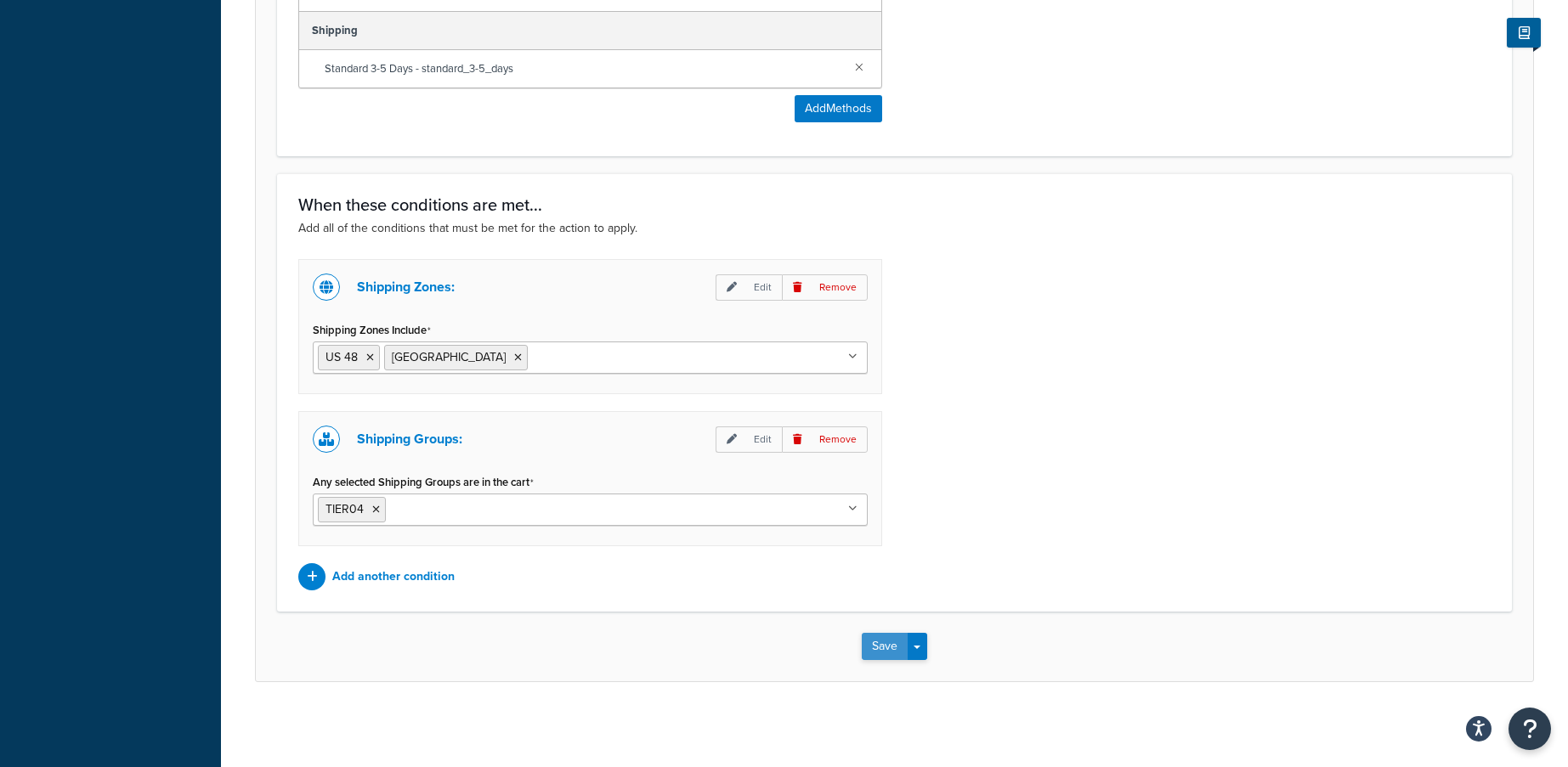
click at [868, 633] on button "Save" at bounding box center [884, 646] width 46 height 27
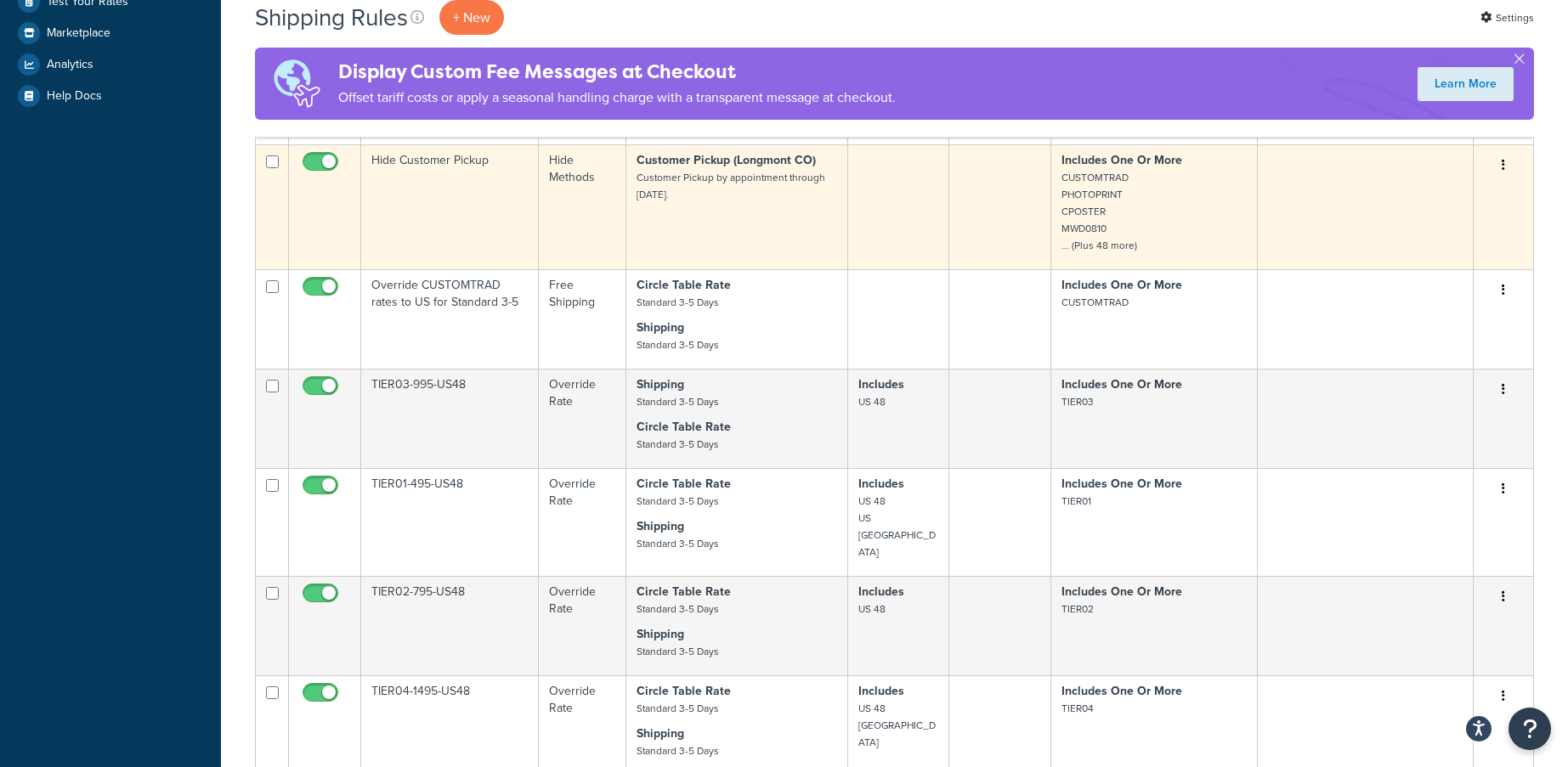
scroll to position [680, 0]
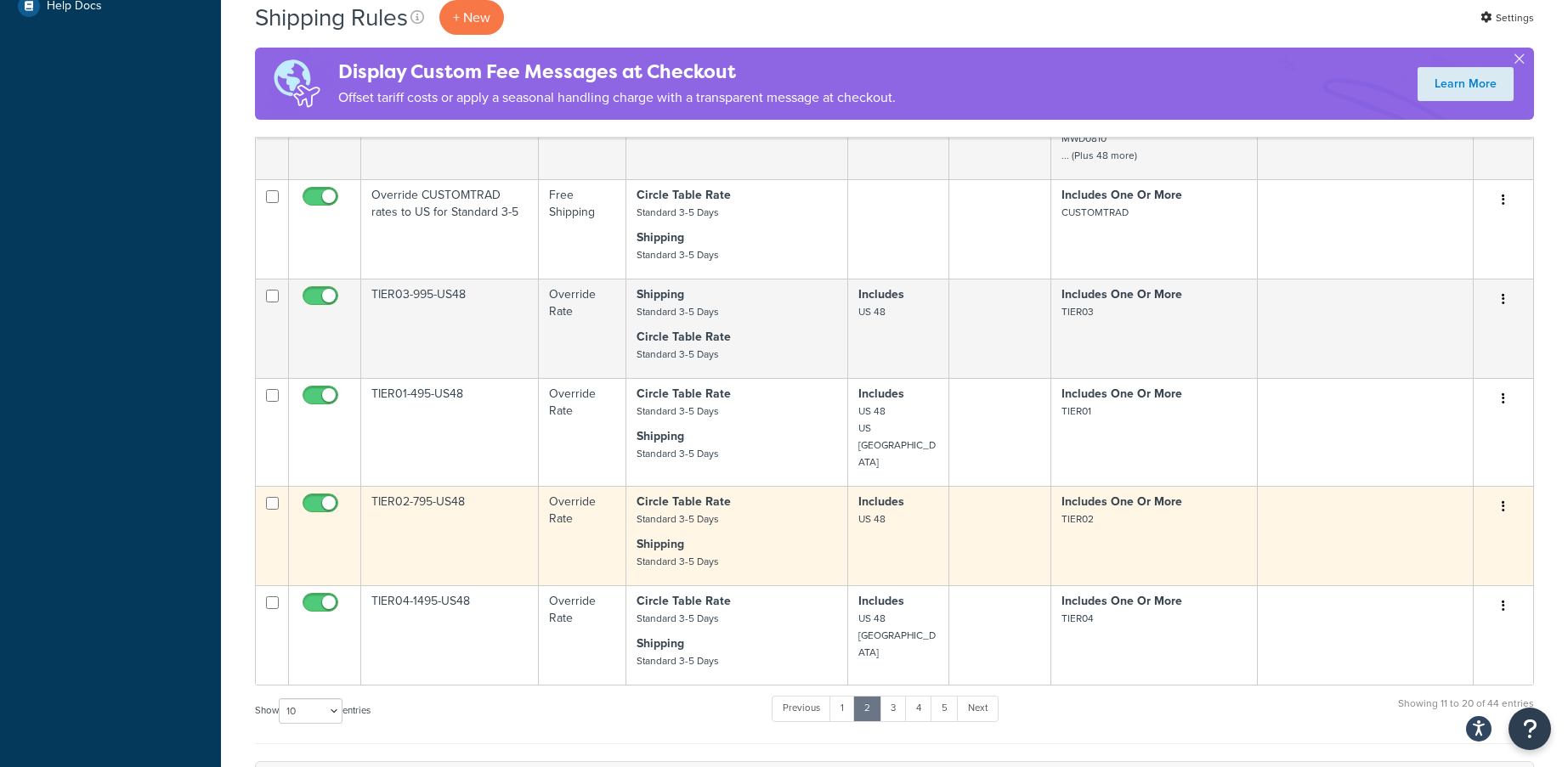
click at [895, 543] on td "Includes US 48" at bounding box center [899, 535] width 101 height 99
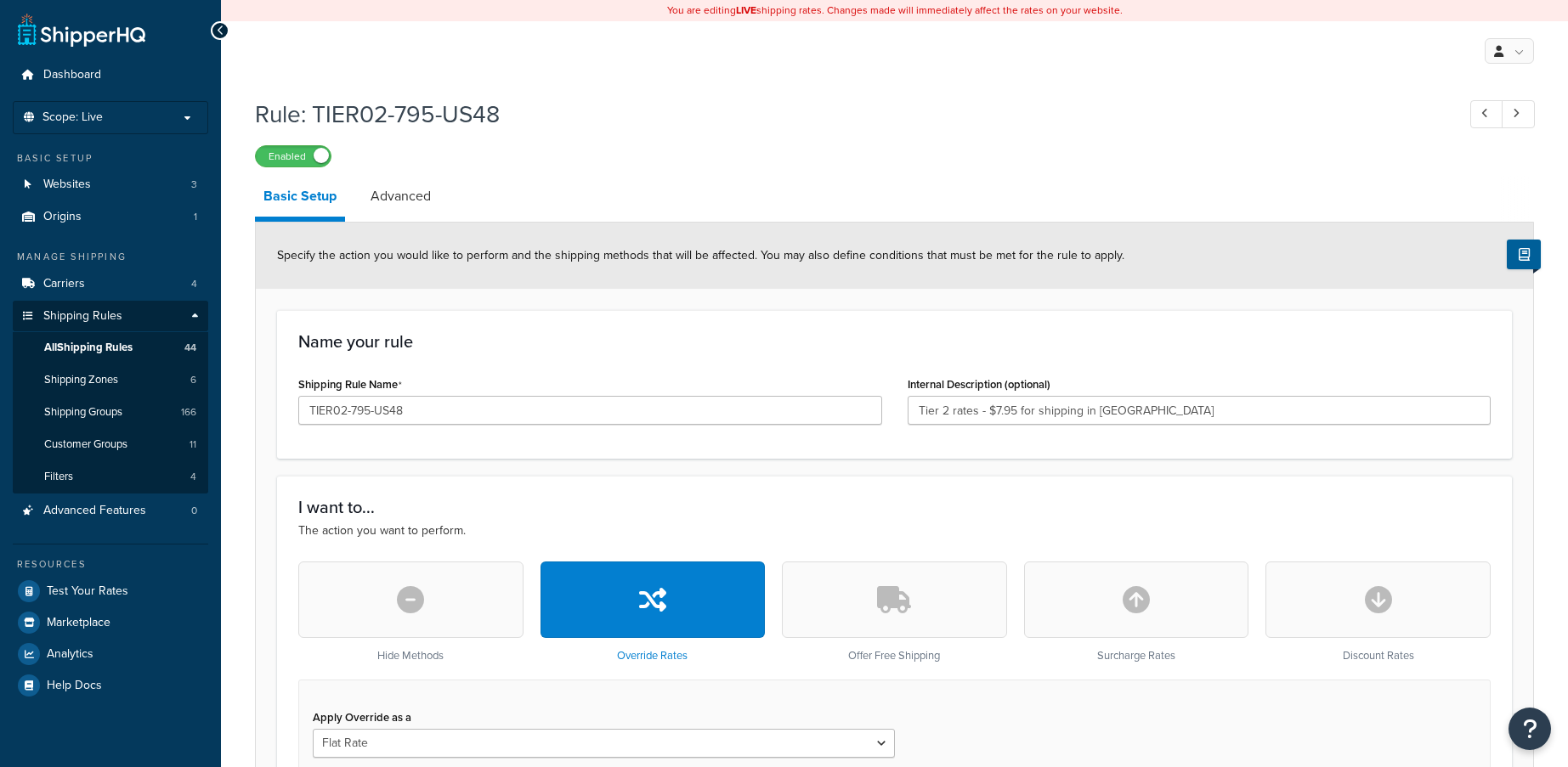
select select "ITEM"
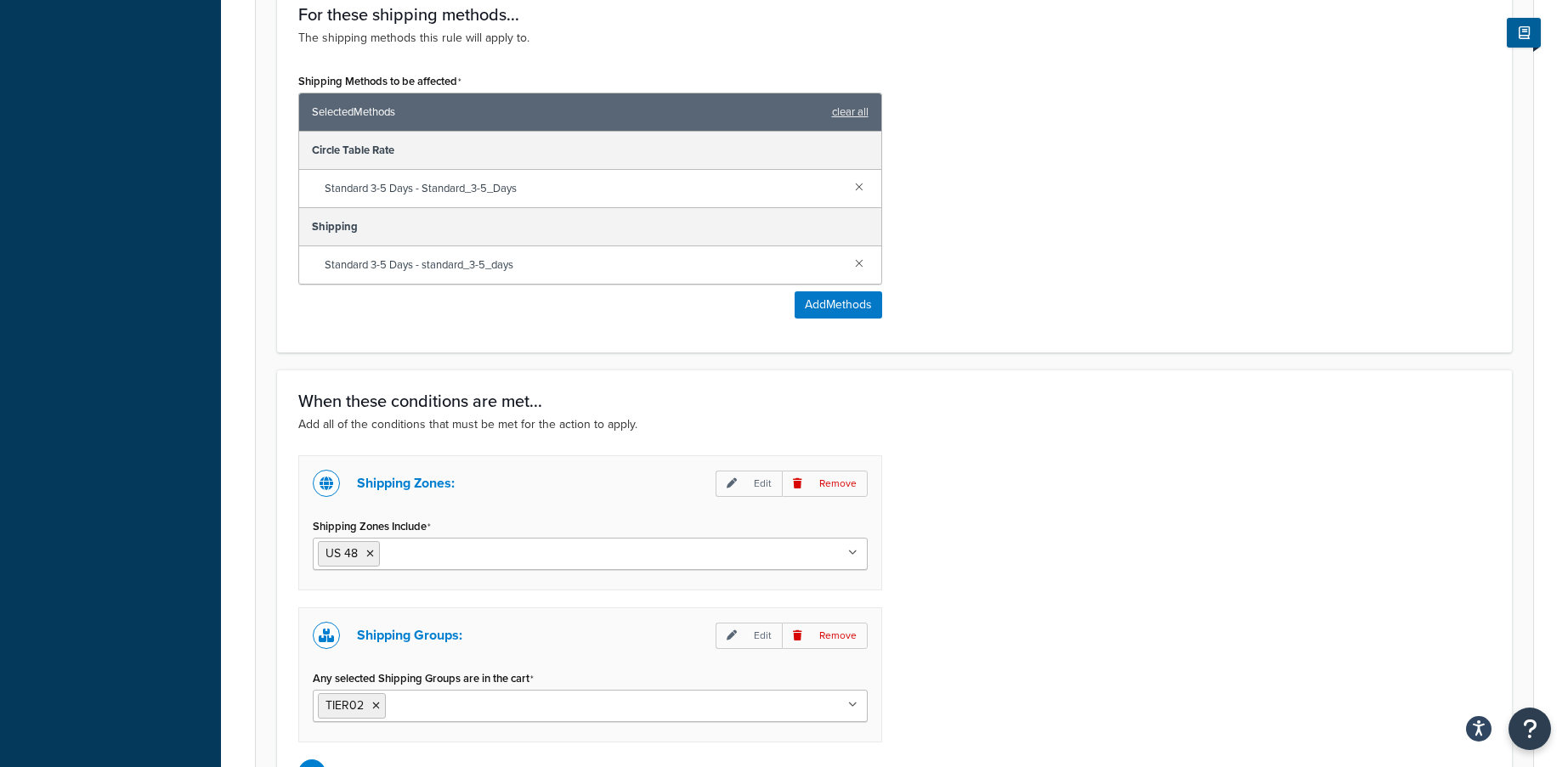
scroll to position [1104, 0]
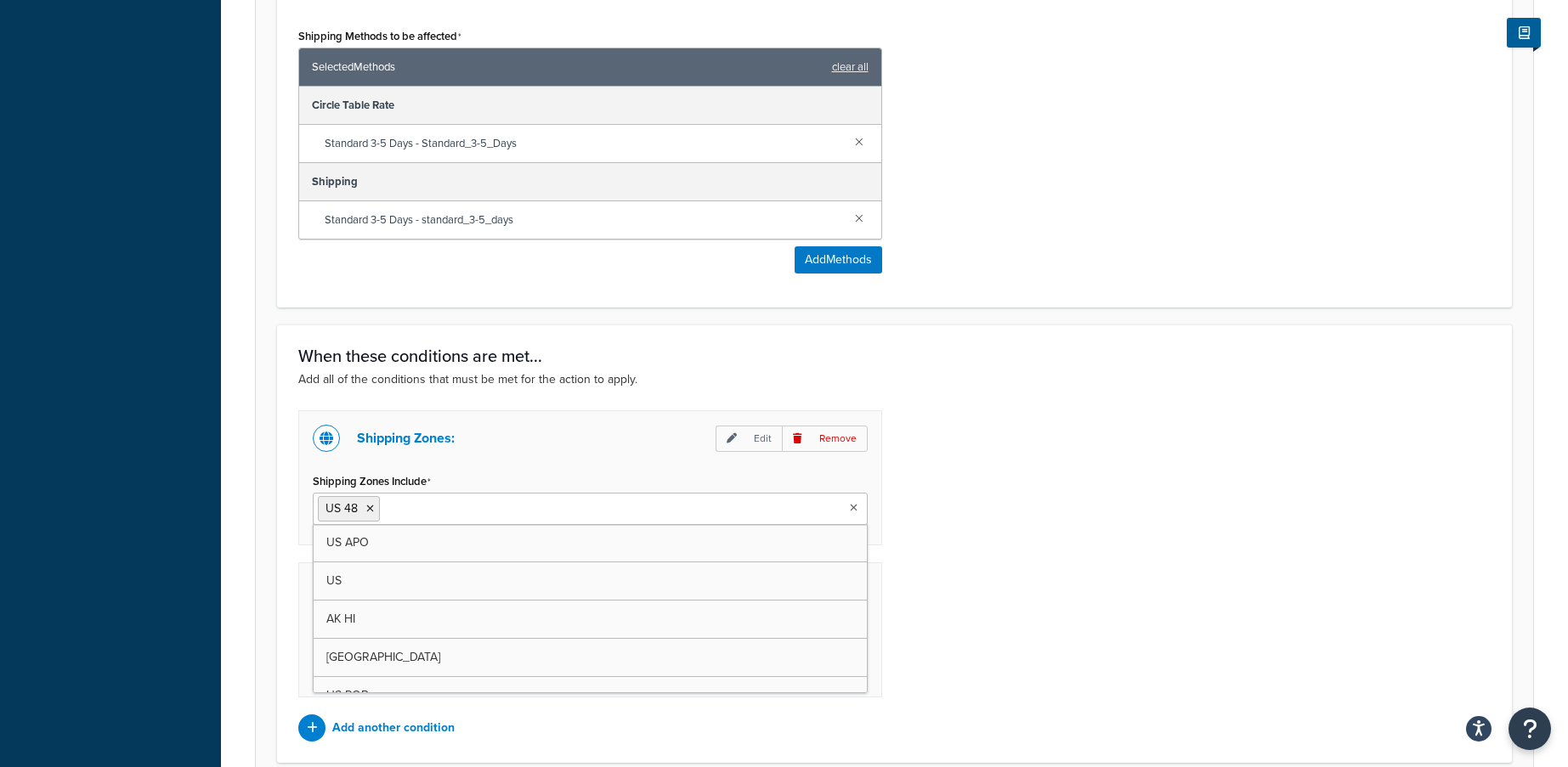
click at [570, 512] on ul "US 48" at bounding box center [591, 508] width 555 height 32
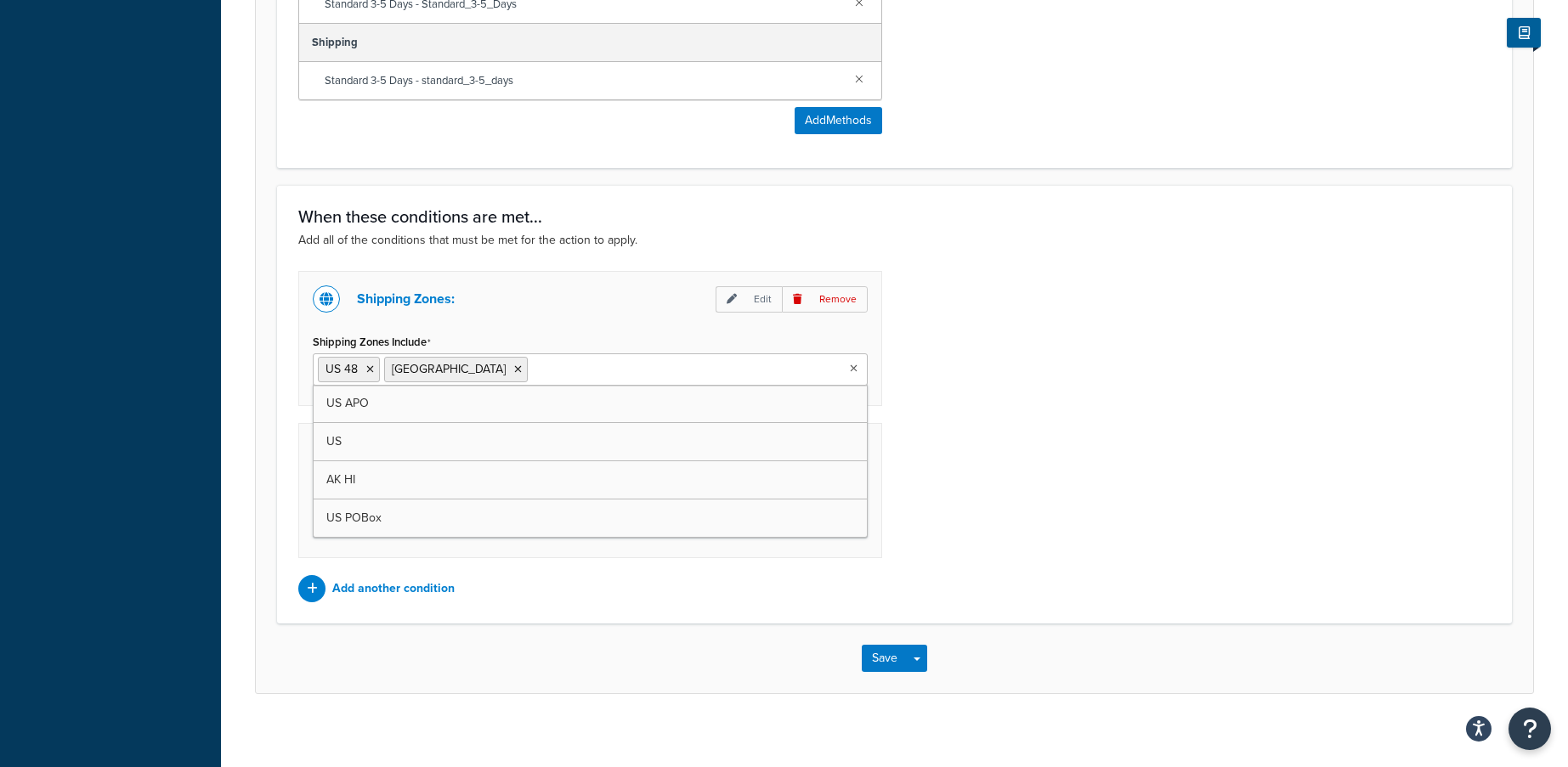
scroll to position [1257, 0]
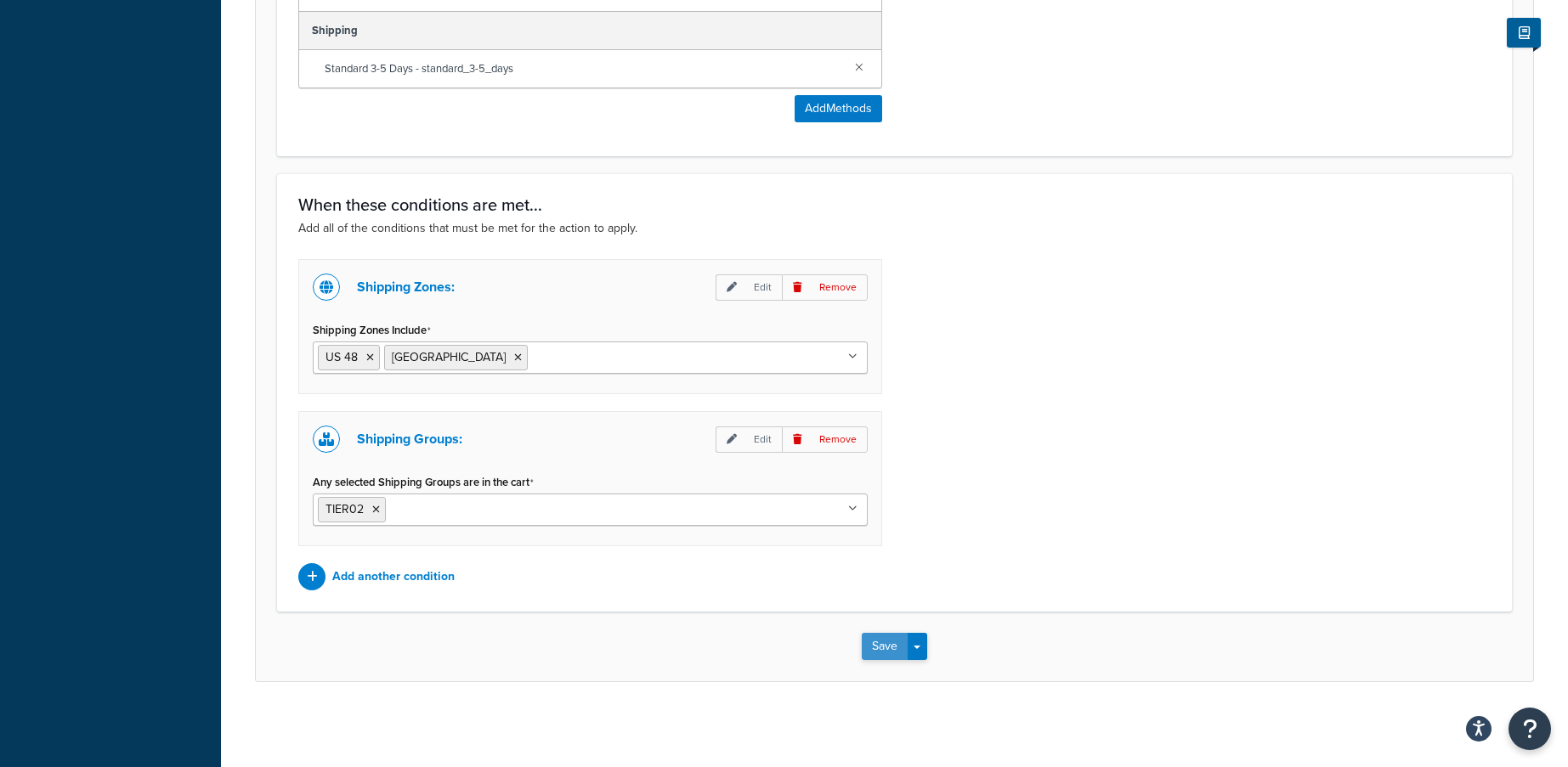
click at [878, 638] on button "Save" at bounding box center [884, 646] width 46 height 27
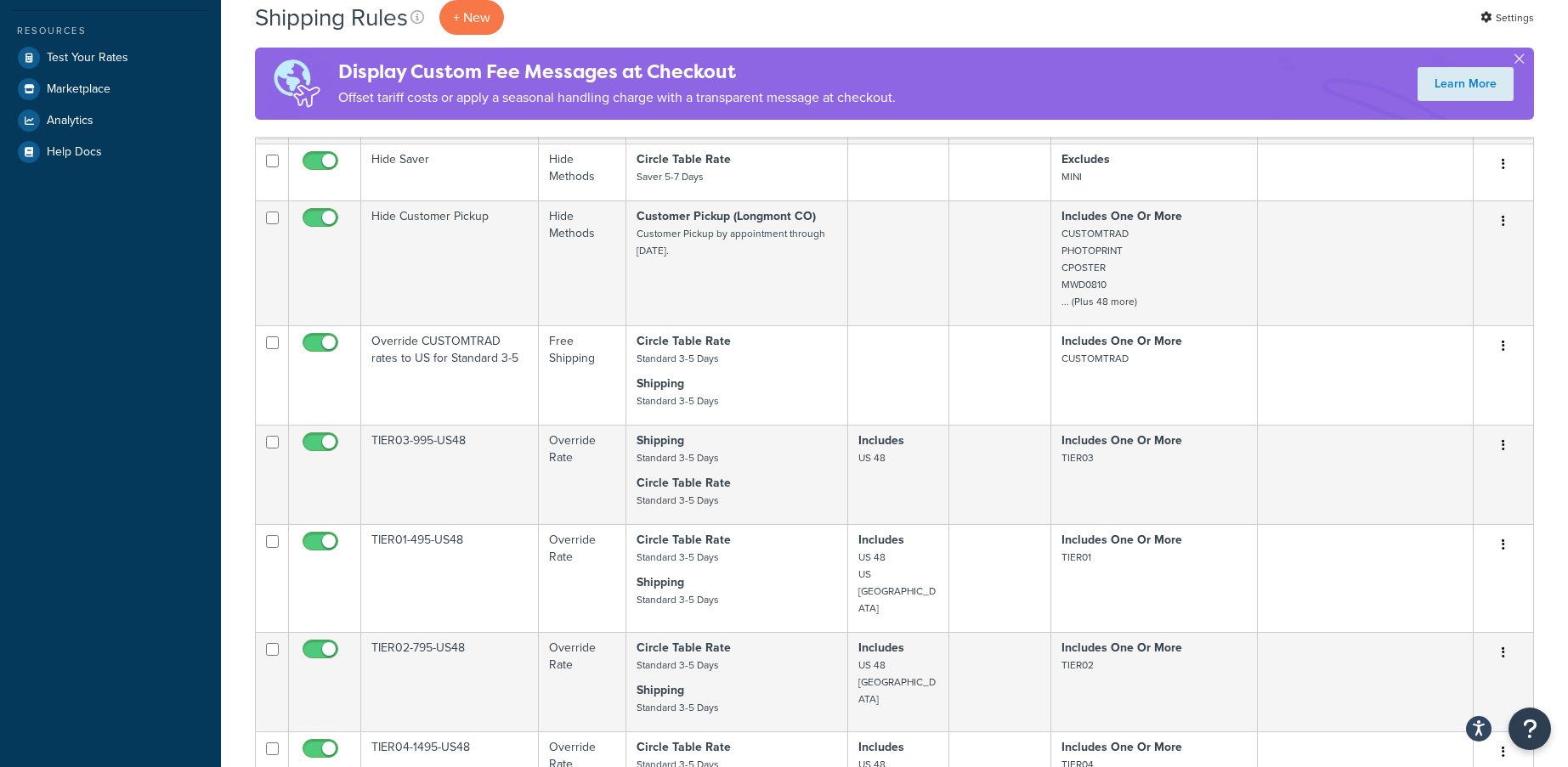
scroll to position [563, 0]
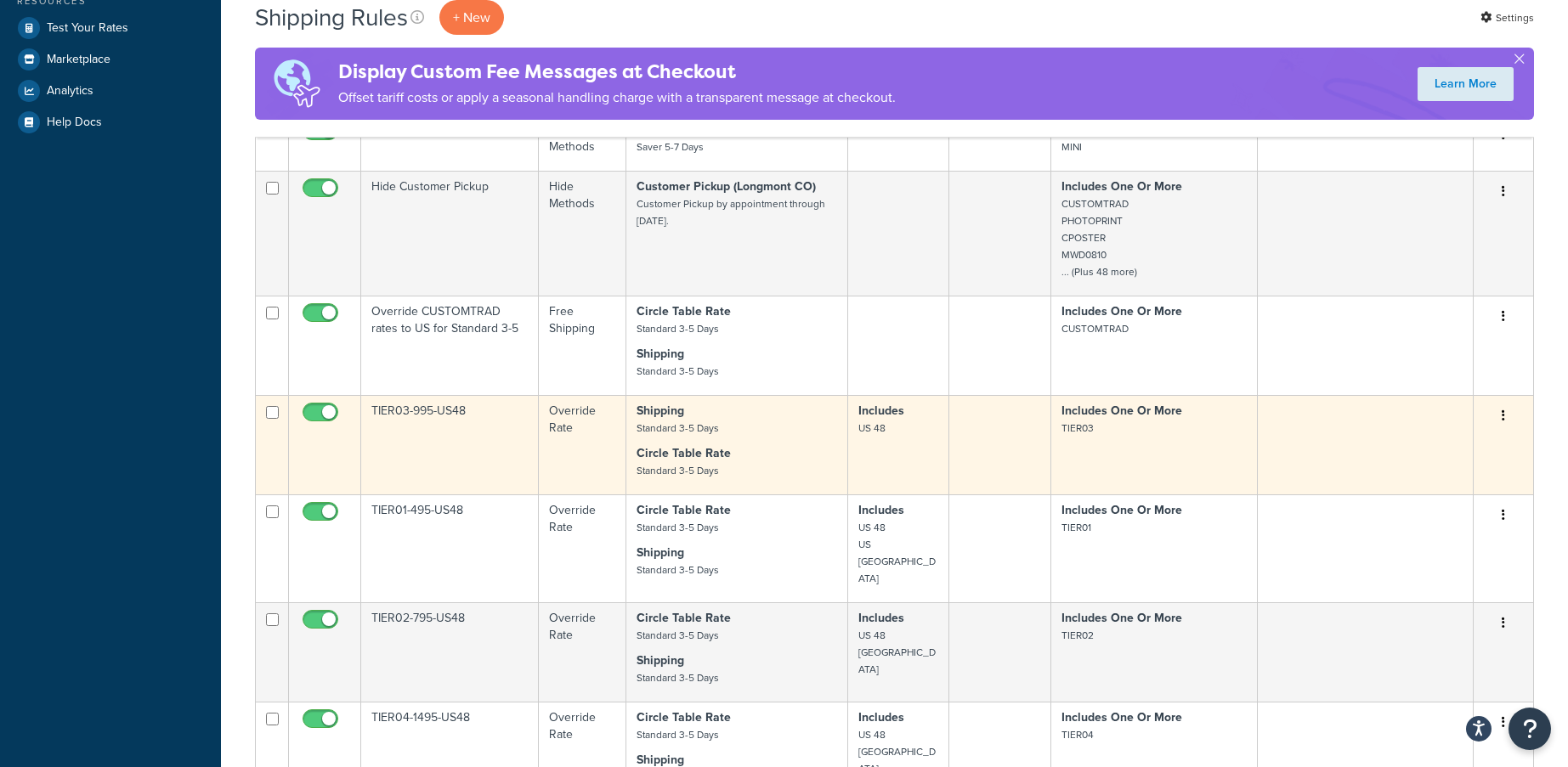
click at [862, 457] on td "Includes US 48" at bounding box center [899, 444] width 101 height 99
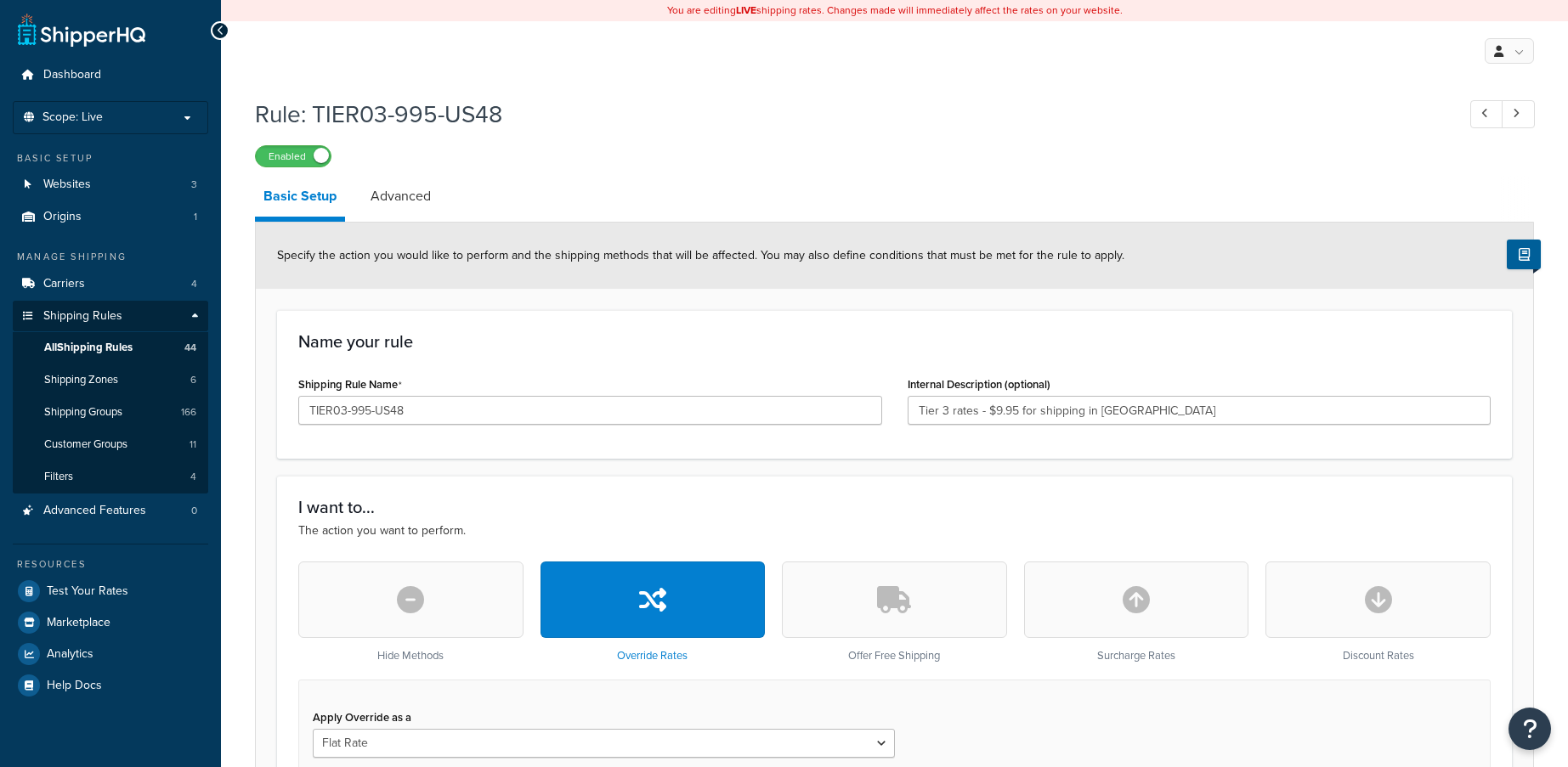
select select "ITEM"
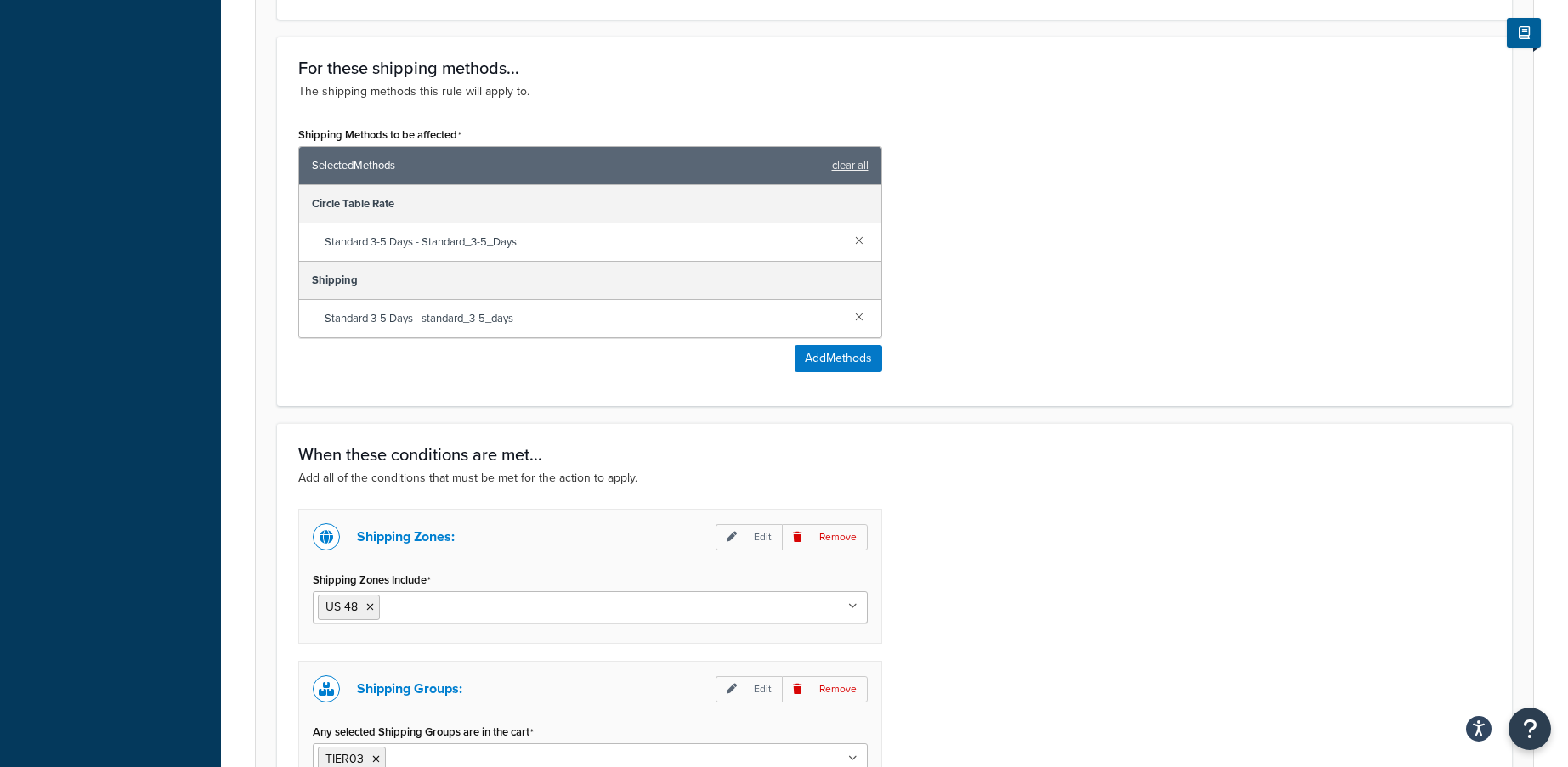
scroll to position [1104, 0]
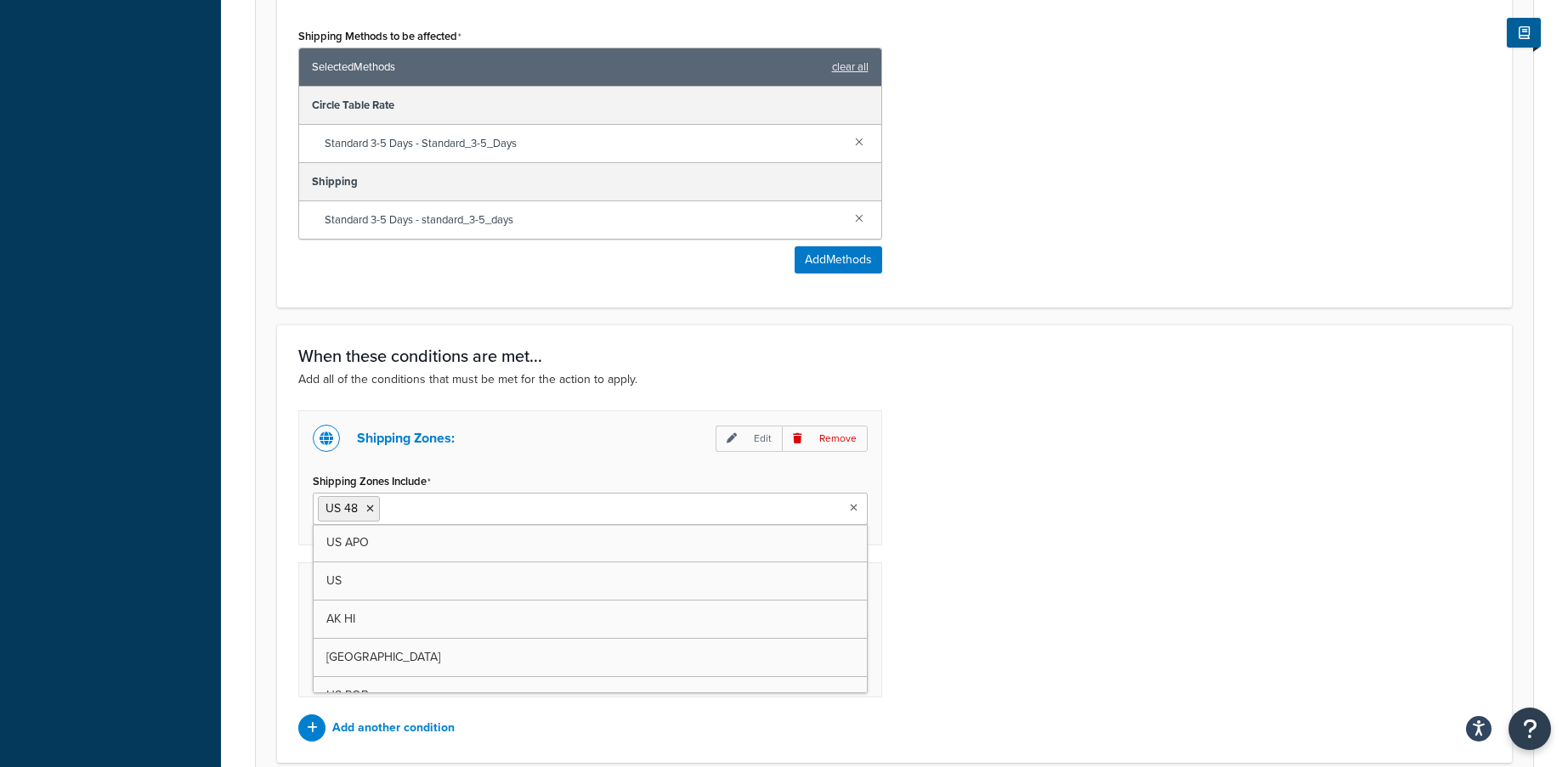
click at [541, 508] on ul "US 48" at bounding box center [591, 508] width 555 height 32
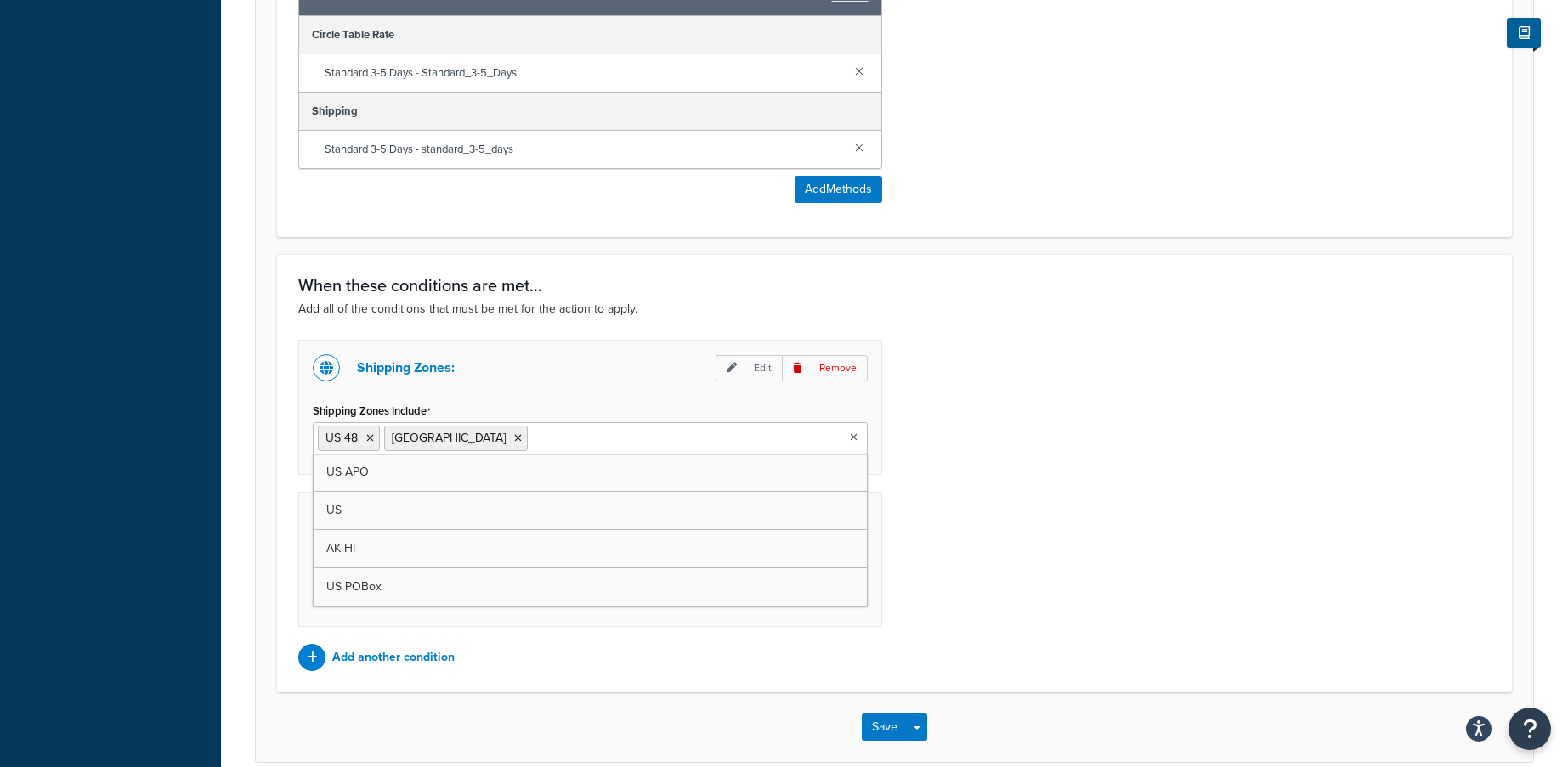
scroll to position [1257, 0]
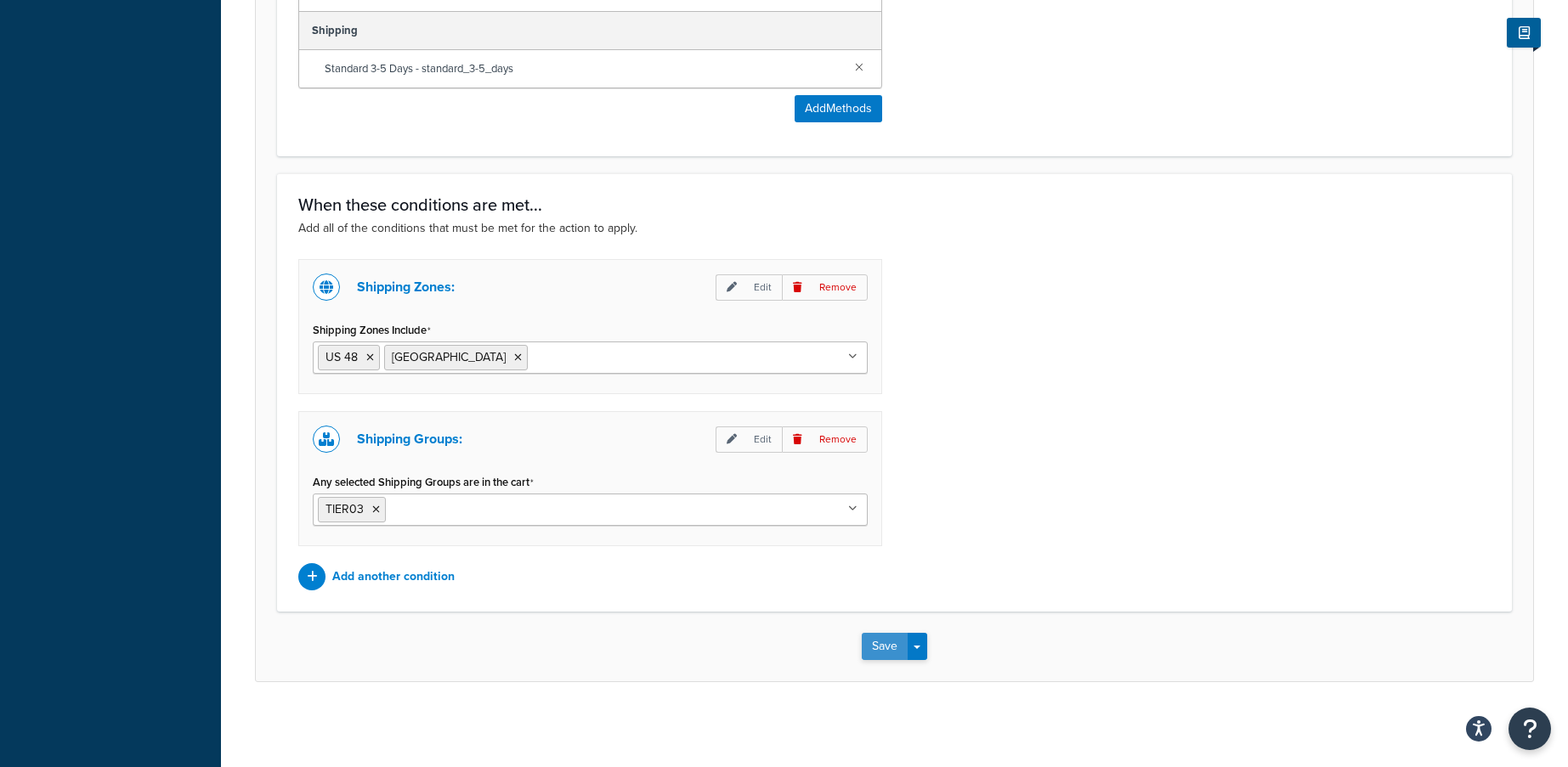
click at [885, 651] on button "Save" at bounding box center [884, 646] width 46 height 27
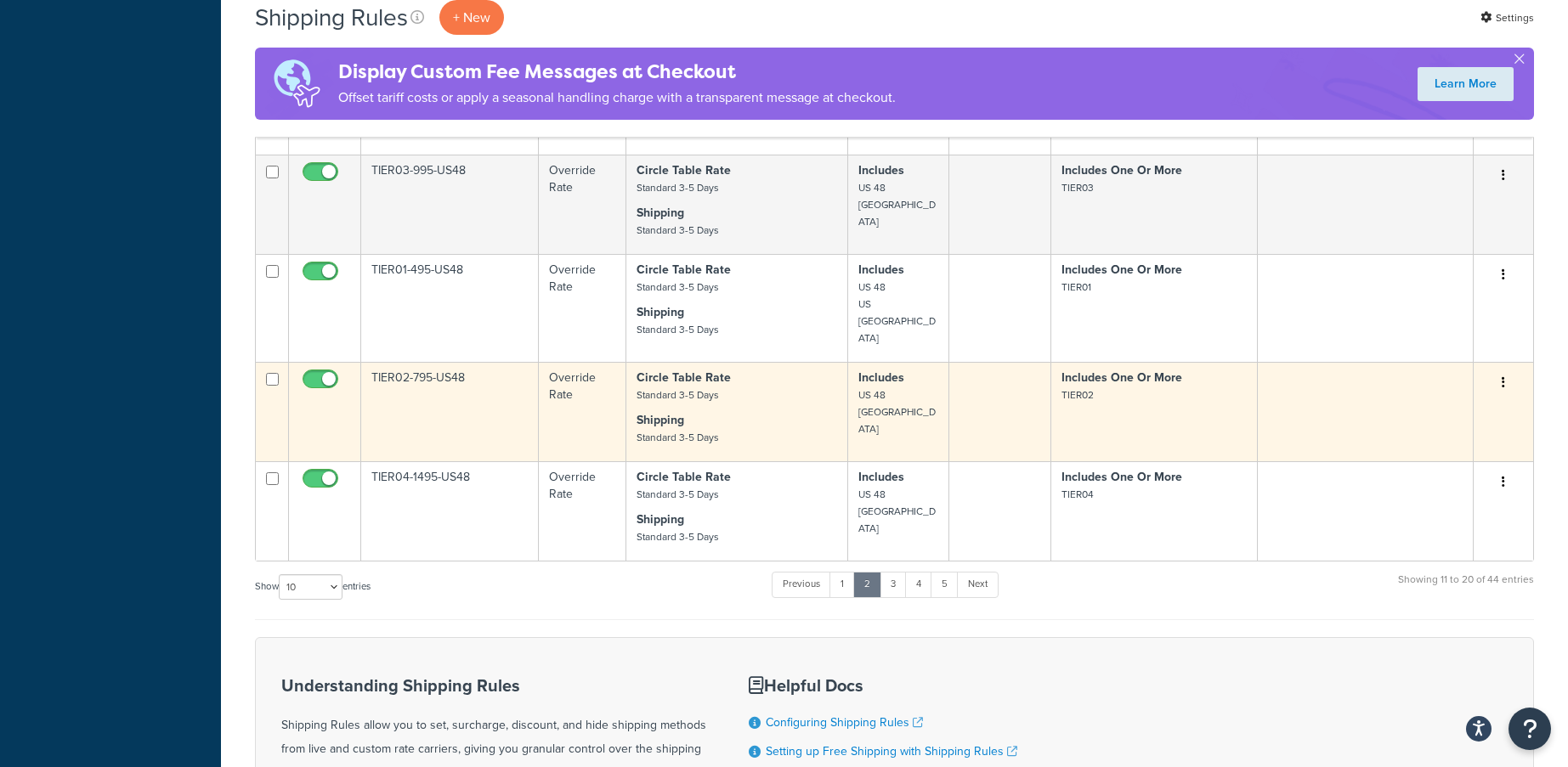
scroll to position [850, 0]
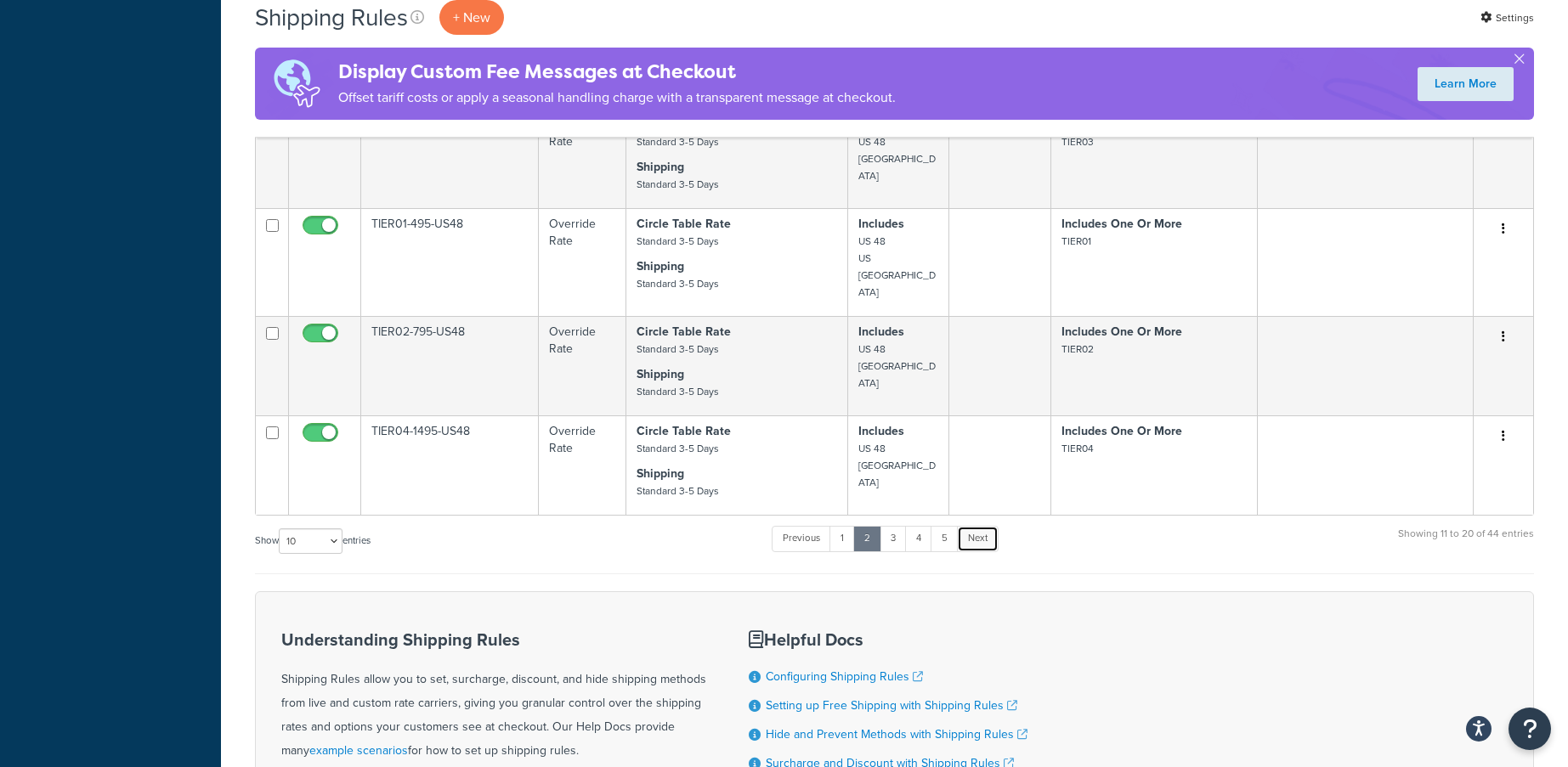
click at [989, 536] on link "Next" at bounding box center [977, 538] width 42 height 25
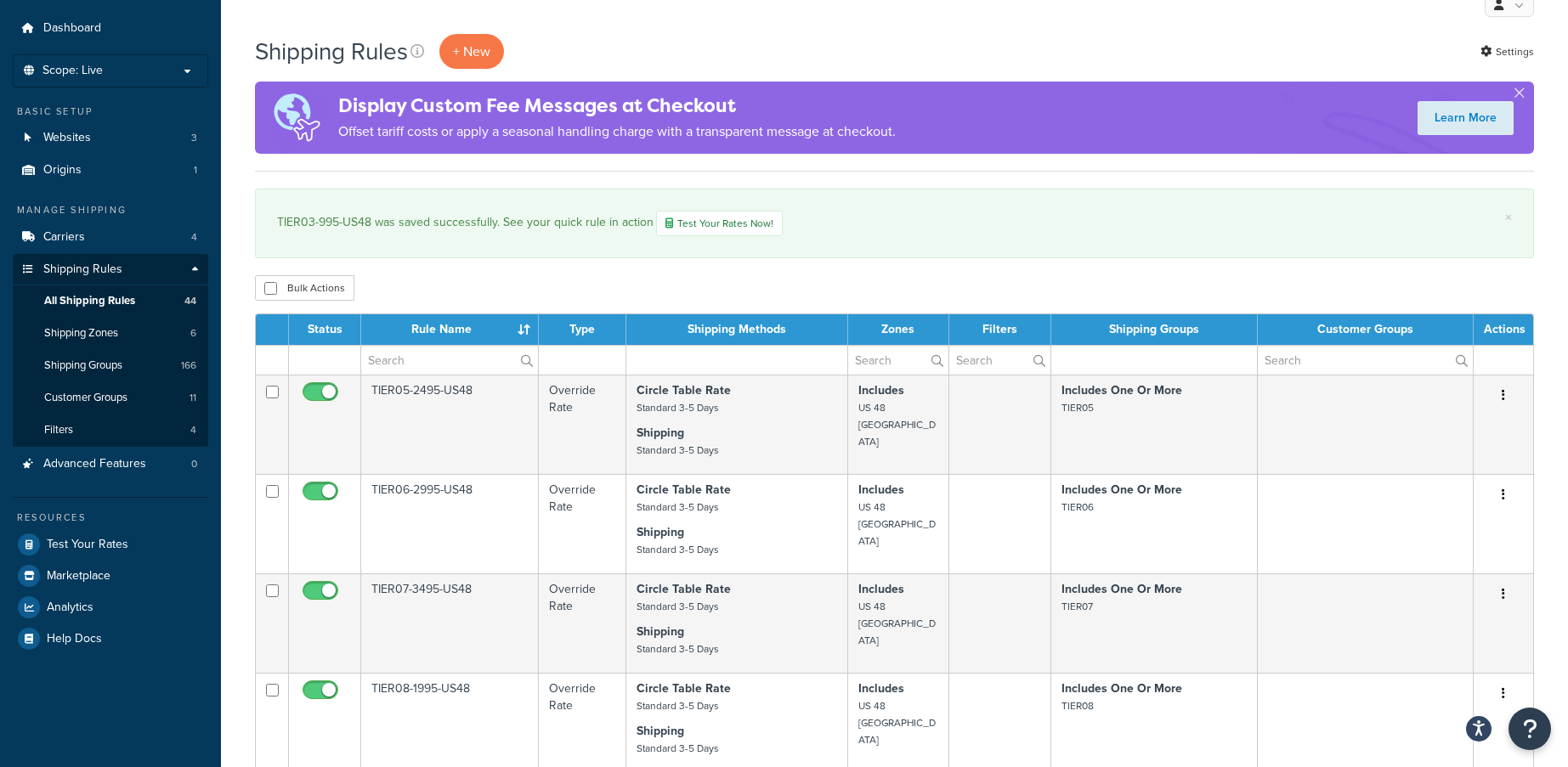
scroll to position [0, 0]
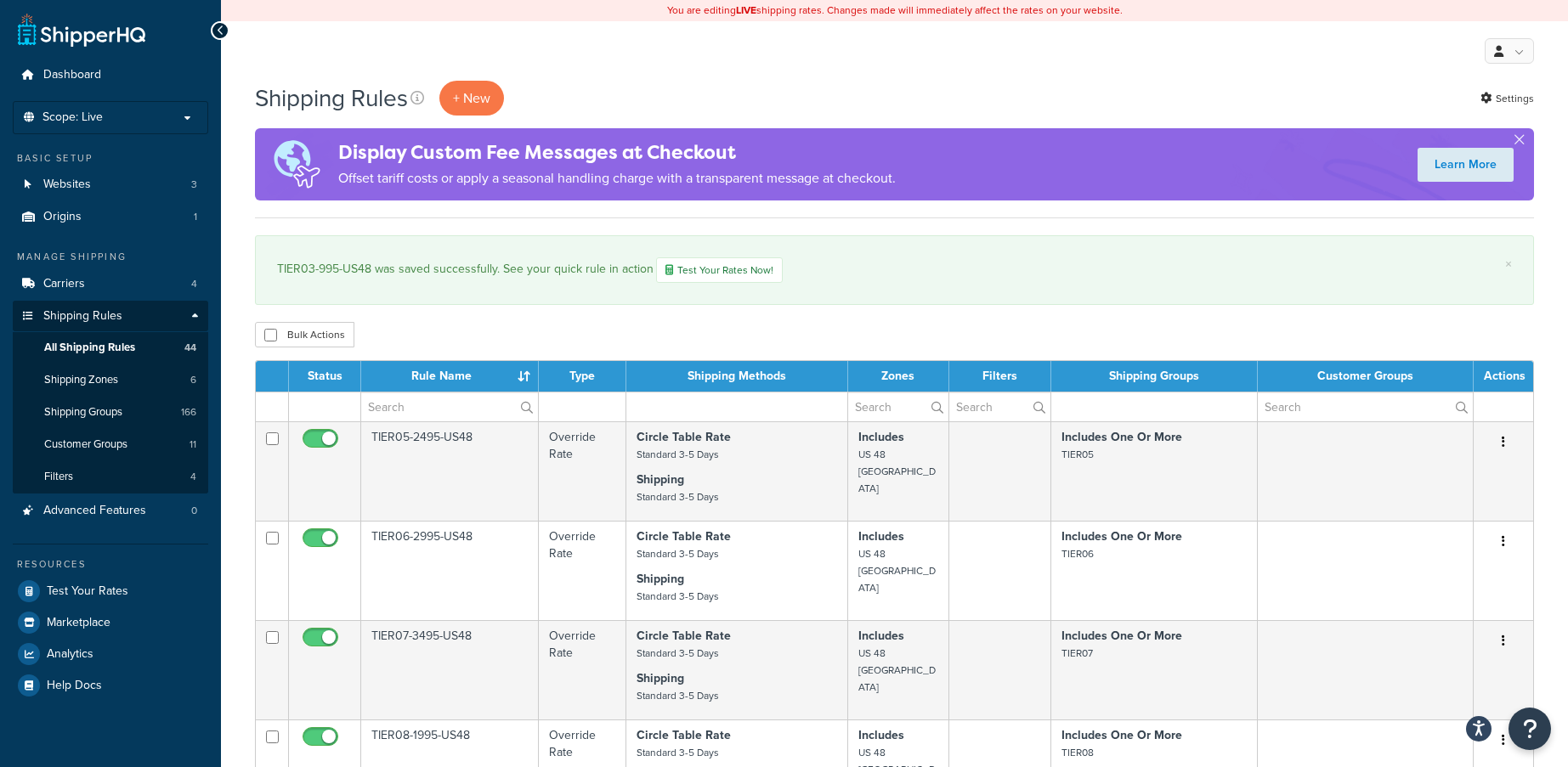
click at [1175, 62] on div "My Profile Billing Global Settings Contact Us Logout" at bounding box center [893, 51] width 1347 height 60
